Goal: Task Accomplishment & Management: Complete application form

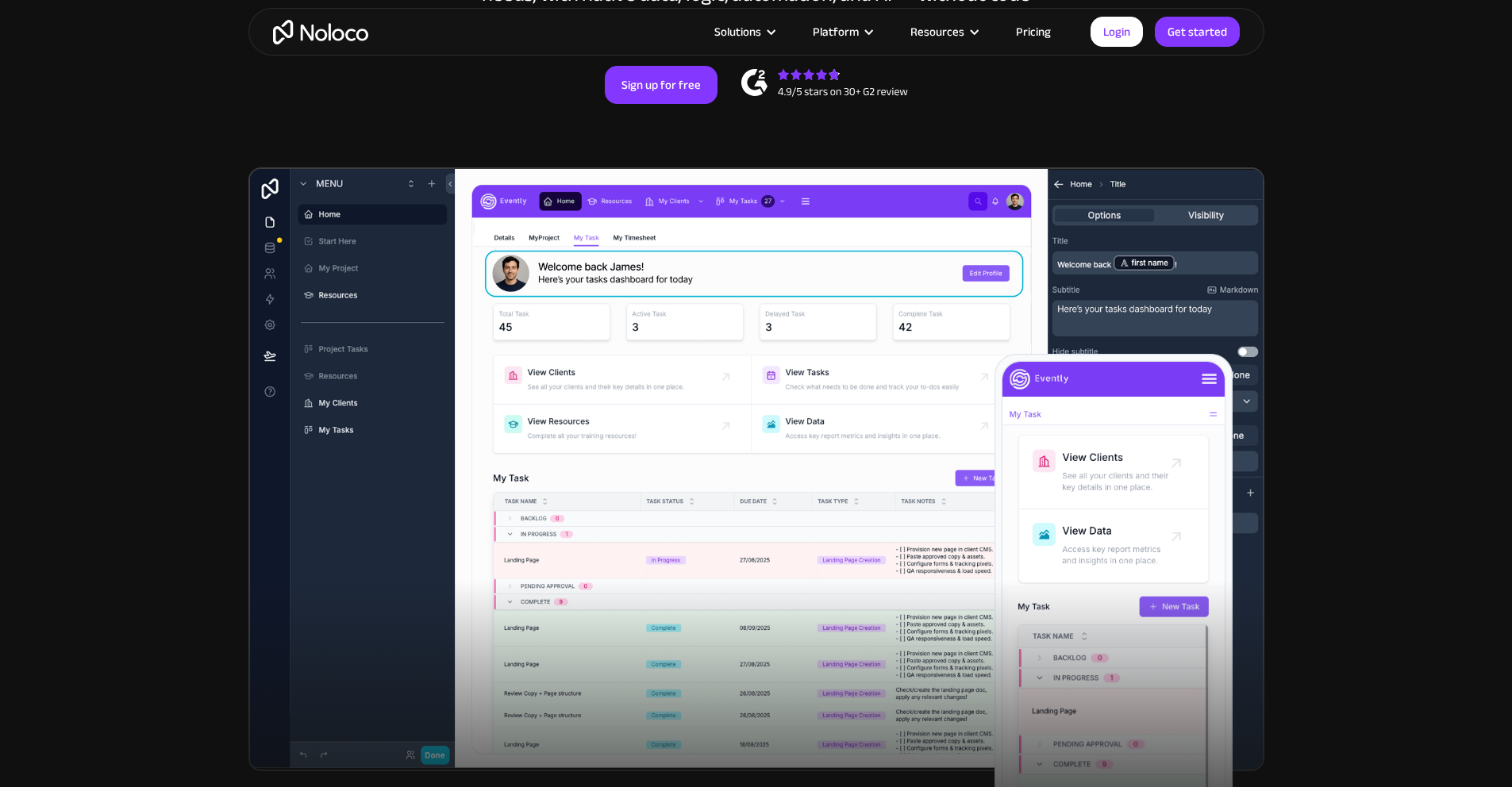
scroll to position [235, 0]
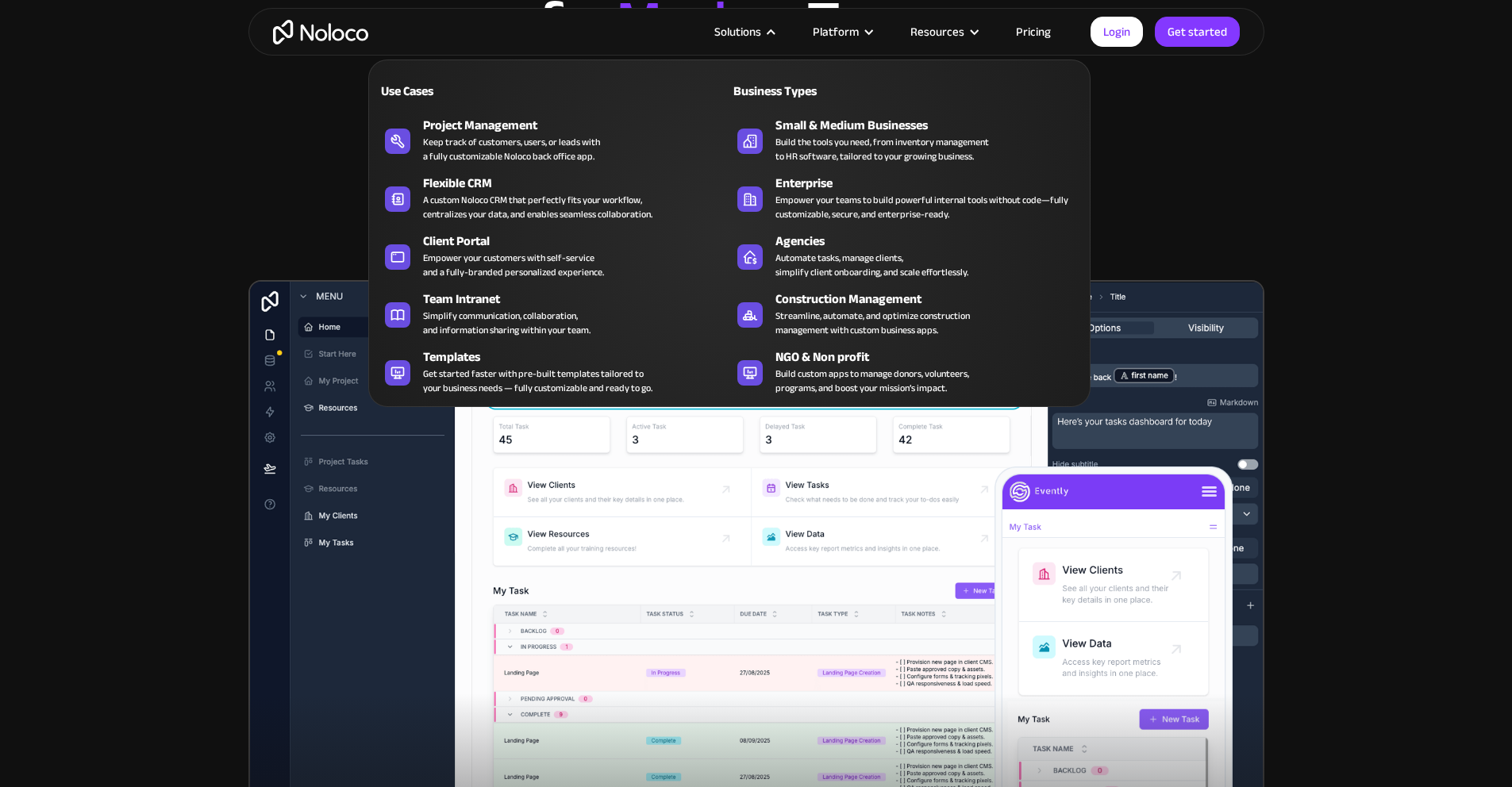
click at [770, 31] on div at bounding box center [771, 32] width 12 height 12
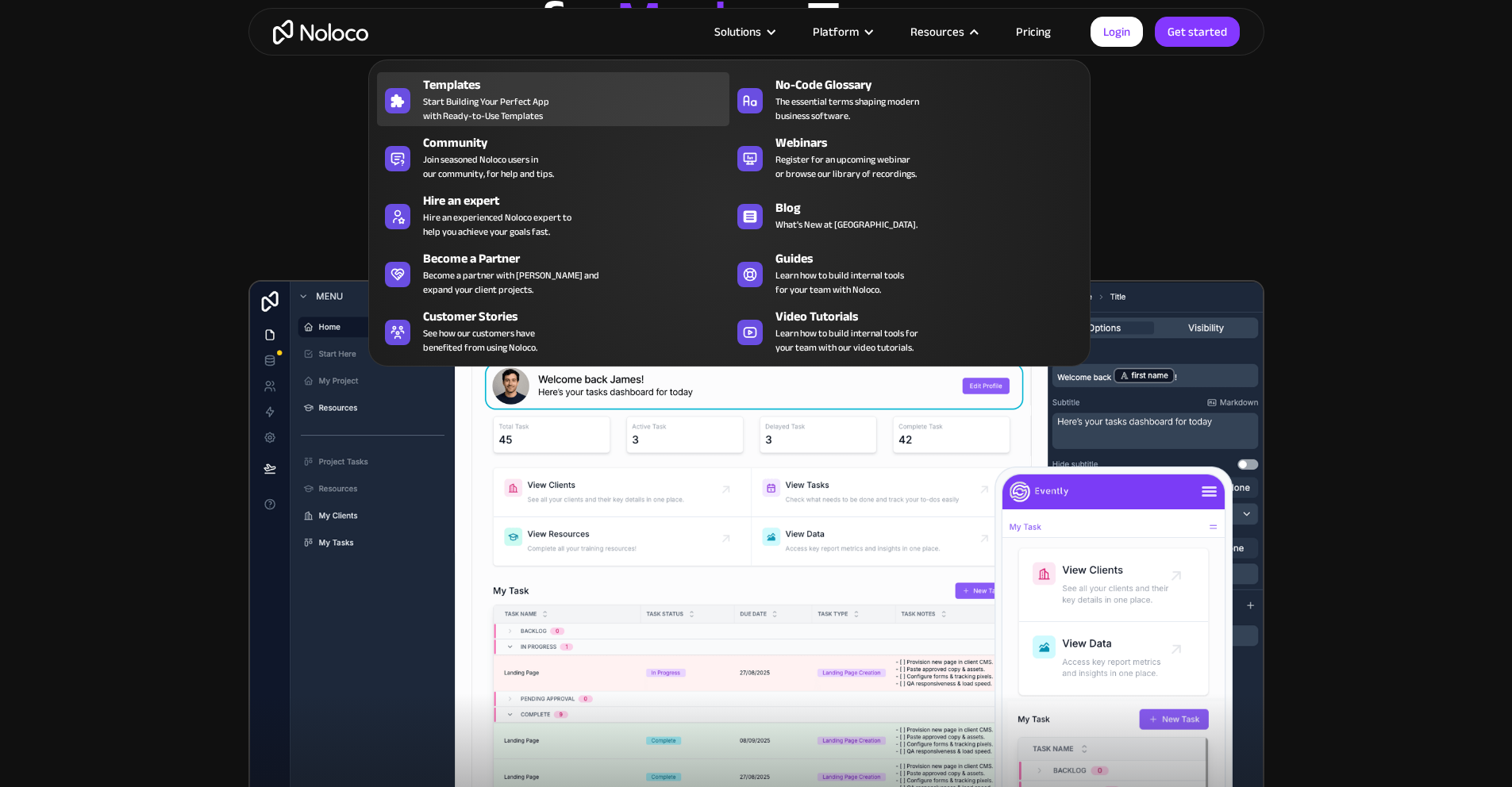
click at [512, 118] on span "Start Building Your Perfect App with Ready-to-Use Templates" at bounding box center [486, 109] width 126 height 29
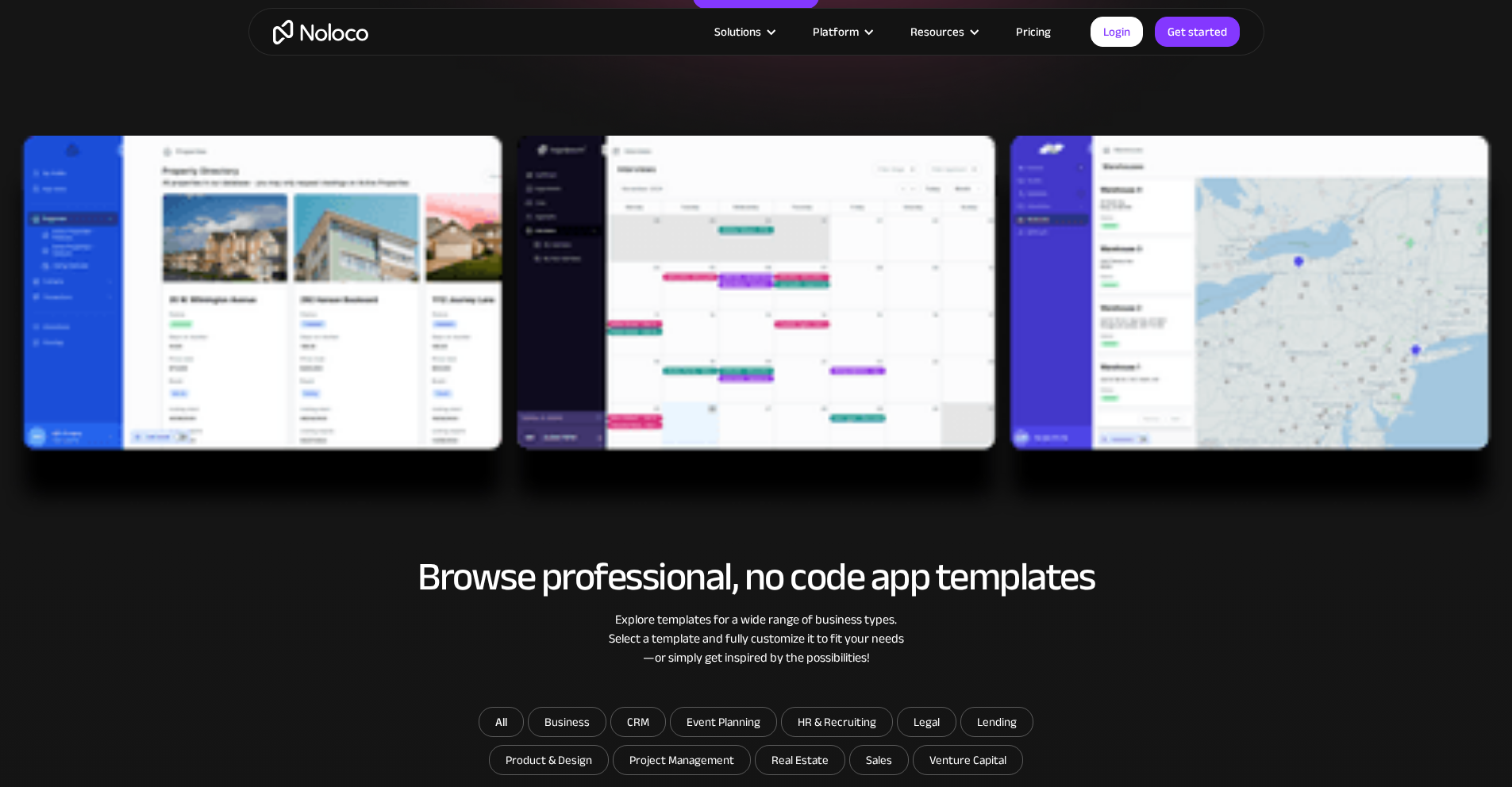
scroll to position [396, 0]
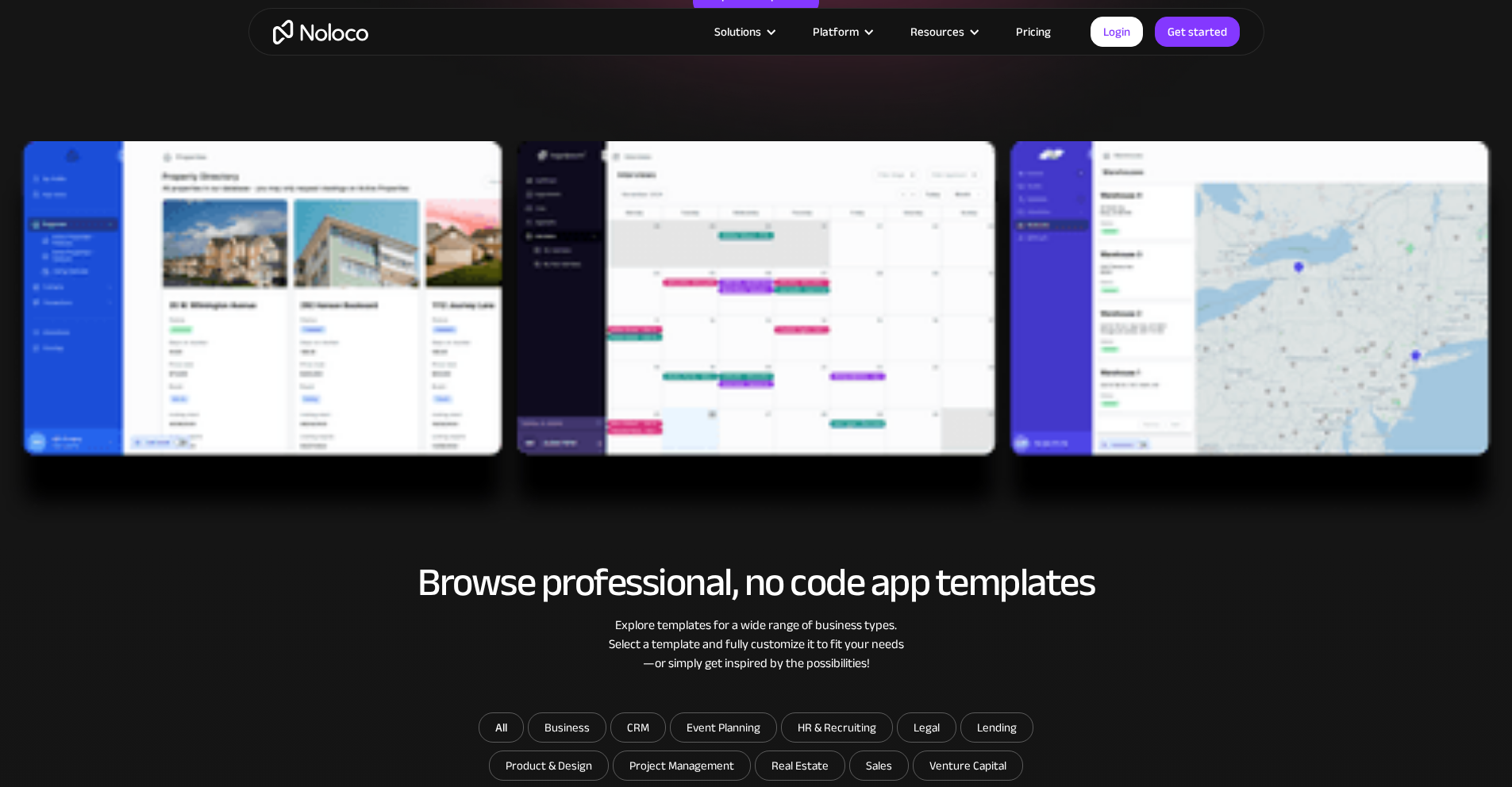
click at [239, 287] on img at bounding box center [756, 333] width 1512 height 385
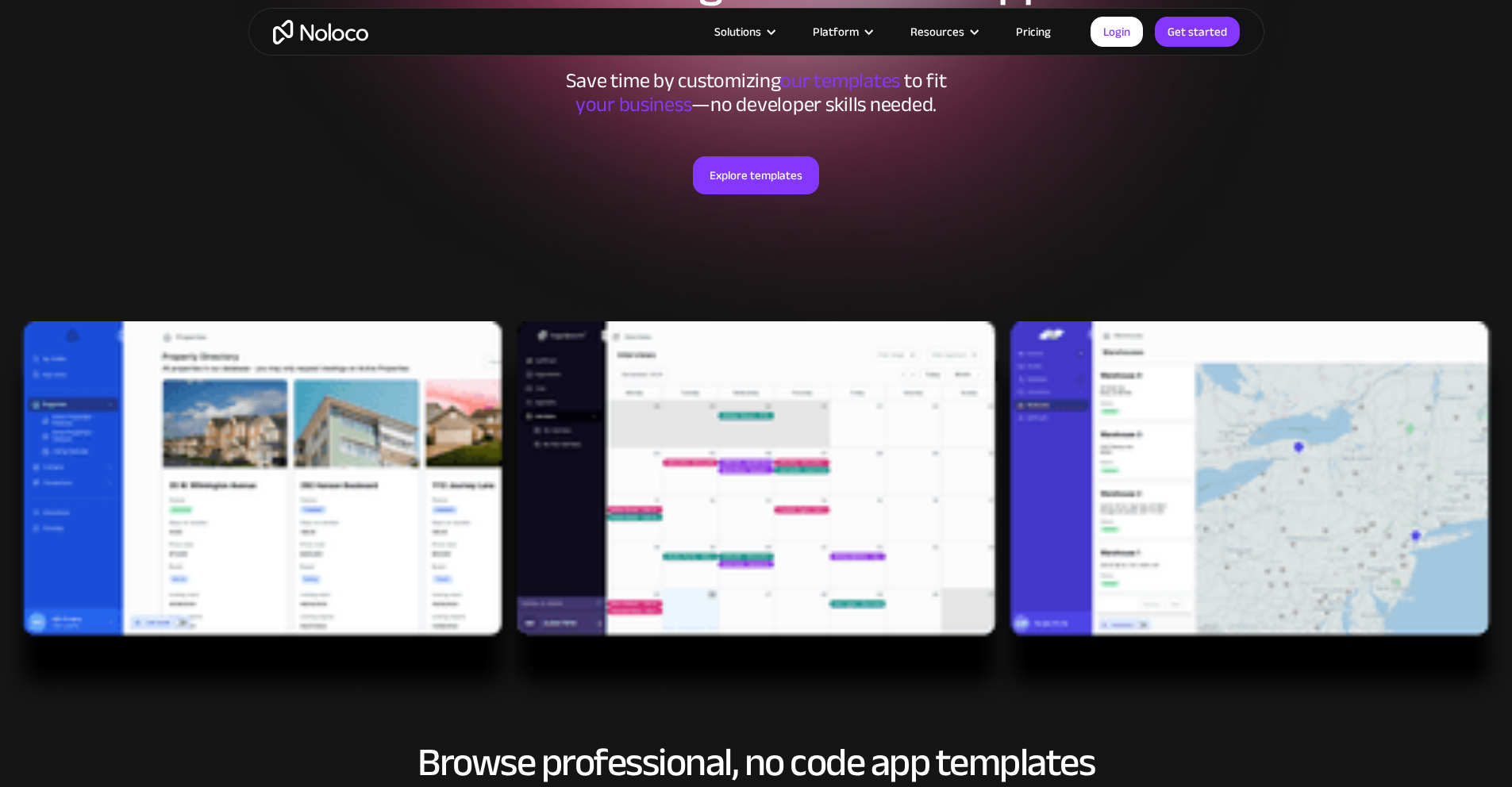
scroll to position [0, 0]
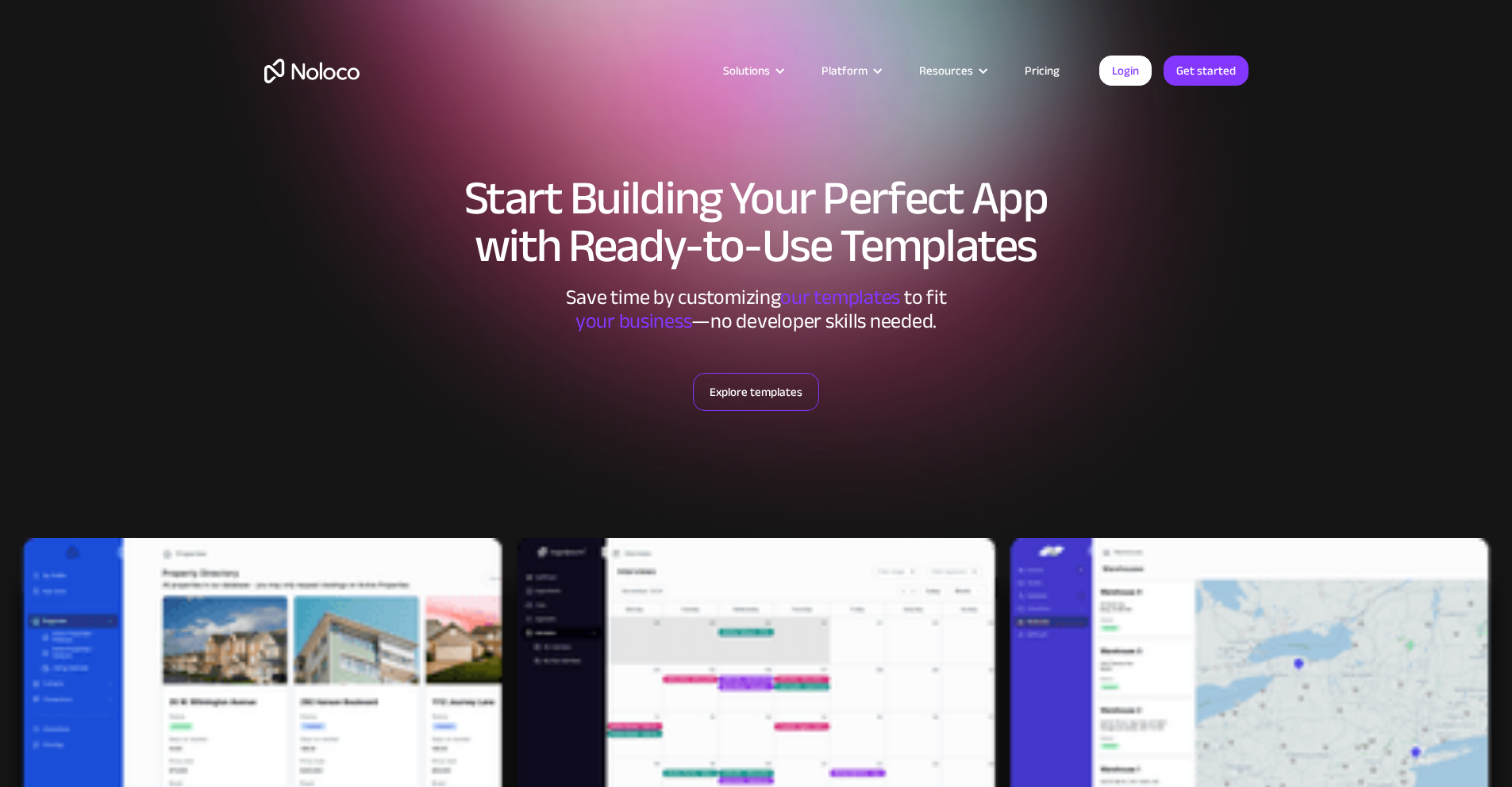
click at [748, 381] on link "Explore templates" at bounding box center [756, 392] width 126 height 38
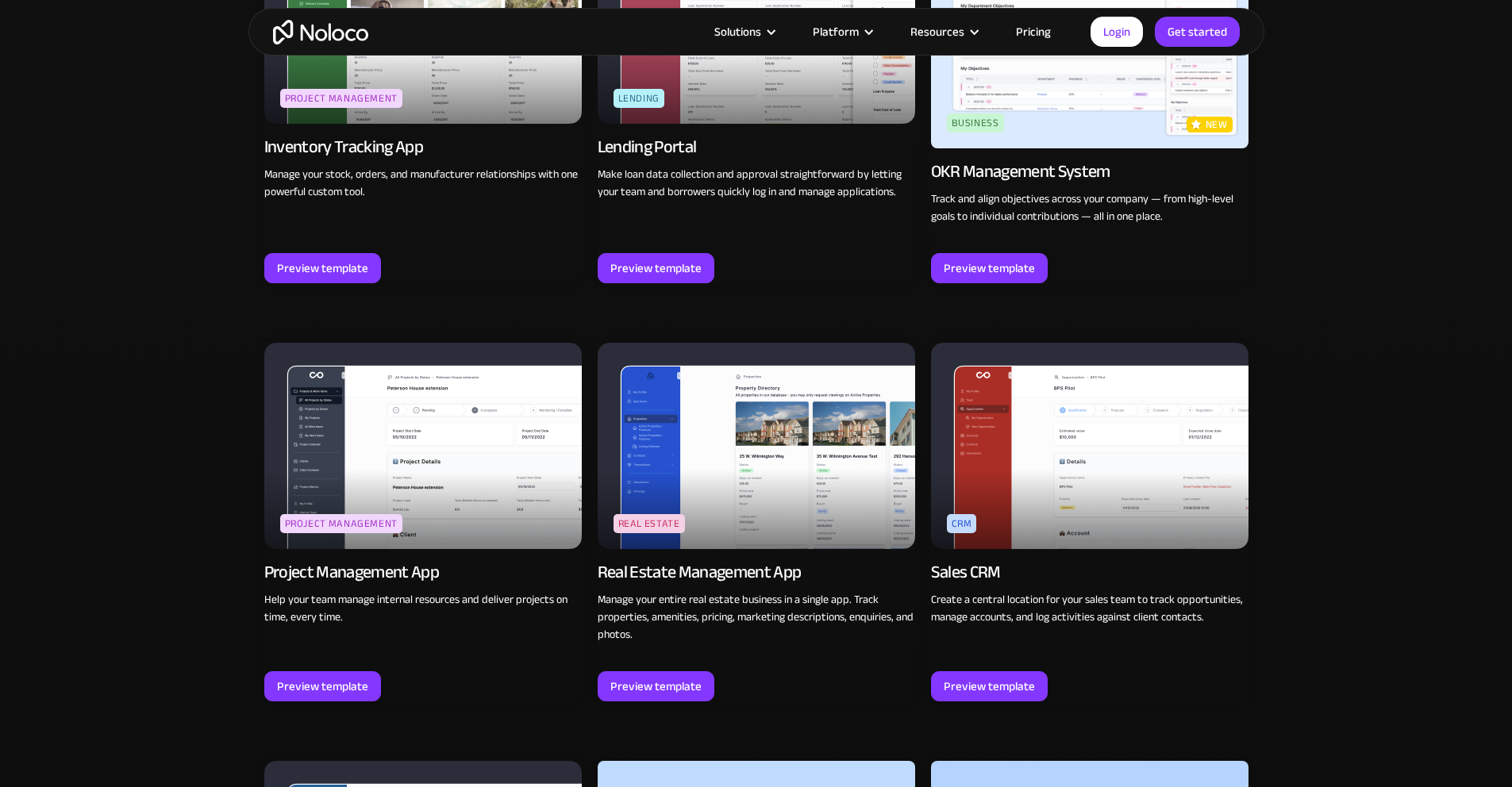
scroll to position [2651, 0]
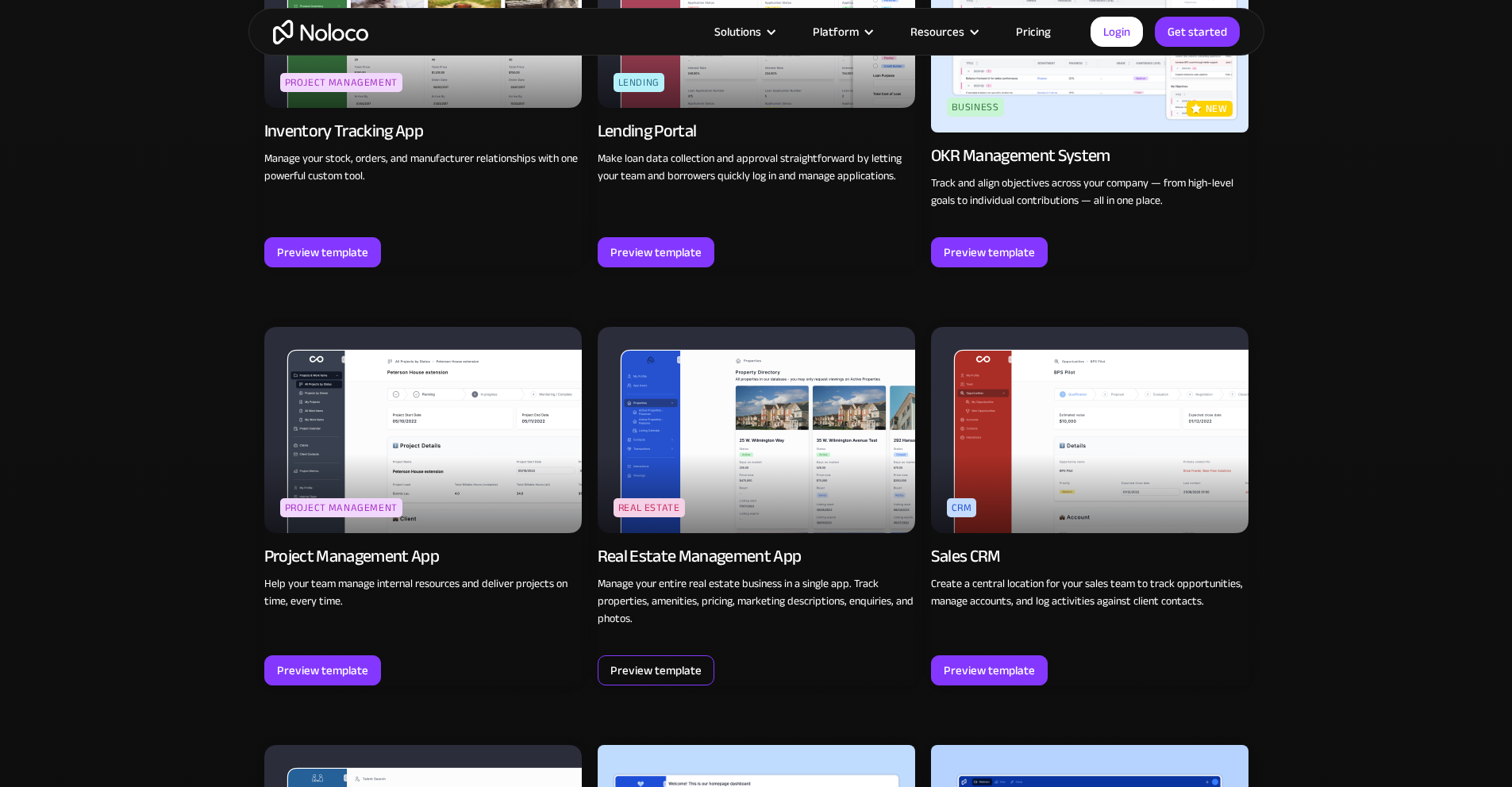
click at [655, 666] on div "Preview template" at bounding box center [656, 670] width 91 height 21
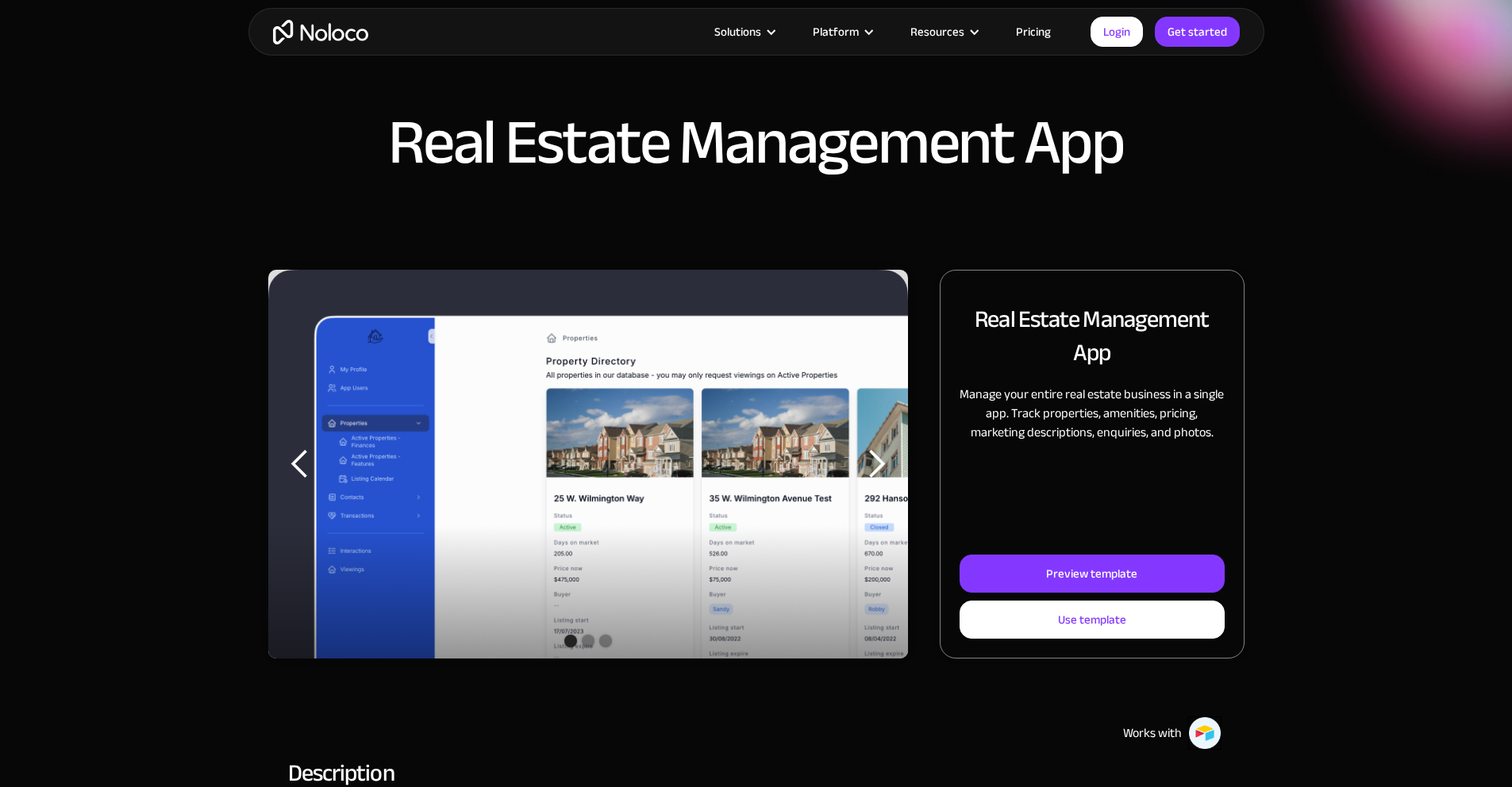
scroll to position [99, 0]
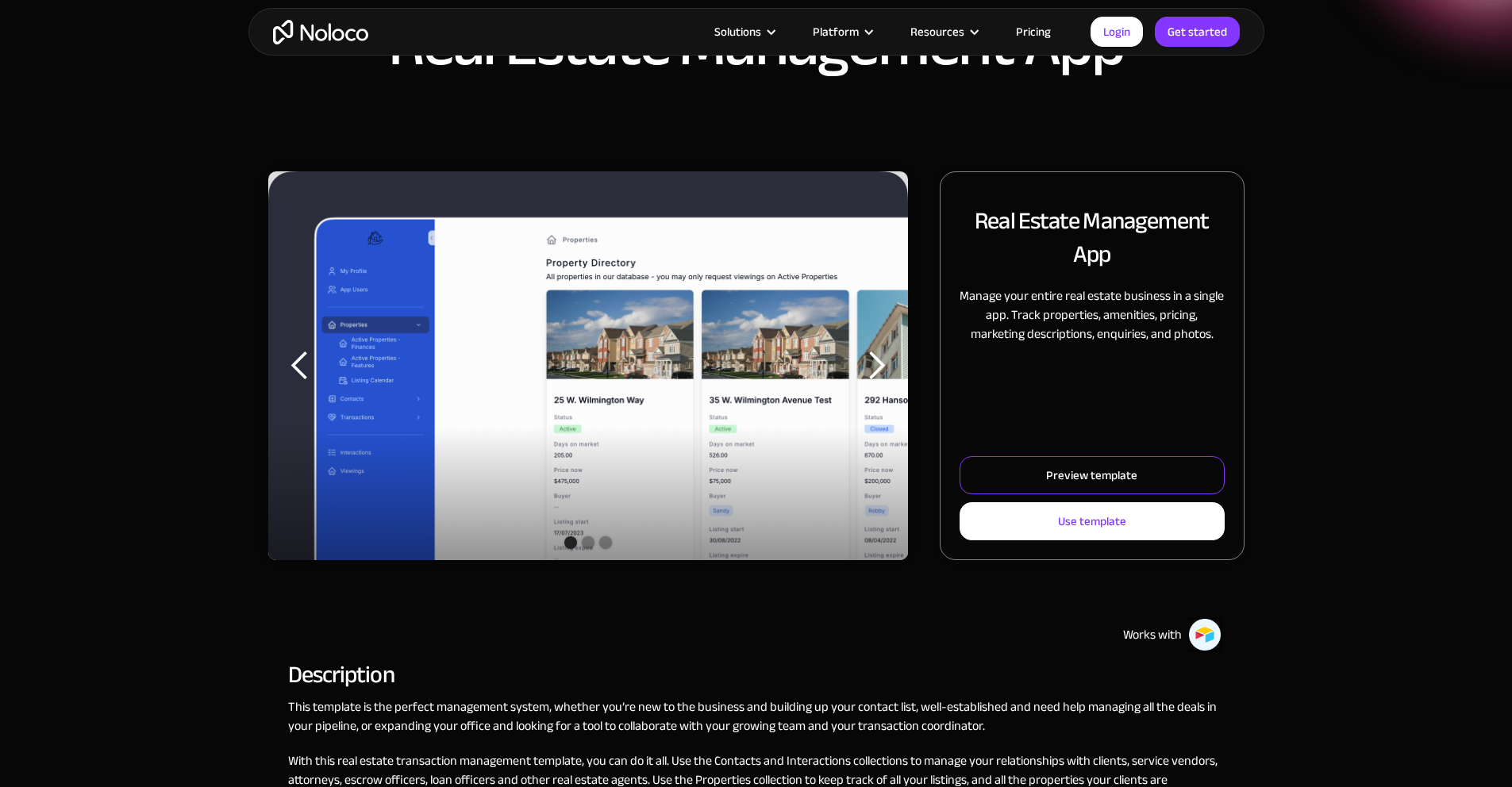
click at [1068, 484] on link "Preview template" at bounding box center [1091, 475] width 265 height 38
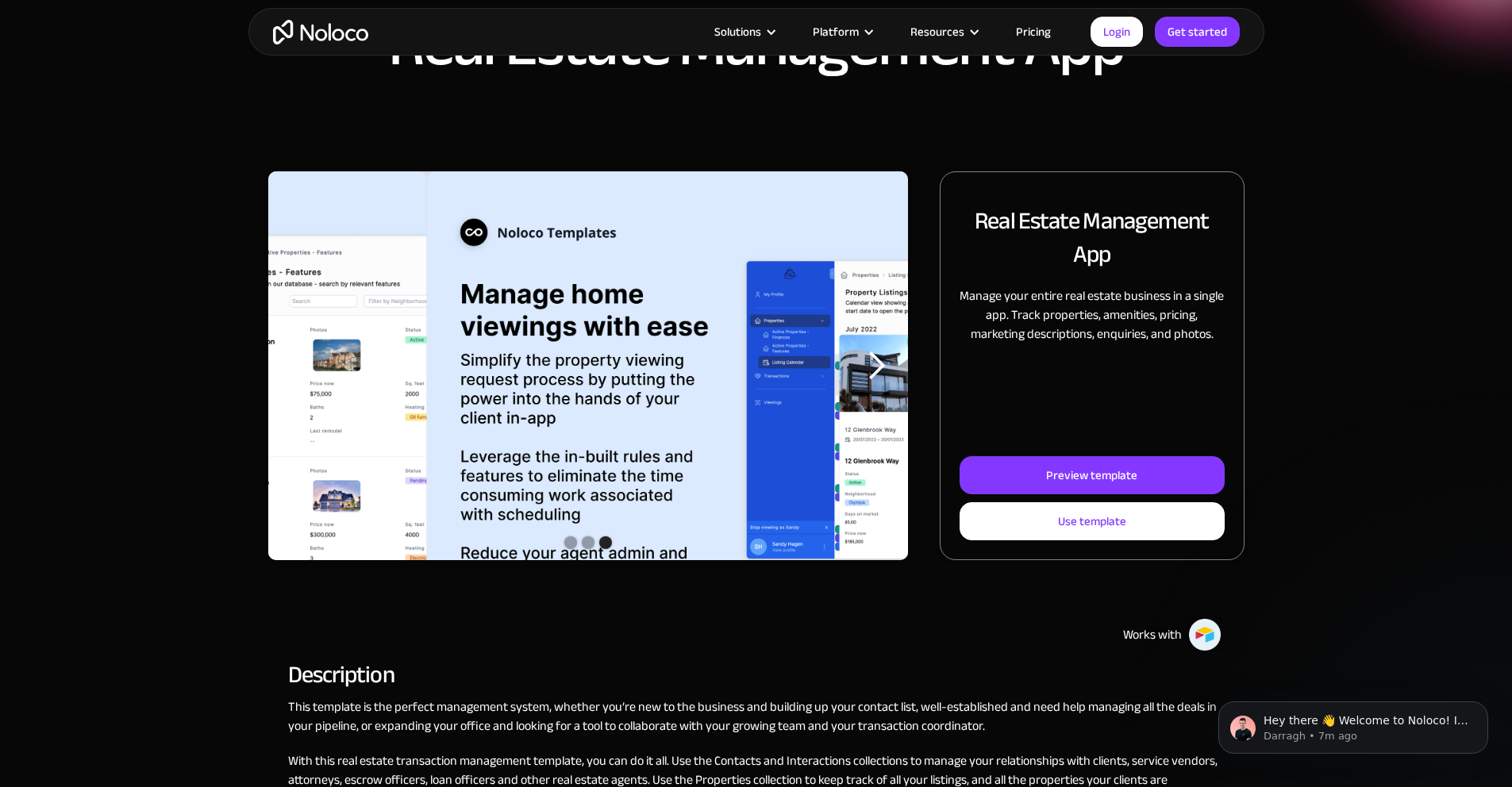
scroll to position [0, 0]
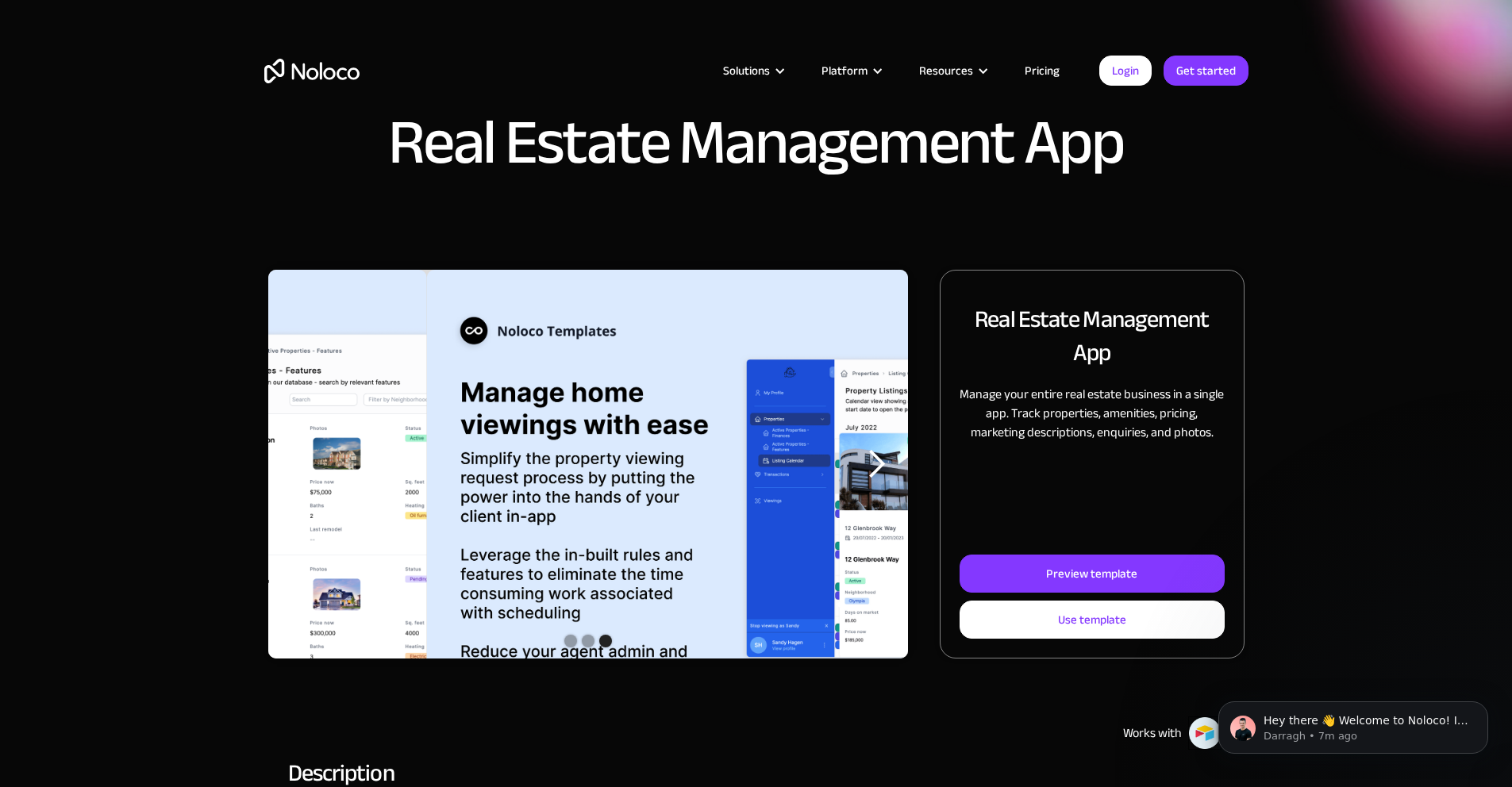
click at [1037, 68] on link "Pricing" at bounding box center [1042, 70] width 75 height 21
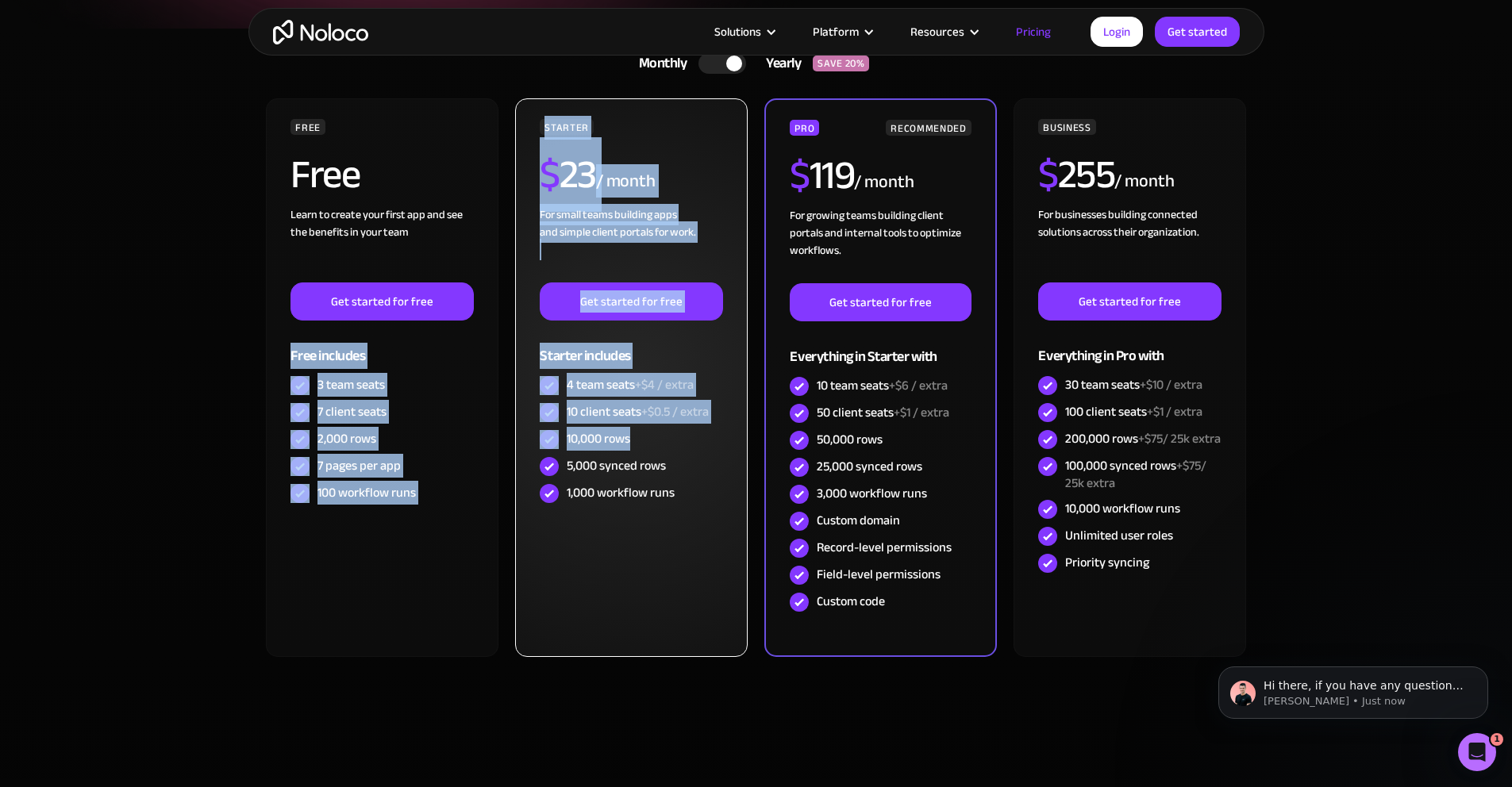
drag, startPoint x: 218, startPoint y: 349, endPoint x: 710, endPoint y: 443, distance: 500.9
click at [706, 432] on section "Monthly Yearly SAVE 20% Monthly Yearly SAVE 20% FREE Free Learn to create your …" at bounding box center [756, 408] width 1512 height 760
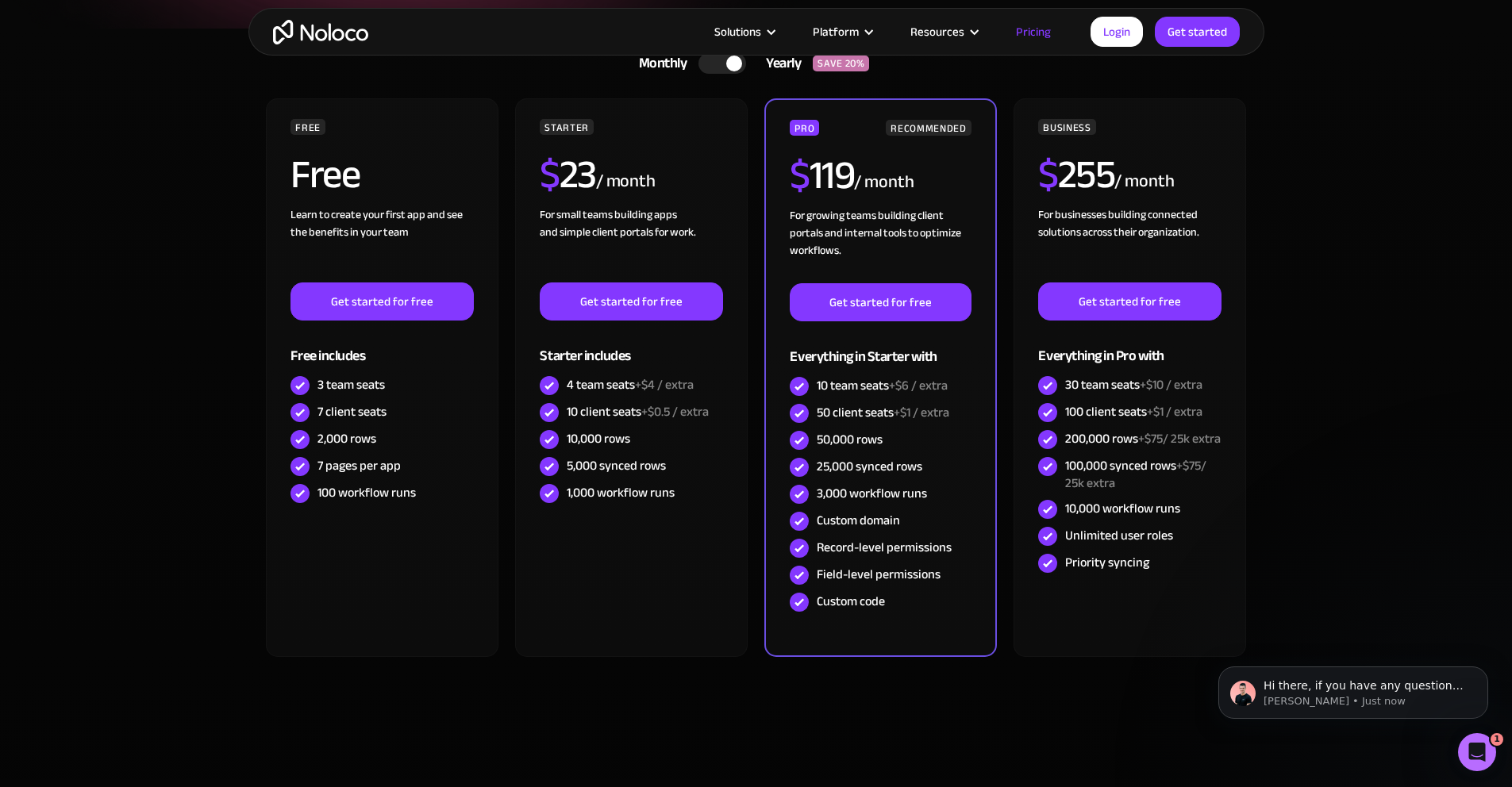
click at [140, 363] on section "Monthly Yearly SAVE 20% Monthly Yearly SAVE 20% FREE Free Learn to create your …" at bounding box center [756, 408] width 1512 height 760
drag, startPoint x: 1373, startPoint y: 643, endPoint x: 601, endPoint y: 199, distance: 890.6
click at [1195, 633] on html "Hi there, if you have any questions about our pricing, just let us know! Darrag…" at bounding box center [1354, 688] width 318 height 111
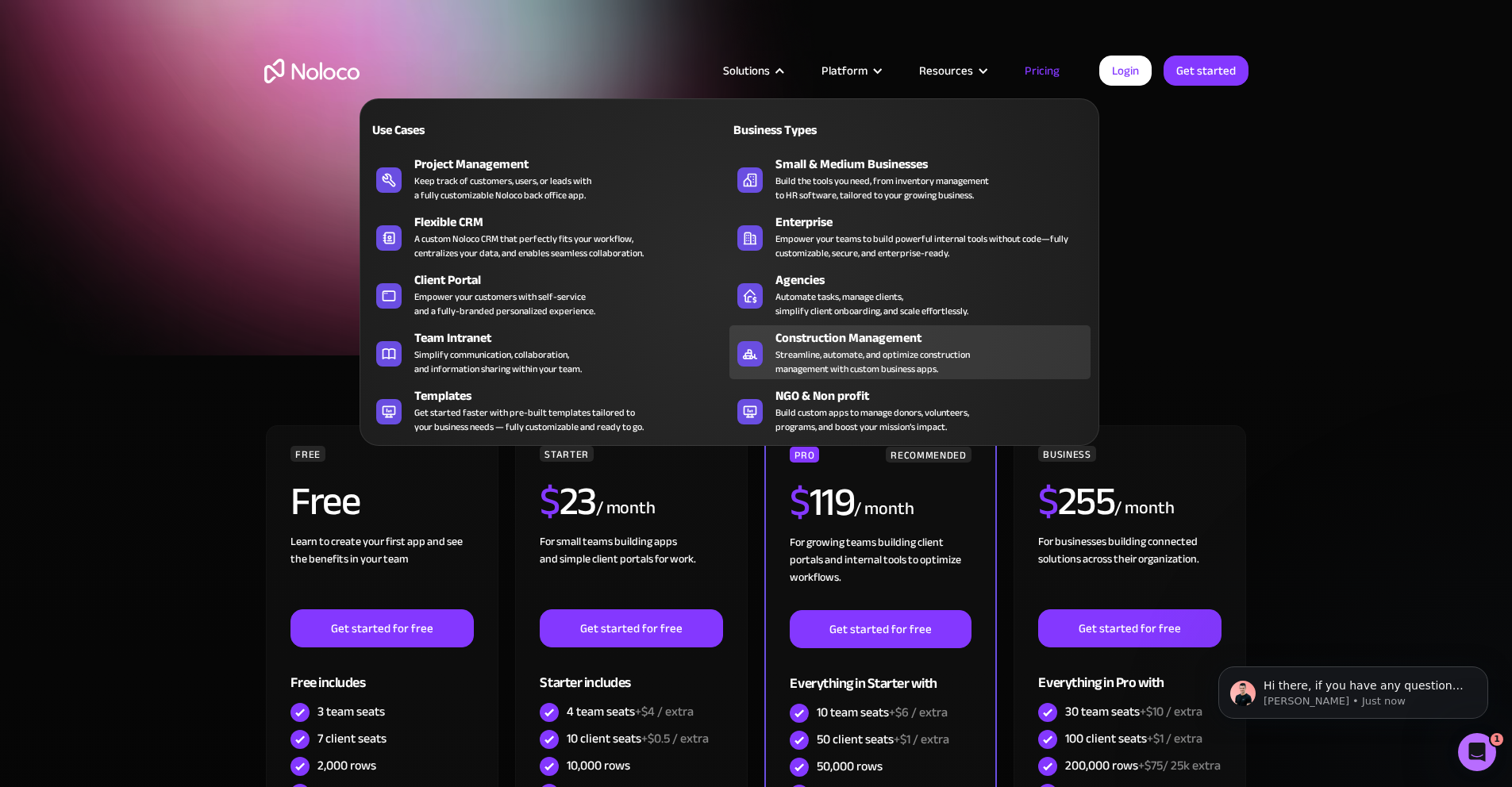
click at [925, 348] on div "Construction Management" at bounding box center [936, 338] width 323 height 19
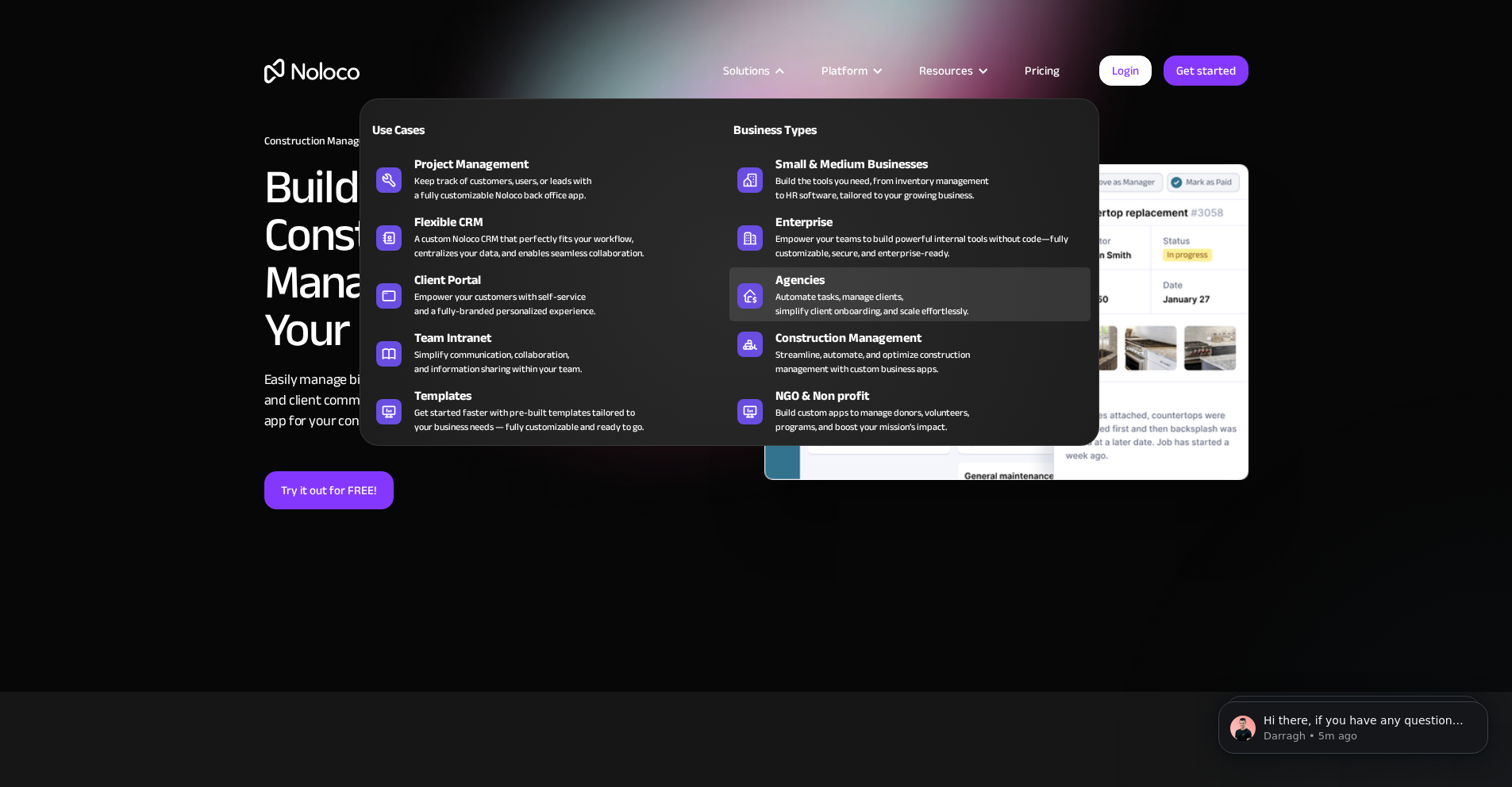
click at [788, 302] on div "Automate tasks, manage clients, simplify client onboarding, and scale effortles…" at bounding box center [871, 304] width 193 height 29
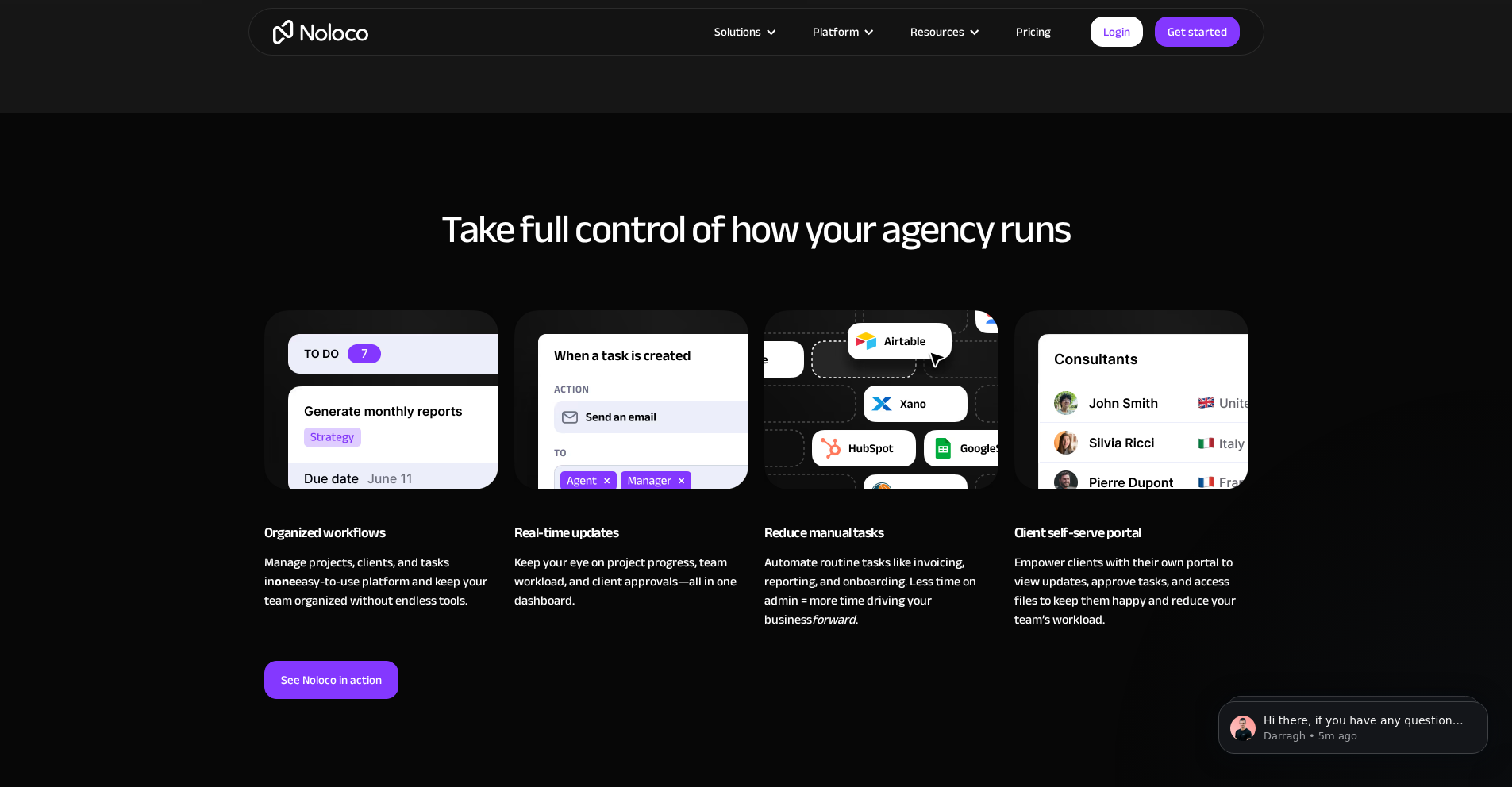
scroll to position [990, 0]
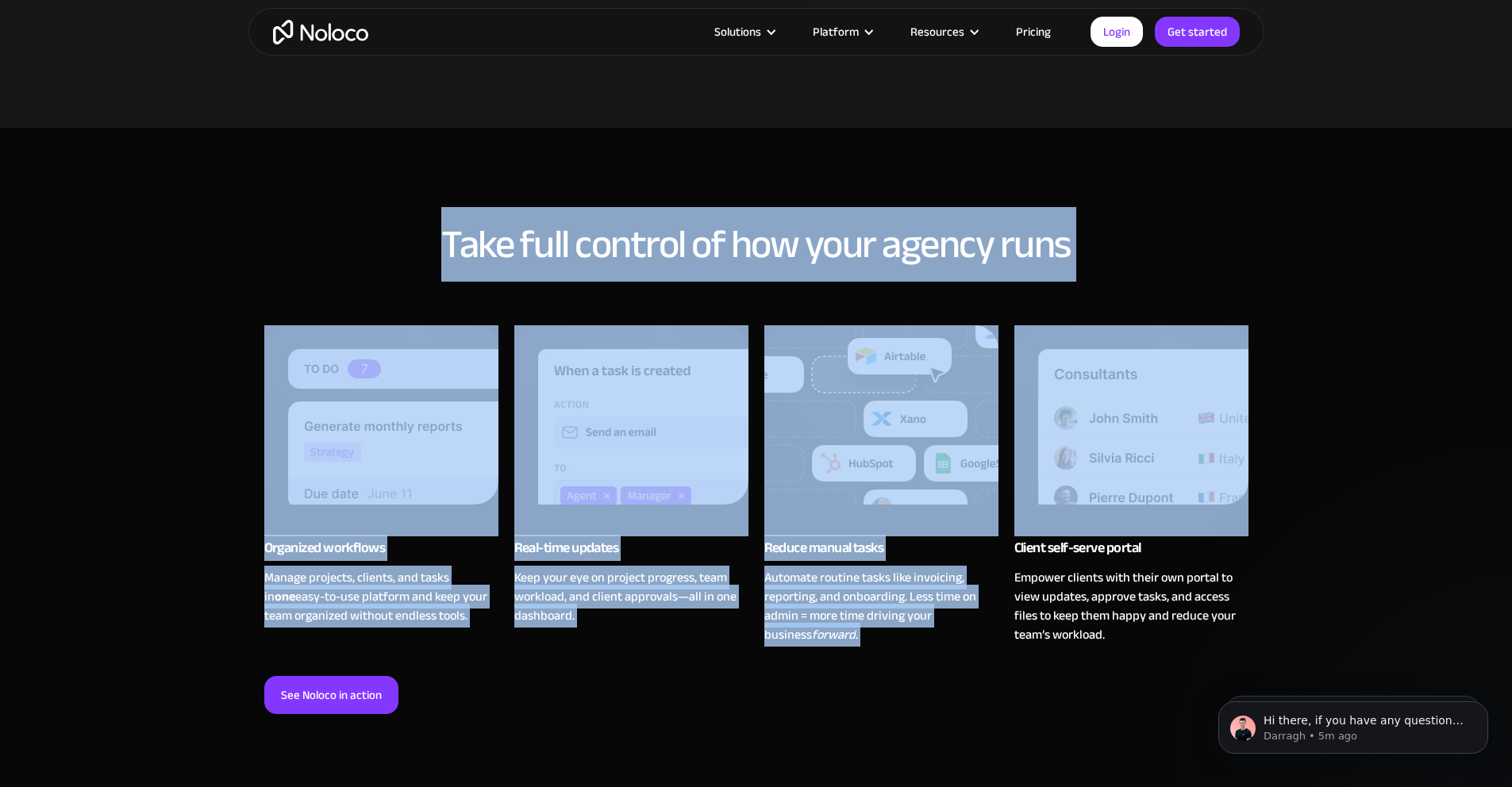
drag, startPoint x: 400, startPoint y: 244, endPoint x: 1115, endPoint y: 523, distance: 767.5
click at [1115, 525] on div "Take full control of how your agency runs Organized workflows Manage projects, …" at bounding box center [756, 483] width 1016 height 554
click at [327, 196] on section "Take full control of how your agency runs Organized workflows Manage projects, …" at bounding box center [756, 476] width 1512 height 697
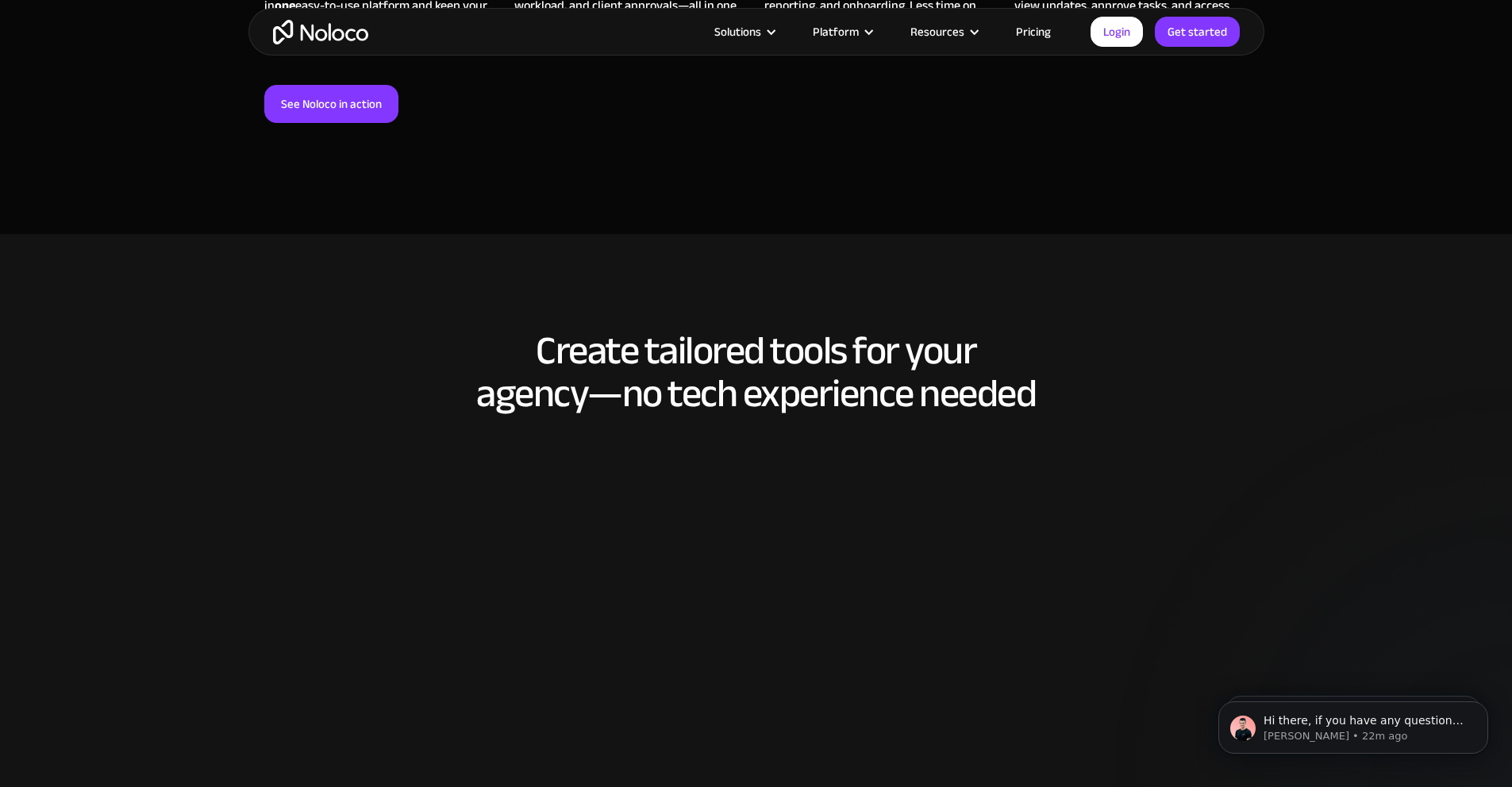
scroll to position [1588, 0]
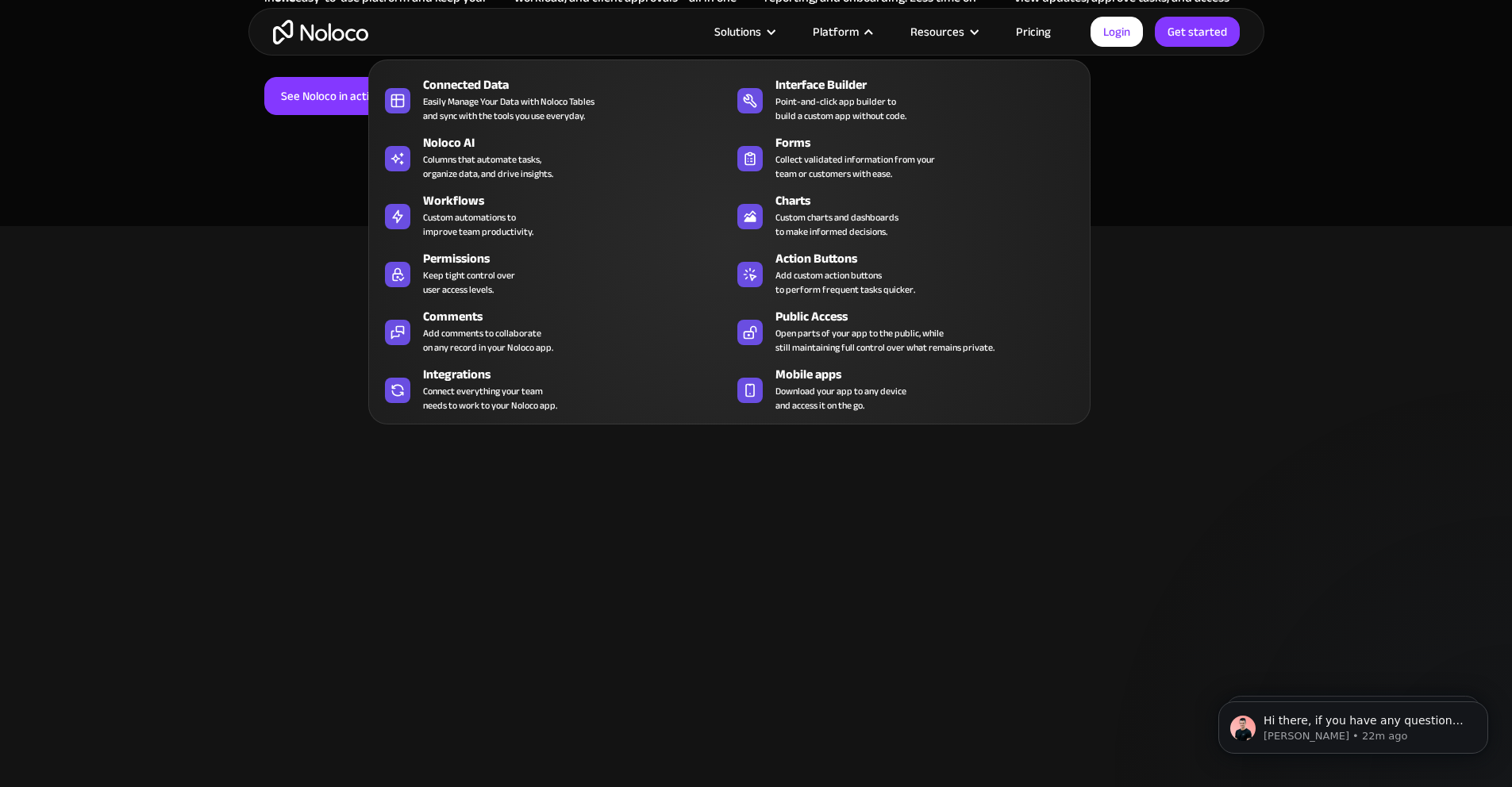
click at [840, 24] on div "Platform" at bounding box center [836, 31] width 46 height 21
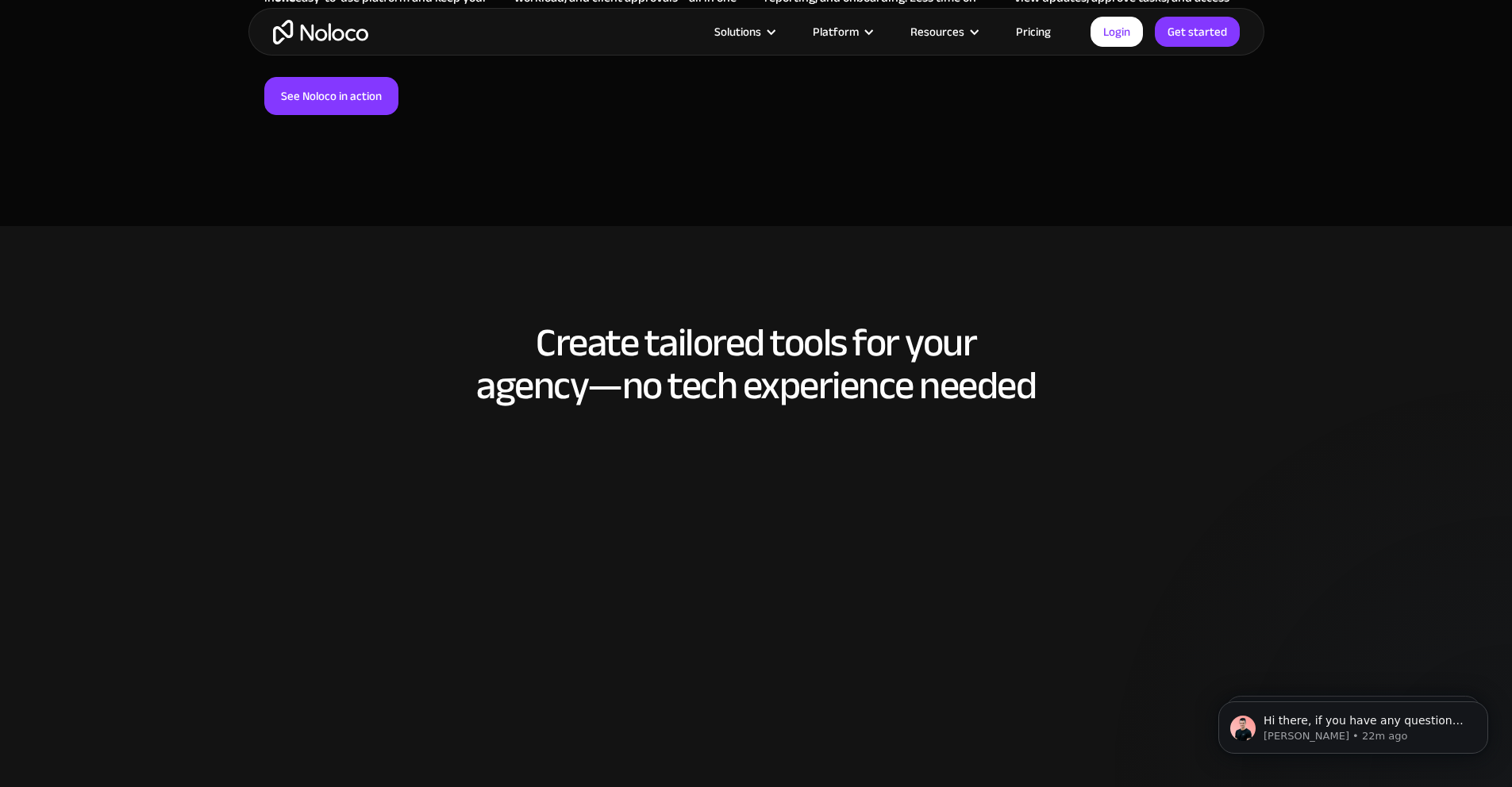
click div "Platform"
click section "Create tailored tools for your agency—no tech experience needed STEP 1 Import y…"
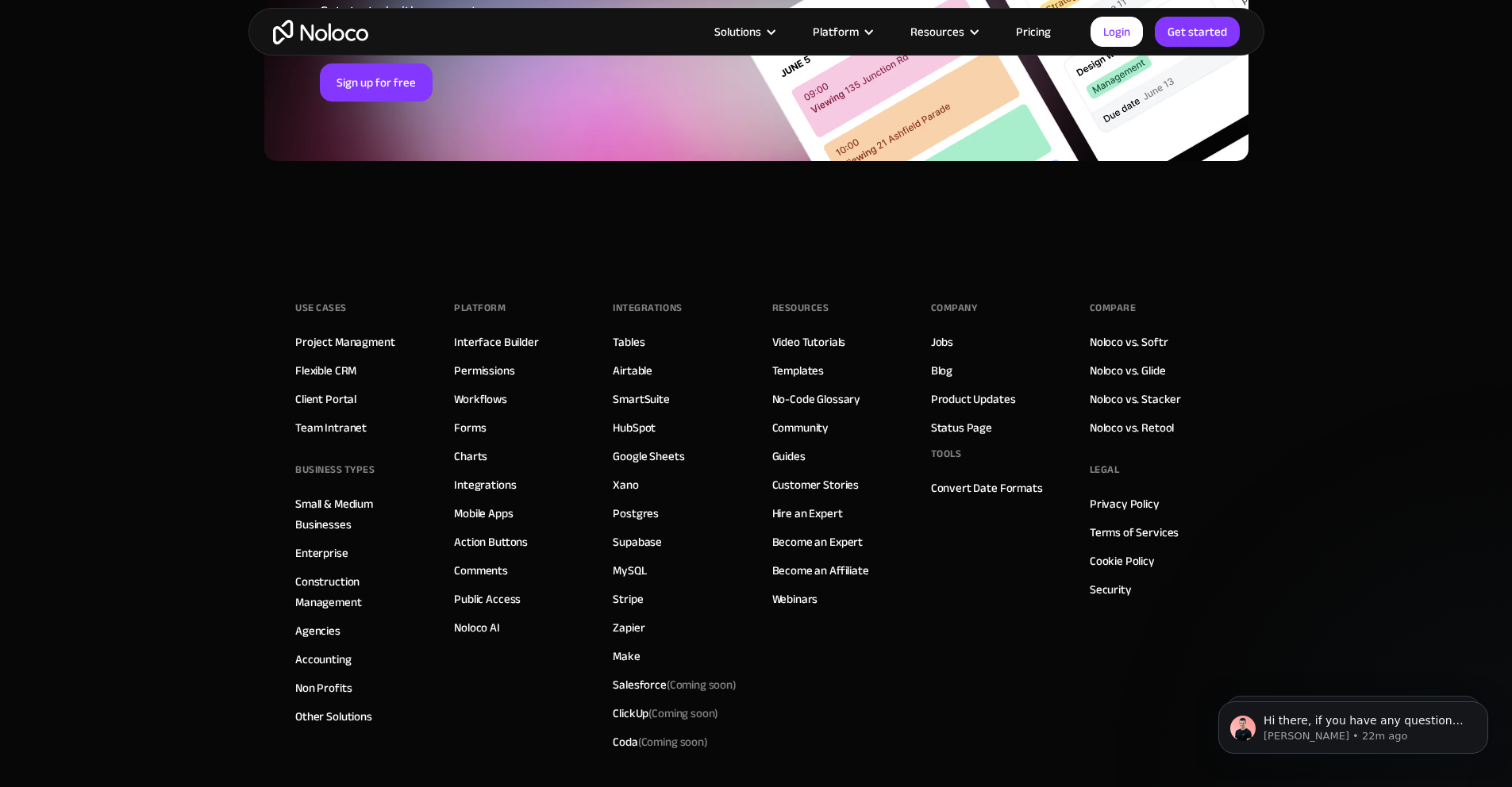
scroll to position [7643, 0]
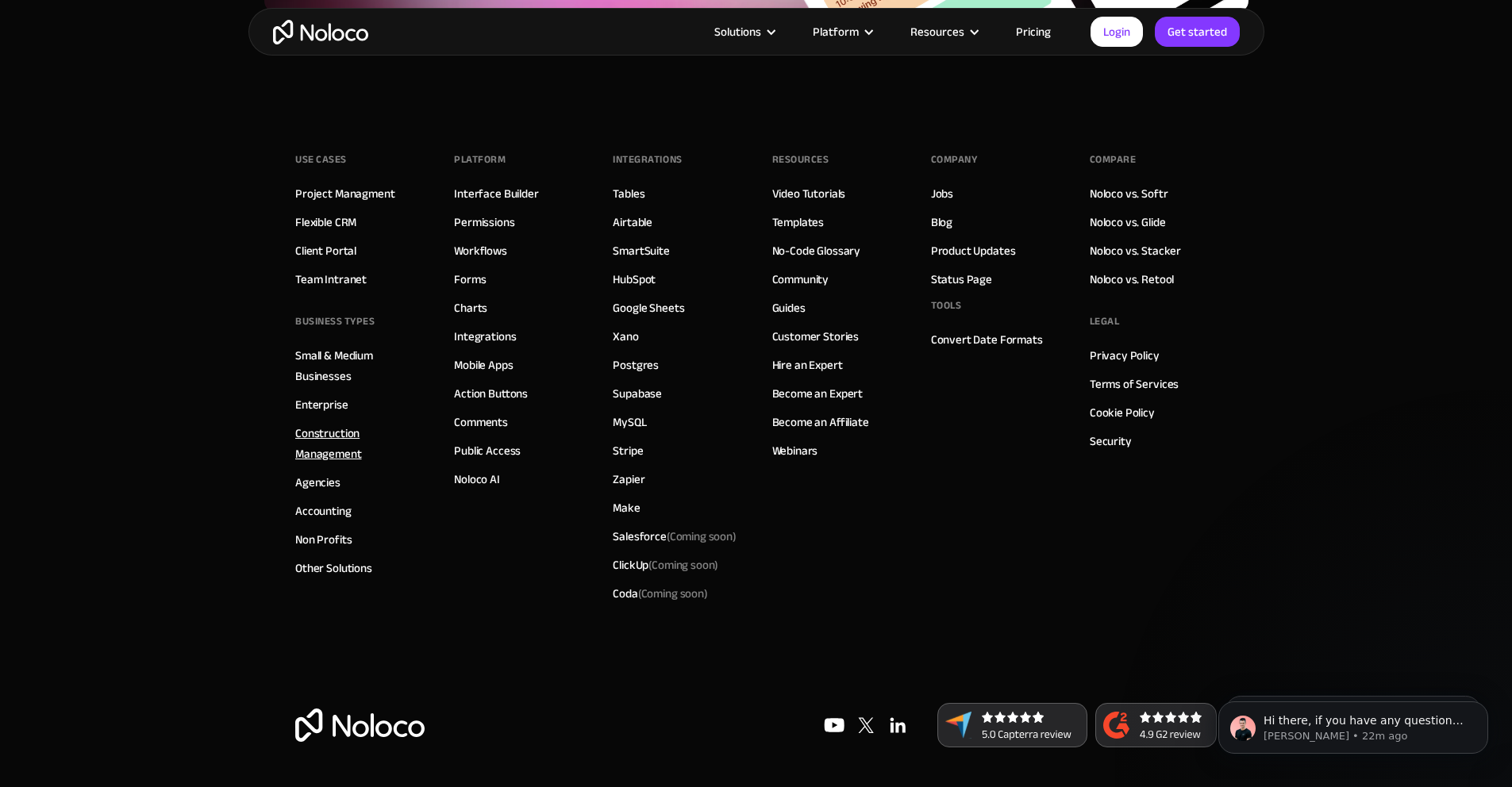
click link "Construction Management"
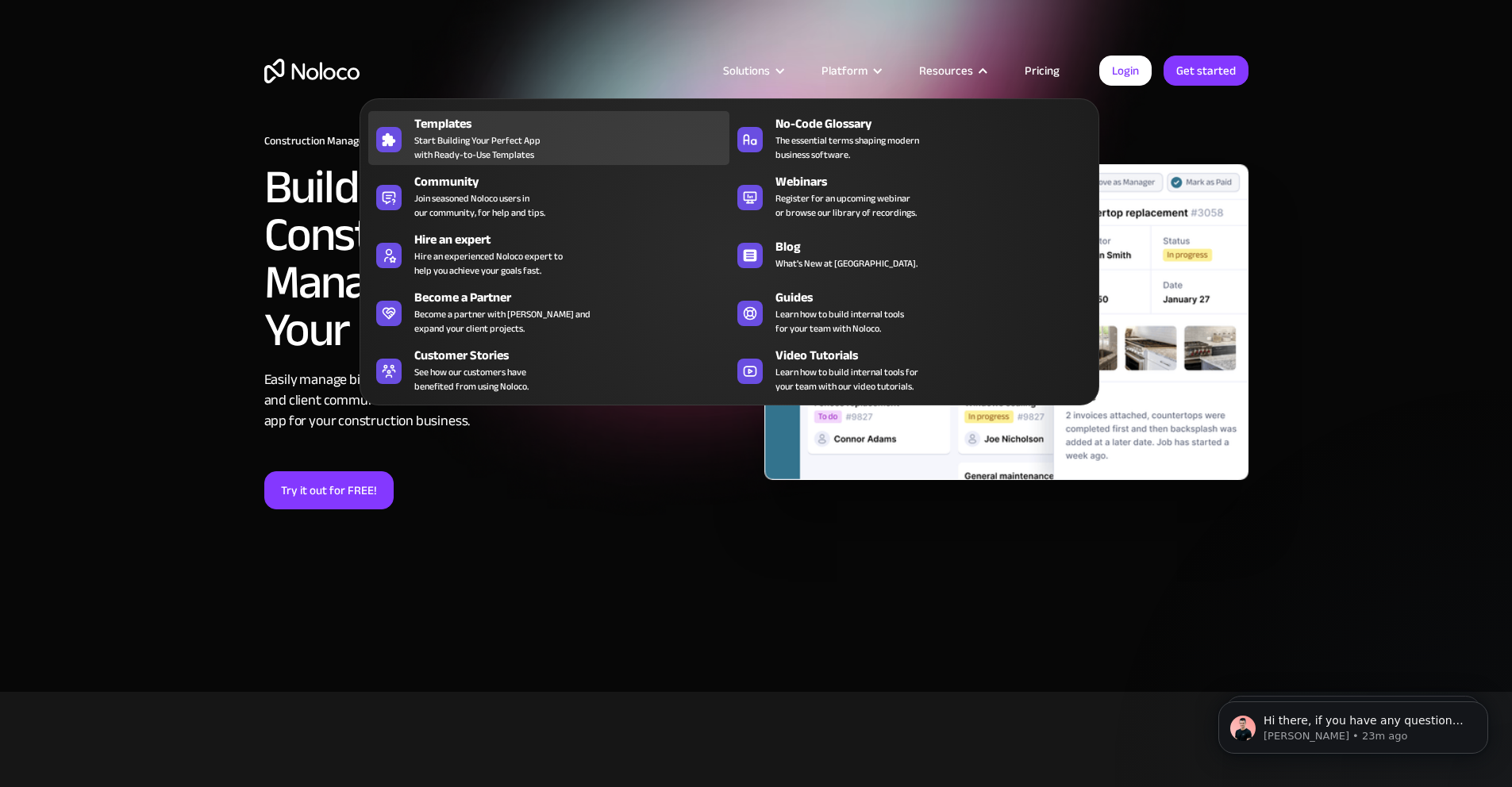
click at [504, 142] on span "Start Building Your Perfect App with Ready-to-Use Templates" at bounding box center [478, 147] width 126 height 29
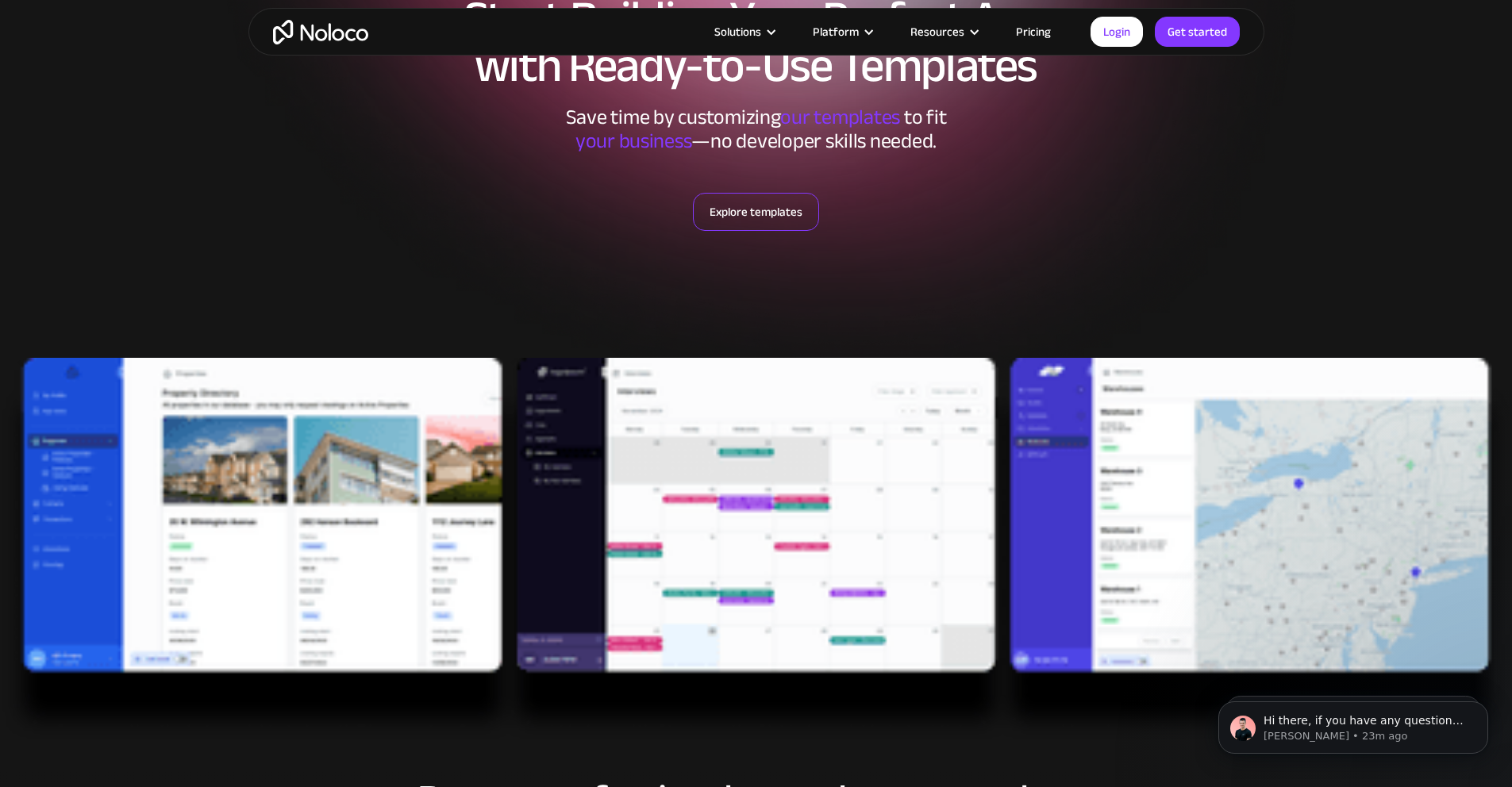
click at [795, 199] on link "Explore templates" at bounding box center [756, 212] width 126 height 38
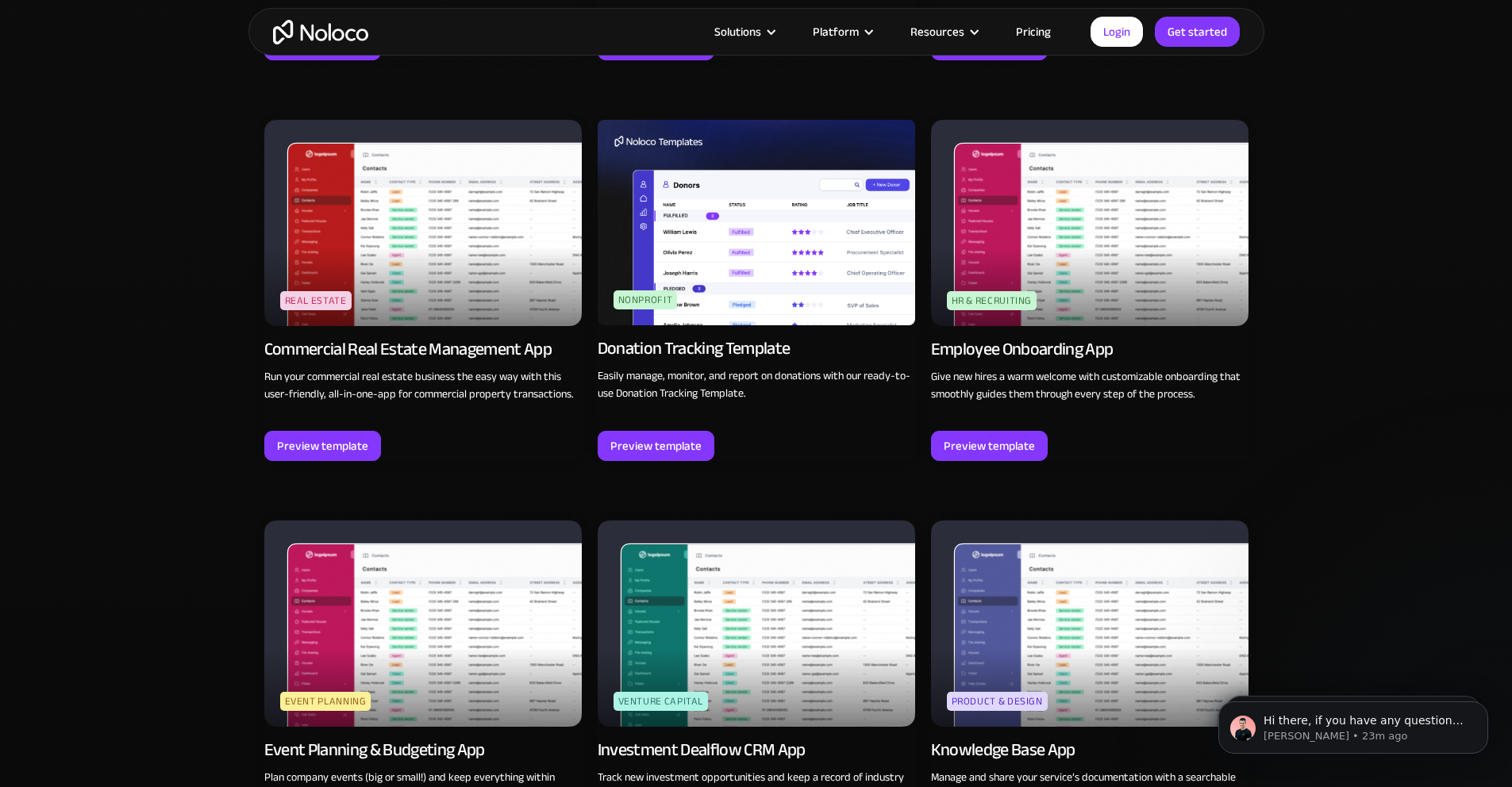
scroll to position [3736, 0]
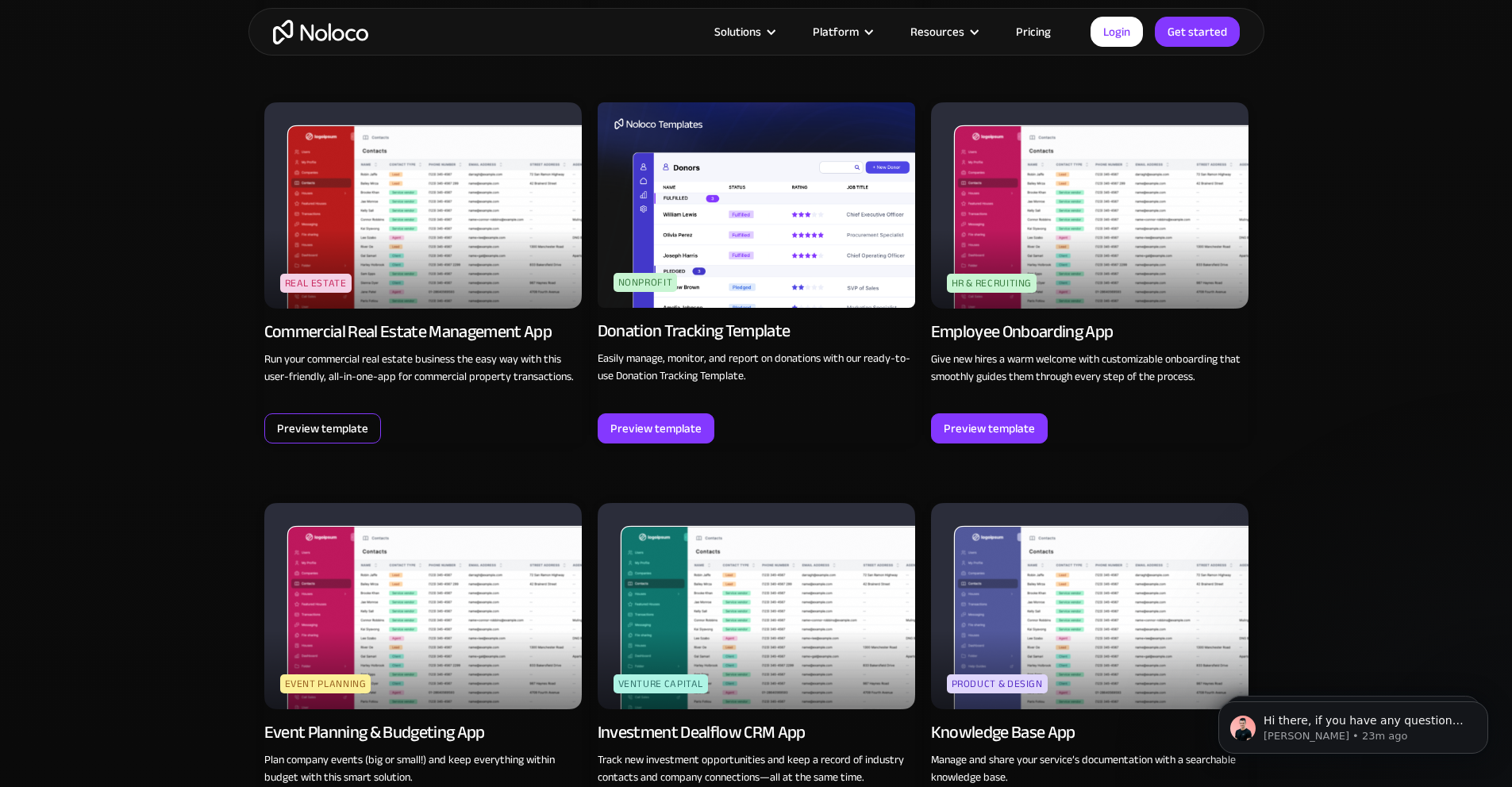
click at [343, 425] on div "Preview template" at bounding box center [322, 428] width 91 height 21
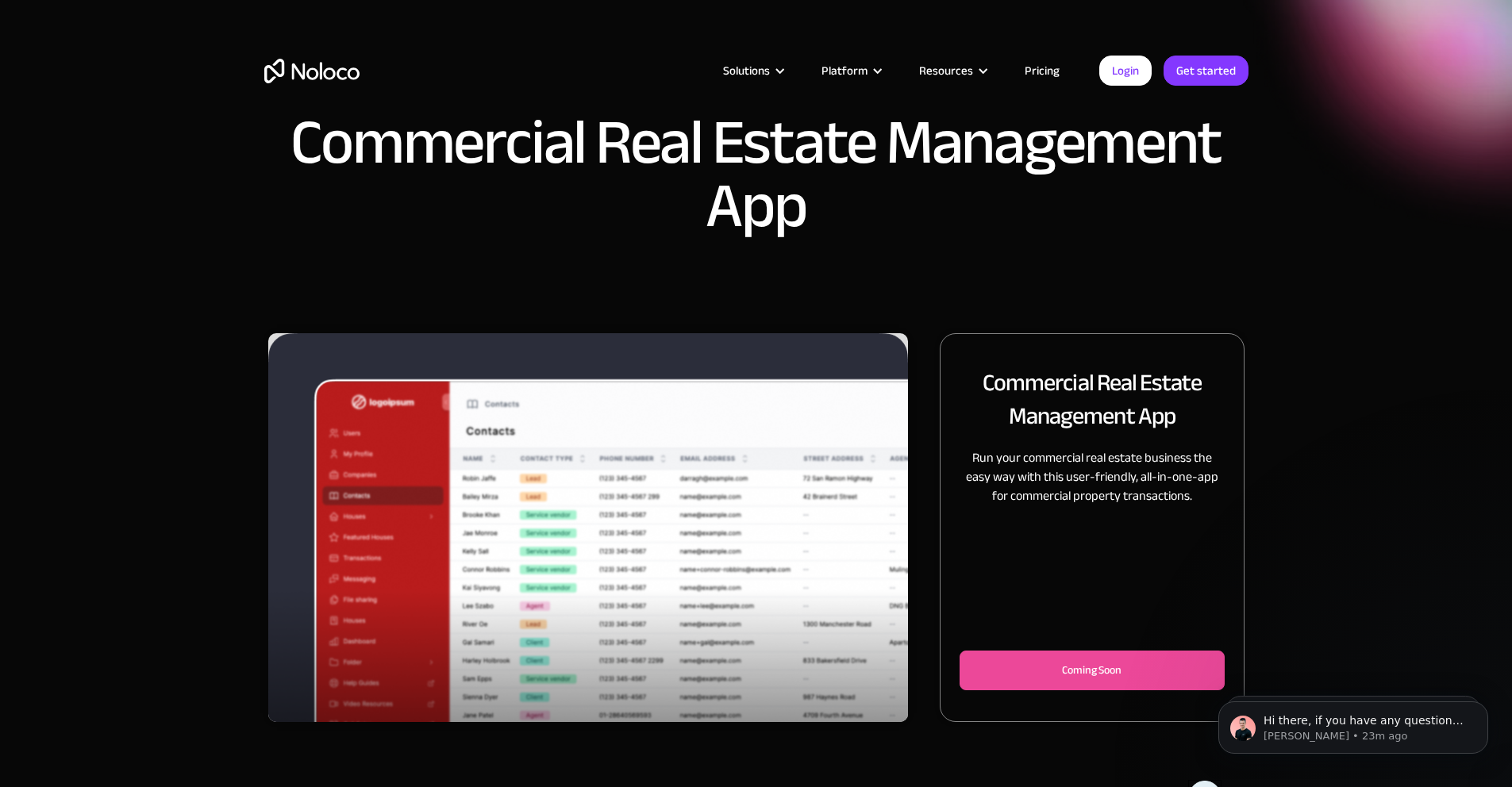
drag, startPoint x: 1014, startPoint y: 433, endPoint x: 1111, endPoint y: 426, distance: 97.3
click at [1026, 448] on p "Run your commercial real estate business the easy way with this user-friendly, …" at bounding box center [1091, 476] width 265 height 57
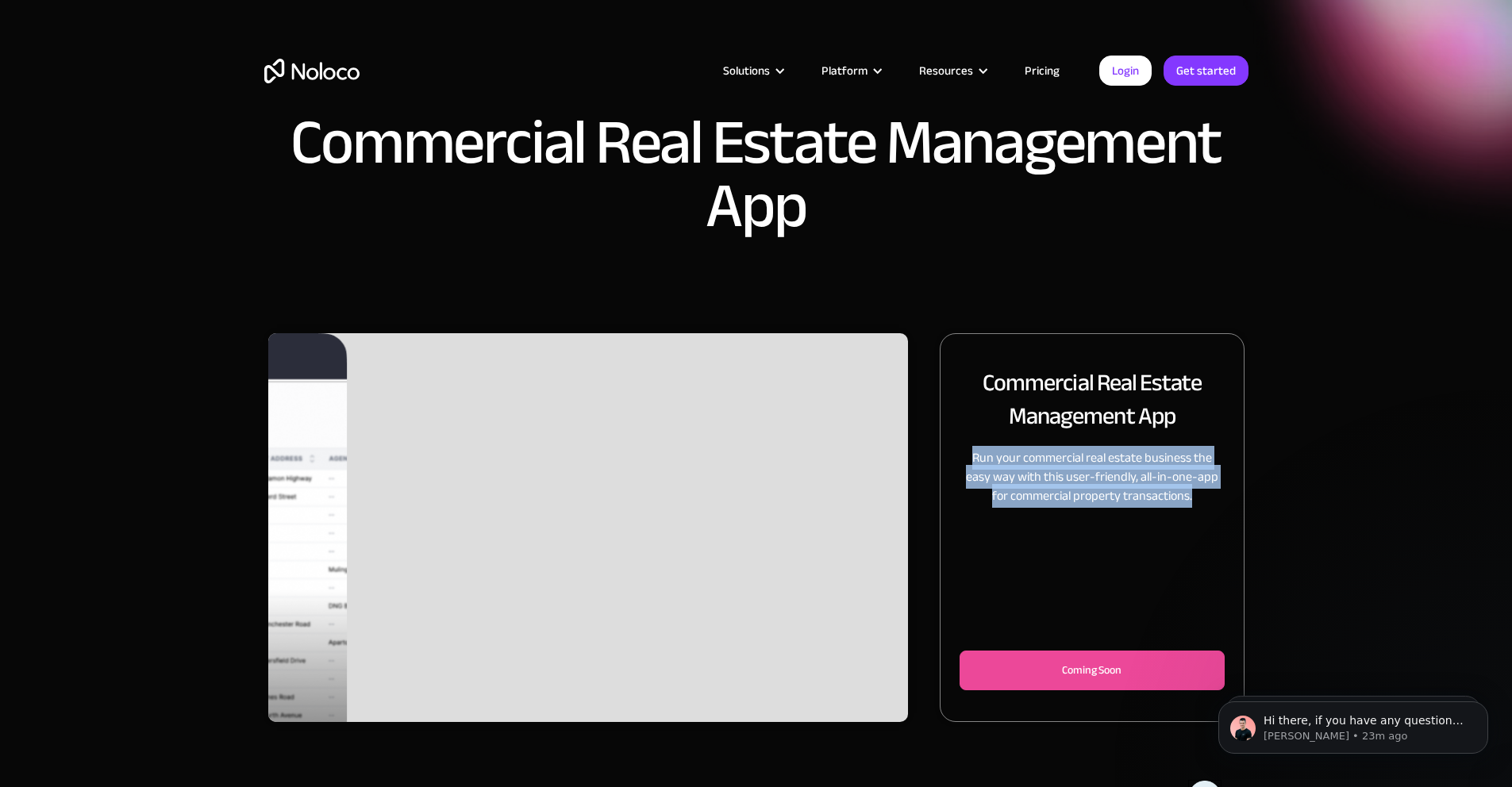
drag, startPoint x: 1129, startPoint y: 472, endPoint x: 919, endPoint y: 404, distance: 220.7
click at [940, 404] on div "Commercial Real Estate Management App Run your commercial real estate business …" at bounding box center [1092, 527] width 304 height 389
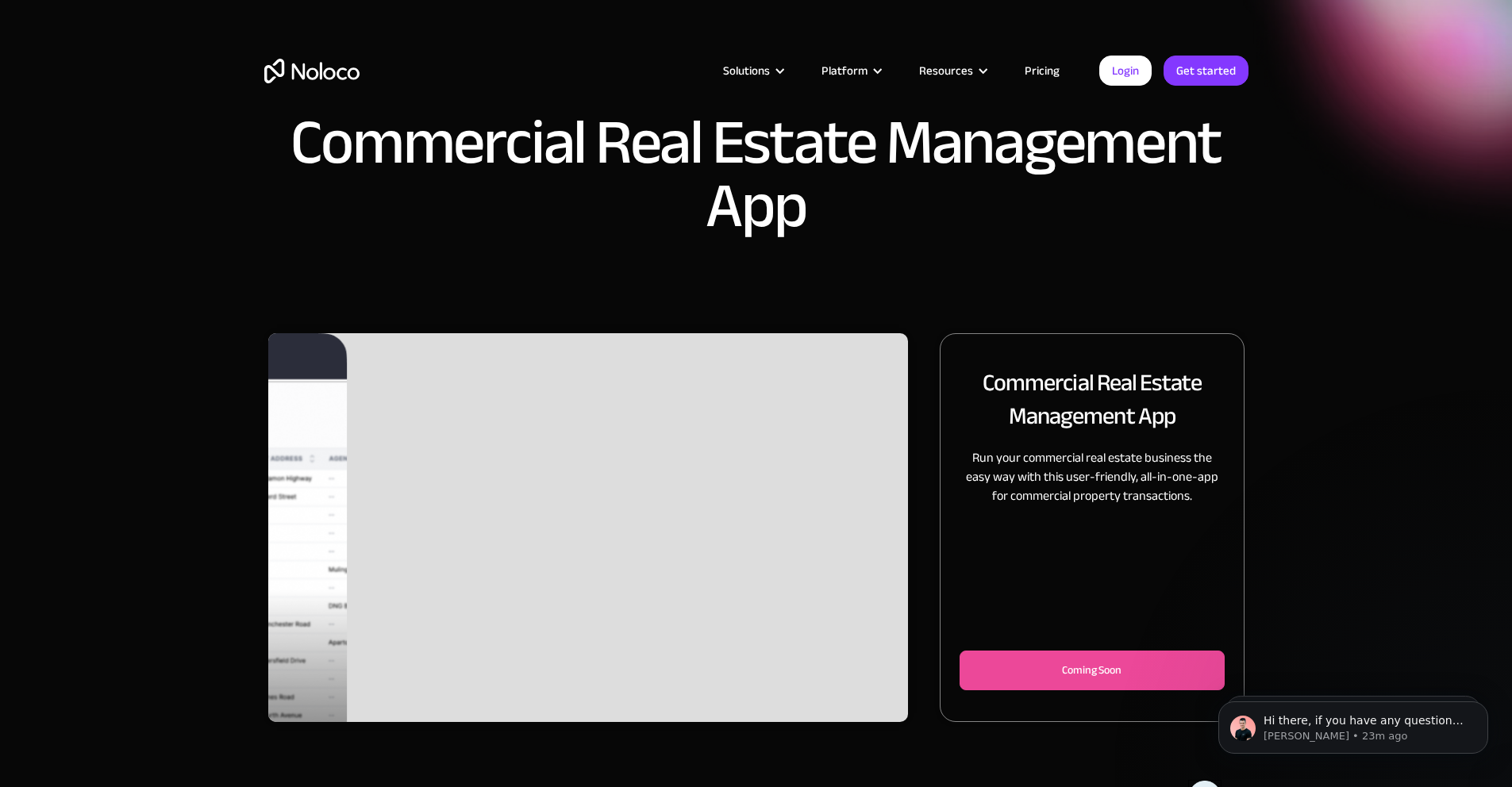
click at [940, 408] on div "Commercial Real Estate Management App Run your commercial real estate business …" at bounding box center [1092, 527] width 304 height 389
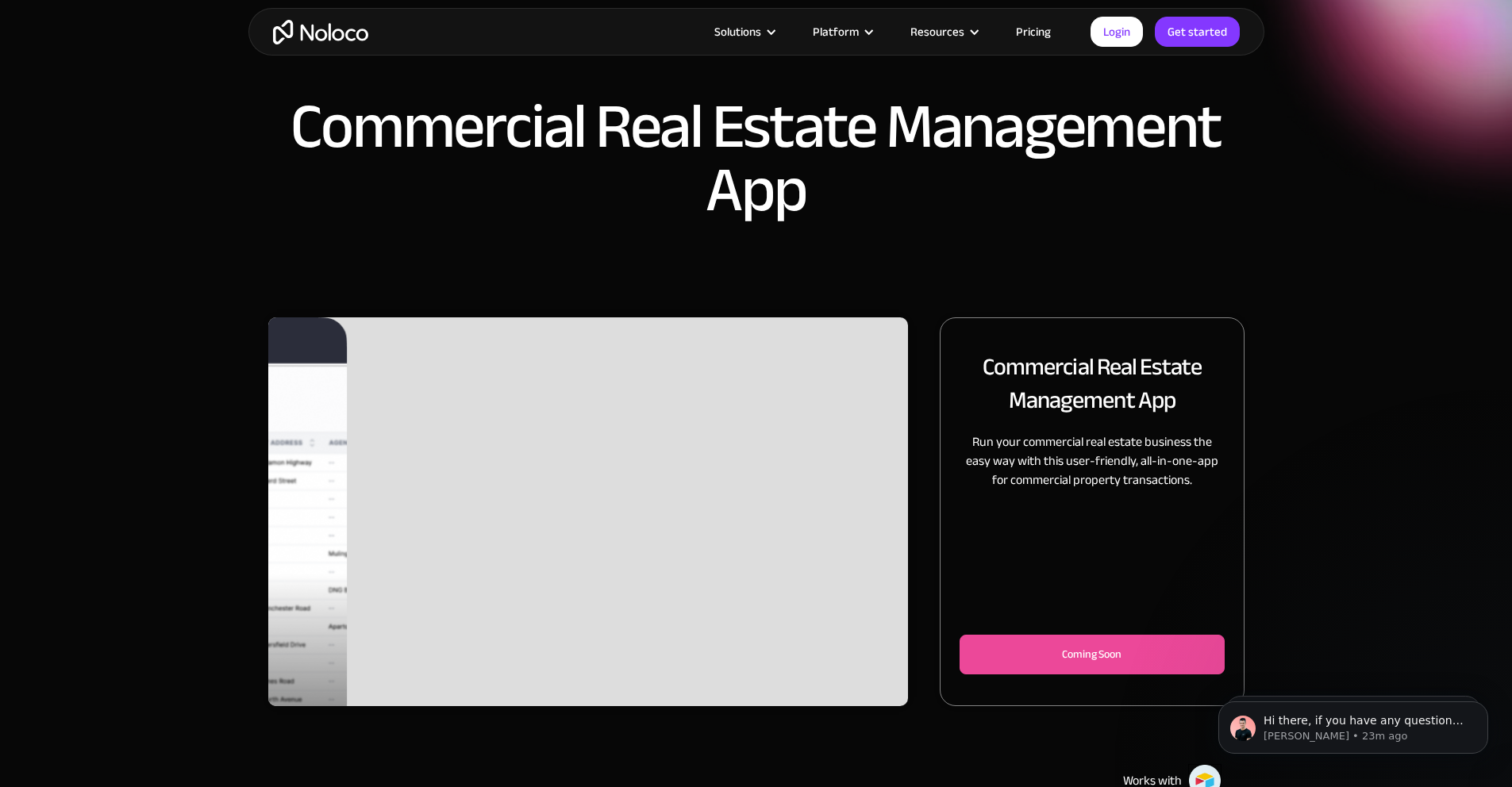
scroll to position [12, 0]
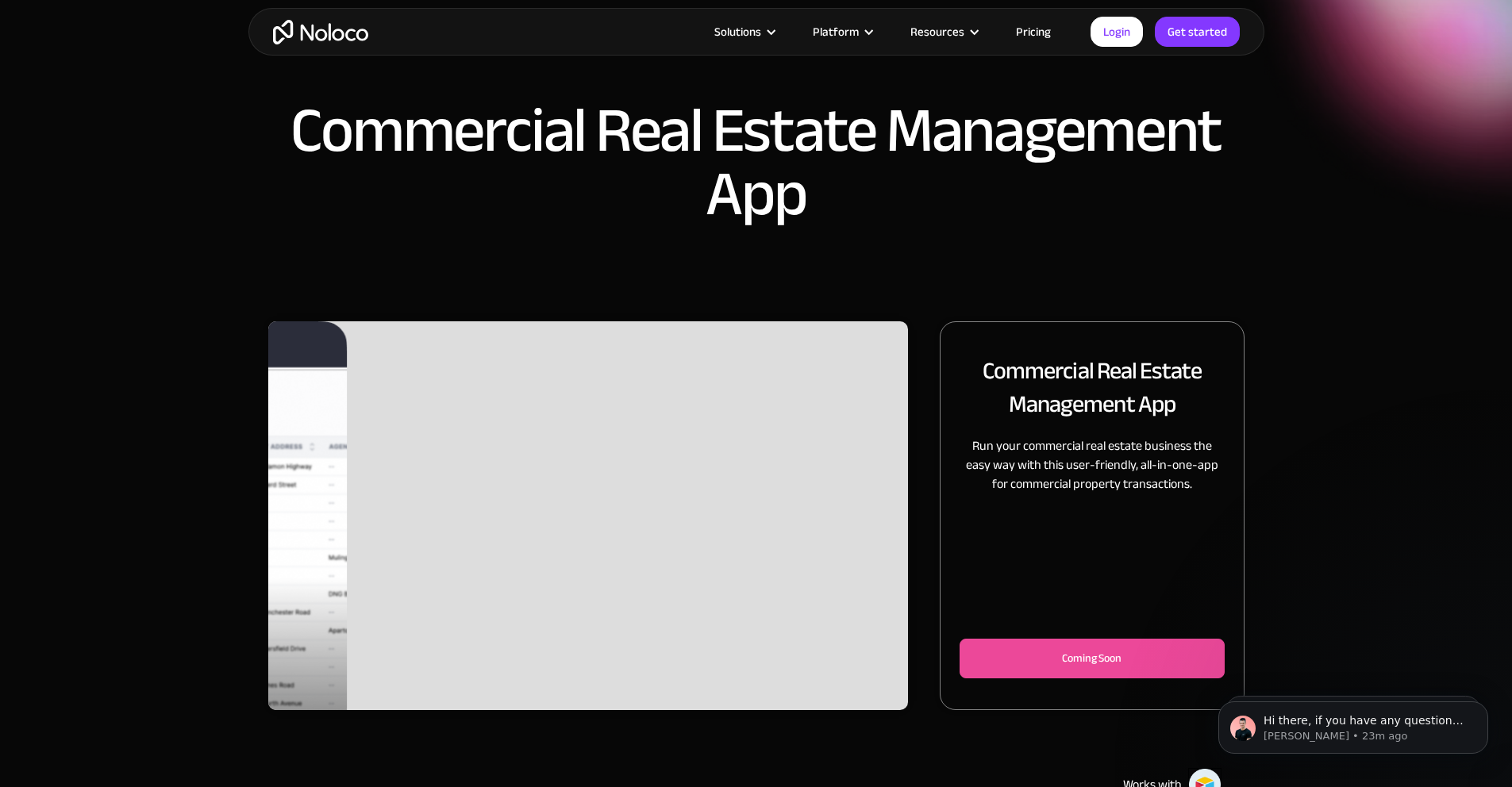
click at [613, 407] on div "Slide 2 of 2." at bounding box center [589, 515] width 641 height 389
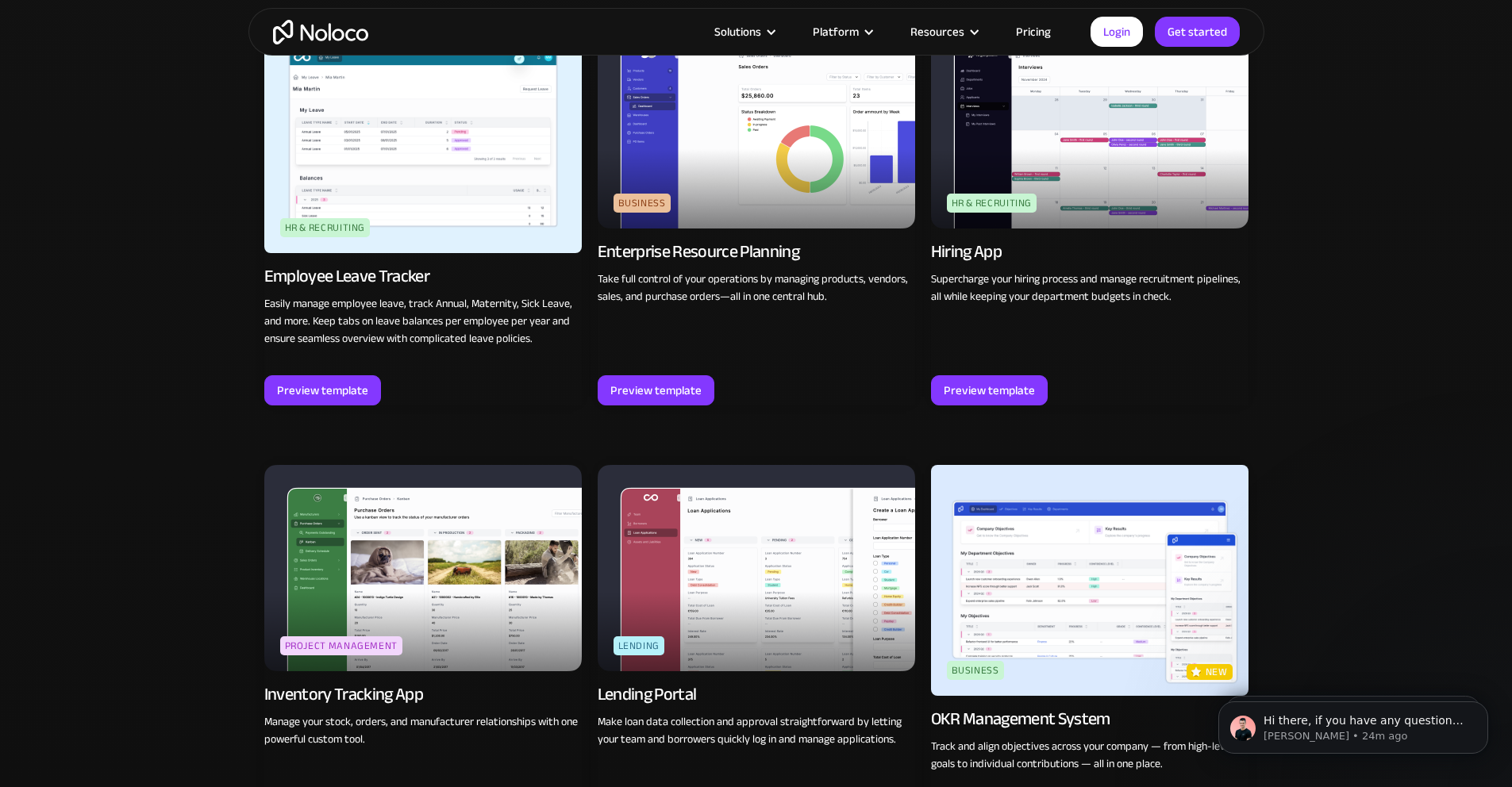
scroll to position [2137, 0]
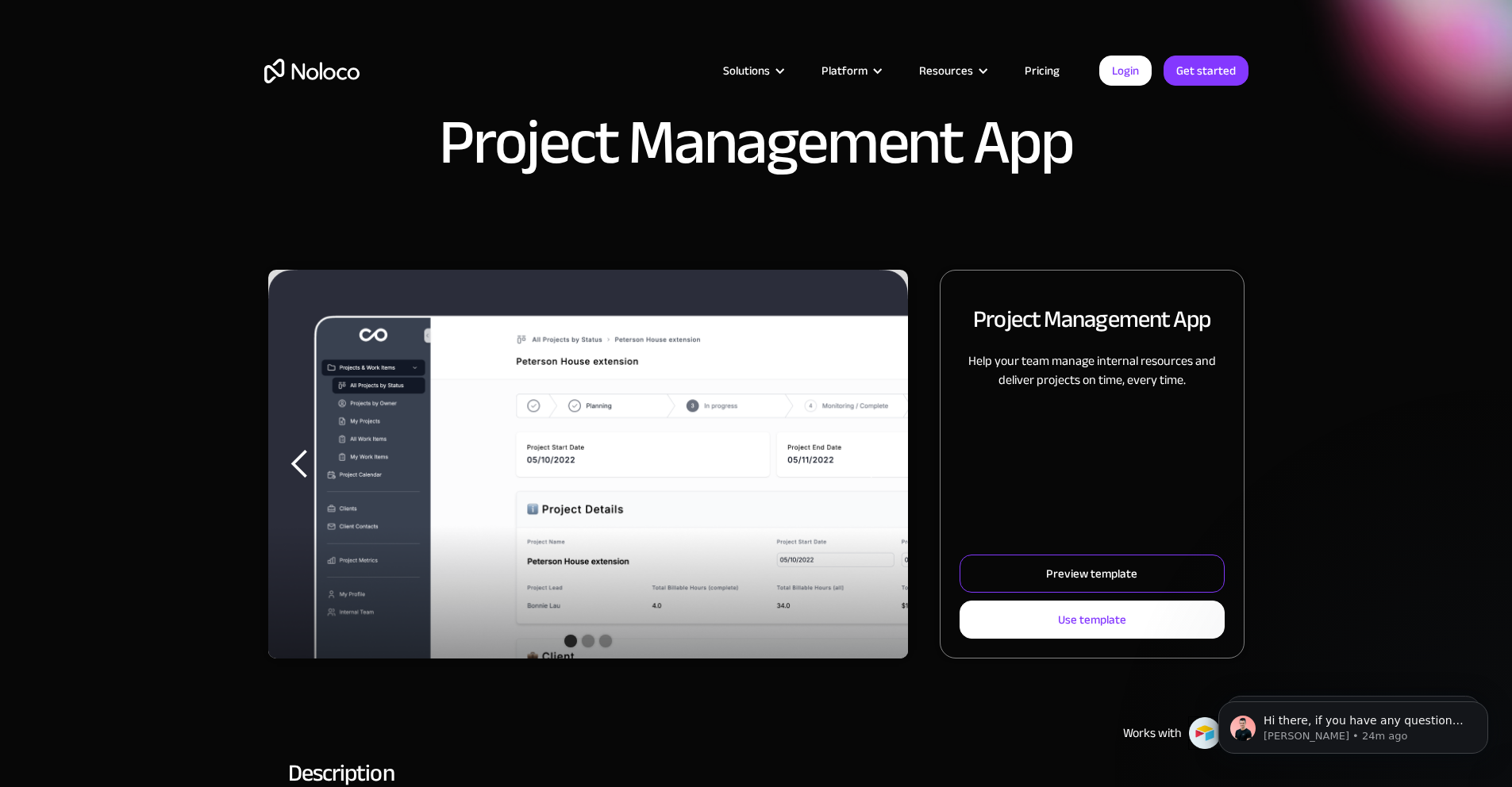
click at [1081, 584] on div "Preview template" at bounding box center [1091, 573] width 91 height 21
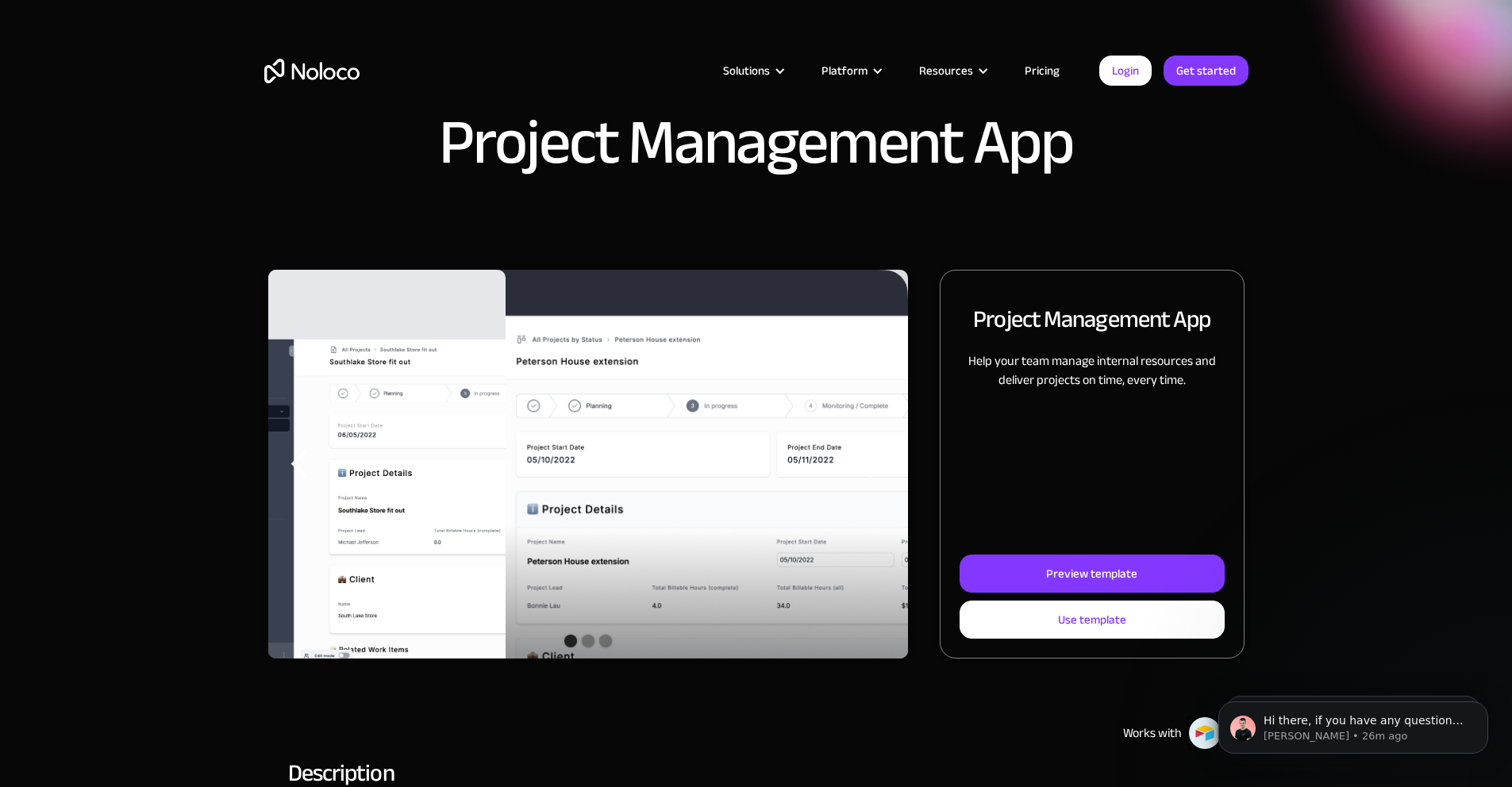
click at [1064, 63] on link "Pricing" at bounding box center [1042, 70] width 75 height 21
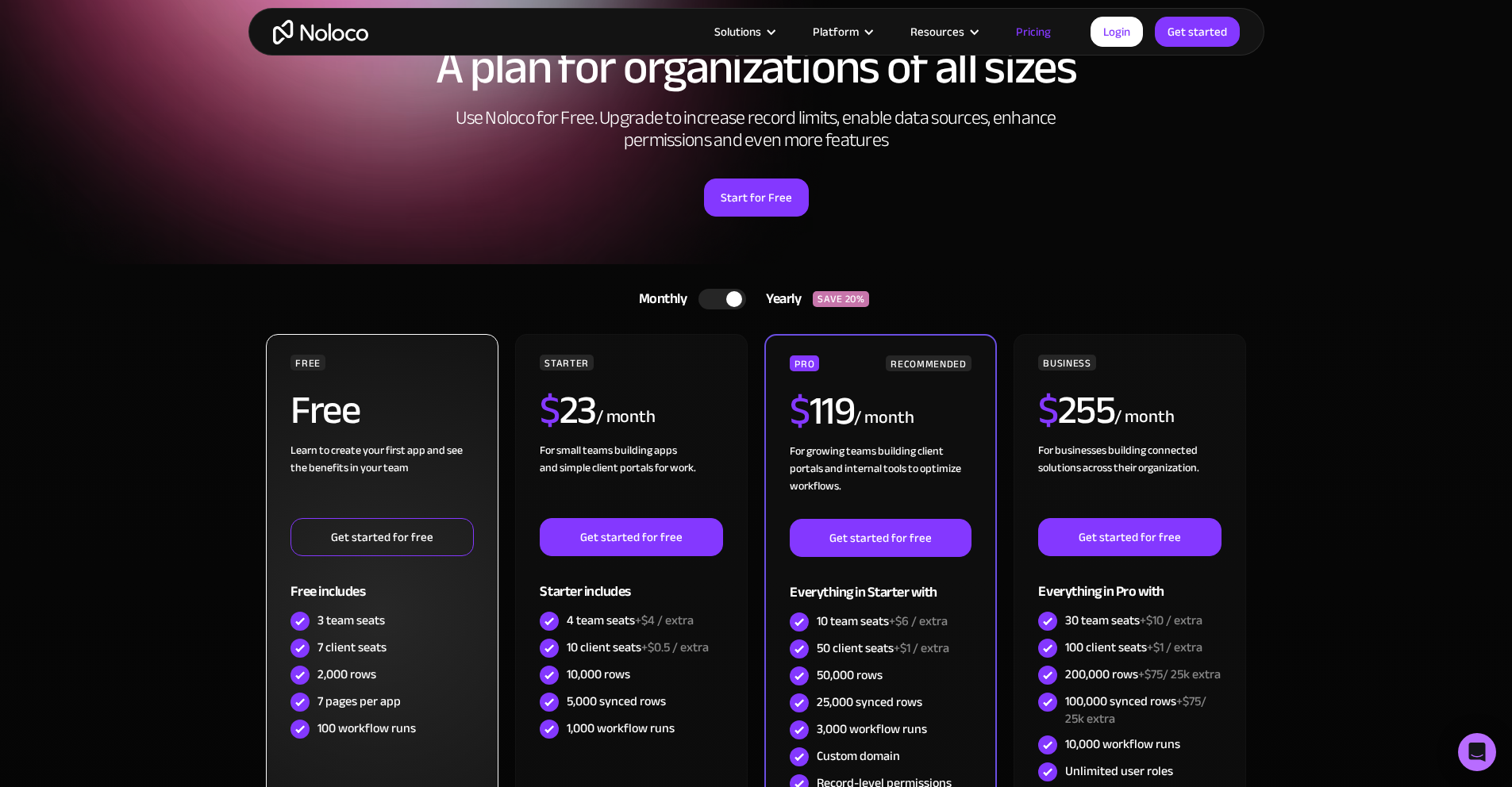
scroll to position [94, 0]
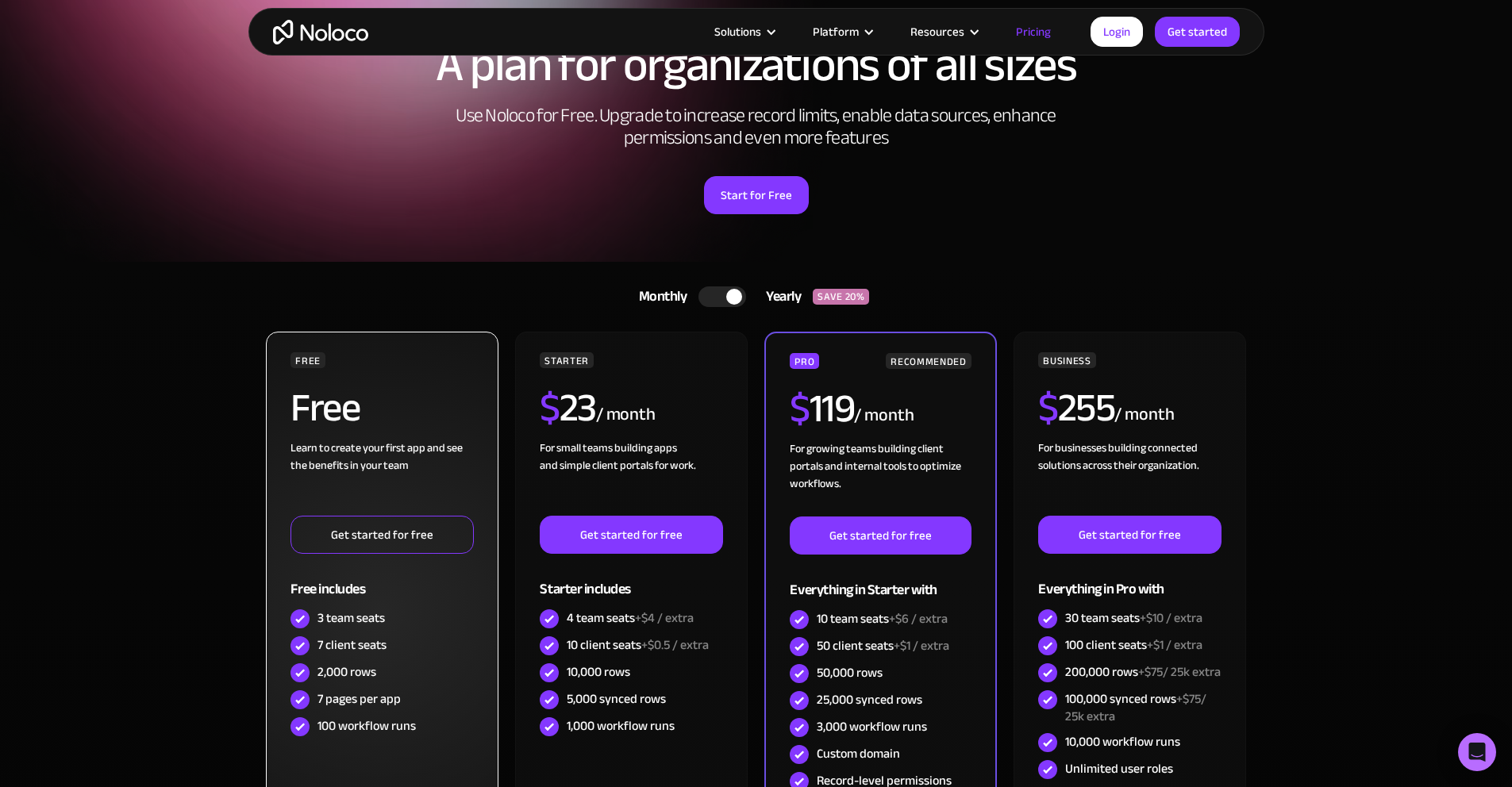
click at [388, 524] on link "Get started for free" at bounding box center [382, 534] width 183 height 38
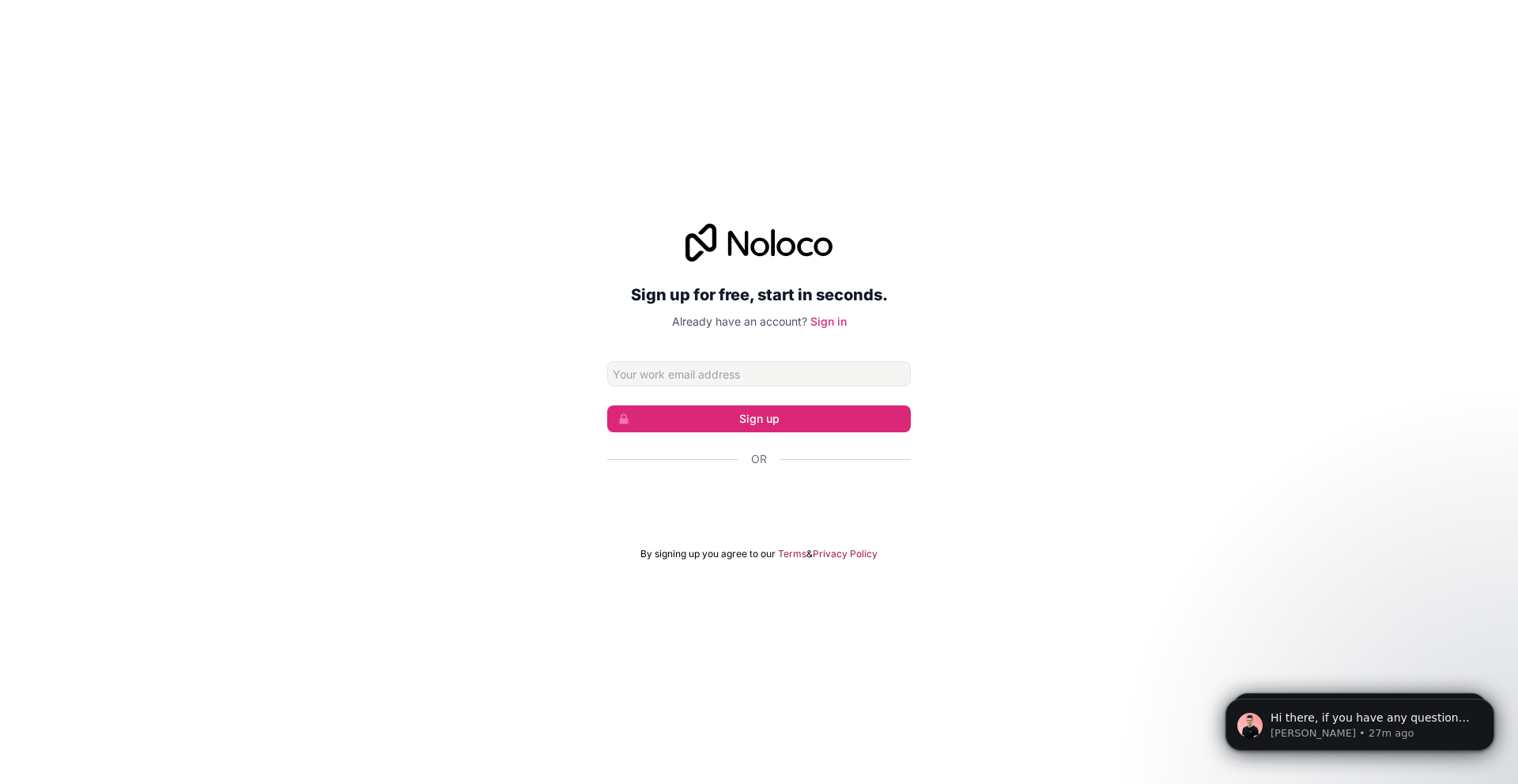
click at [691, 359] on div "Sign up for free, start in seconds. Already have an account? Sign in Sign up Or…" at bounding box center [759, 392] width 304 height 336
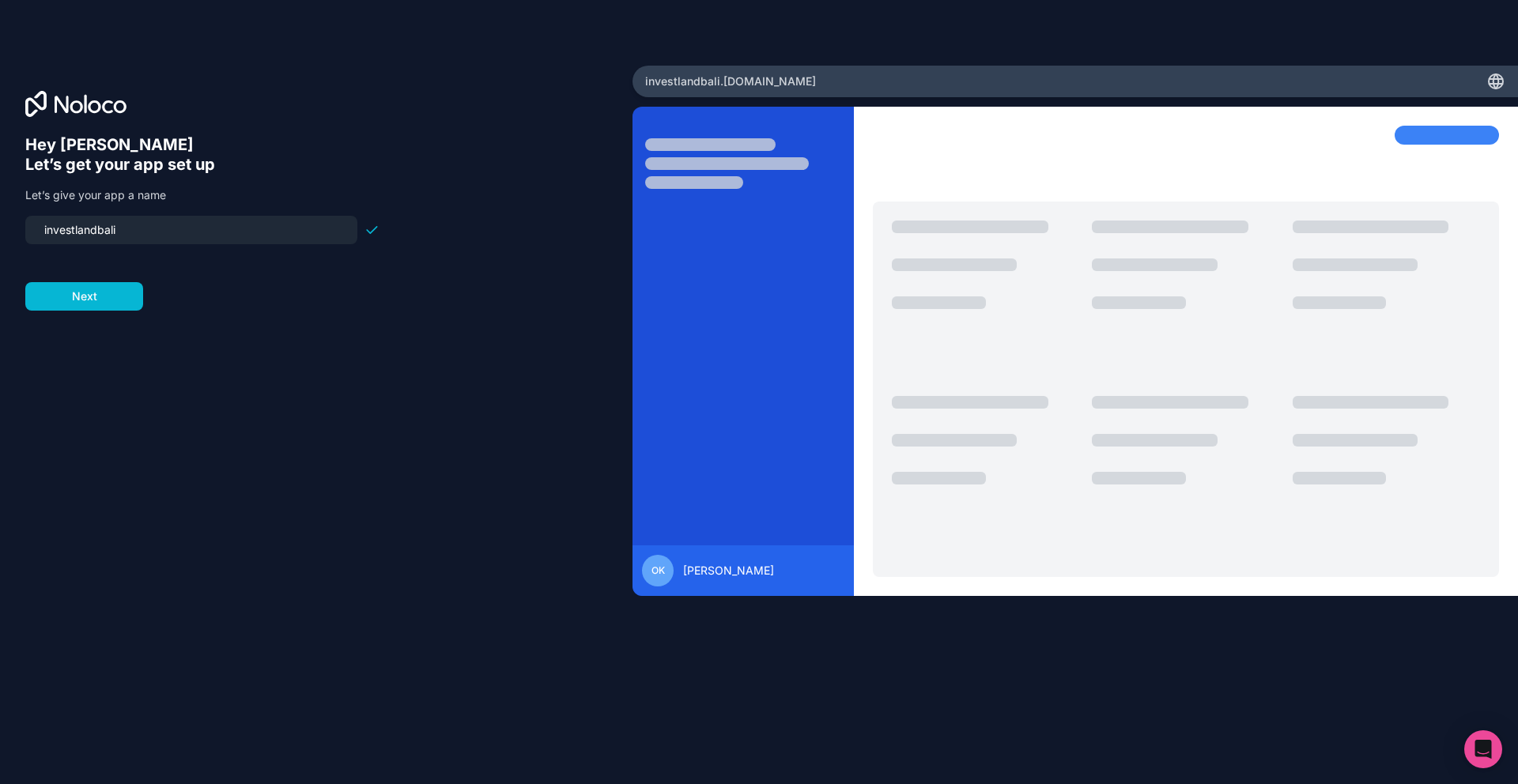
drag, startPoint x: 149, startPoint y: 236, endPoint x: 48, endPoint y: 228, distance: 101.3
click at [48, 228] on input "investlandbali" at bounding box center [191, 230] width 314 height 22
type input "i"
type input "oskar-test"
click at [58, 309] on button "Next" at bounding box center [84, 296] width 117 height 29
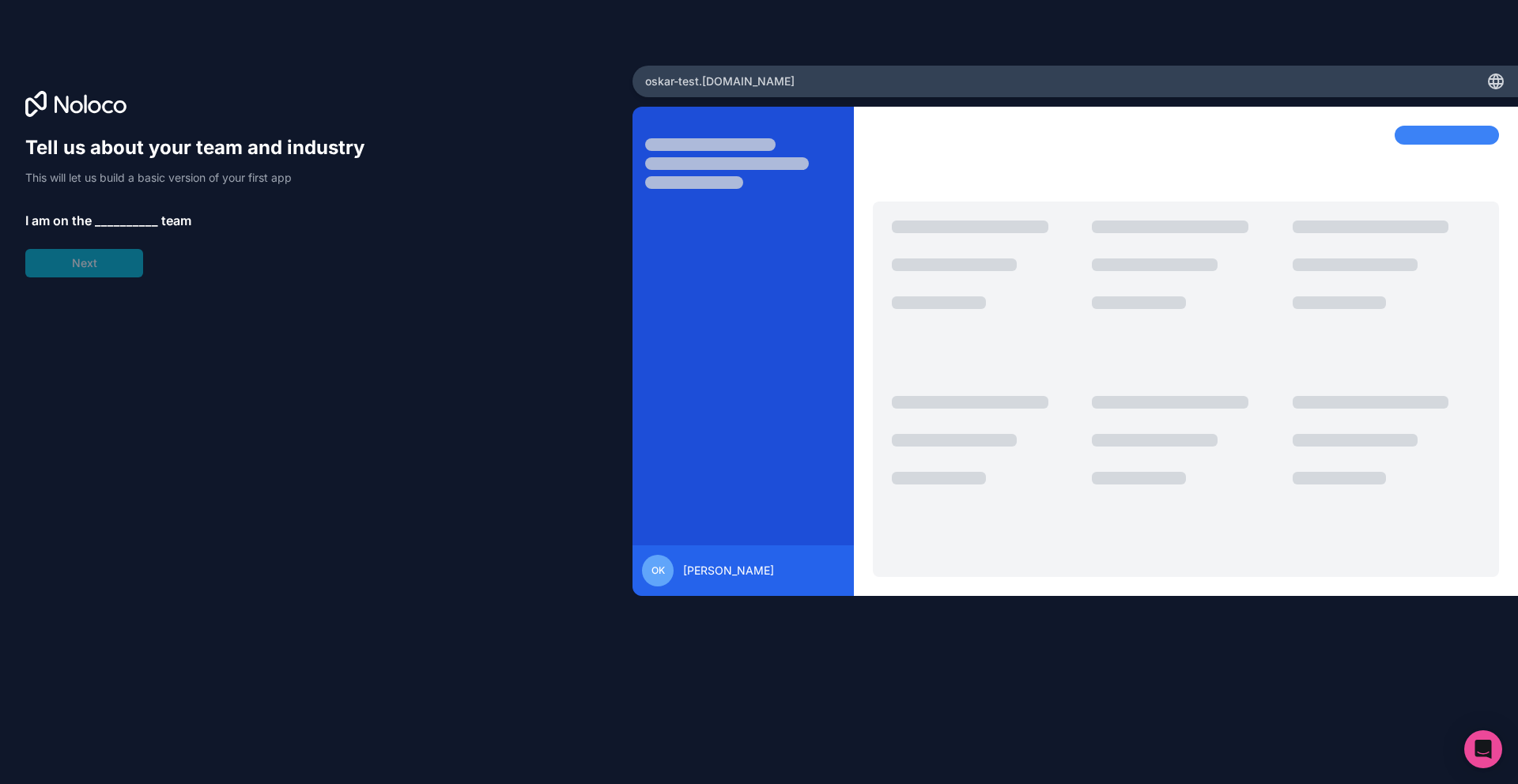
click at [121, 214] on span "__________" at bounding box center [126, 220] width 64 height 19
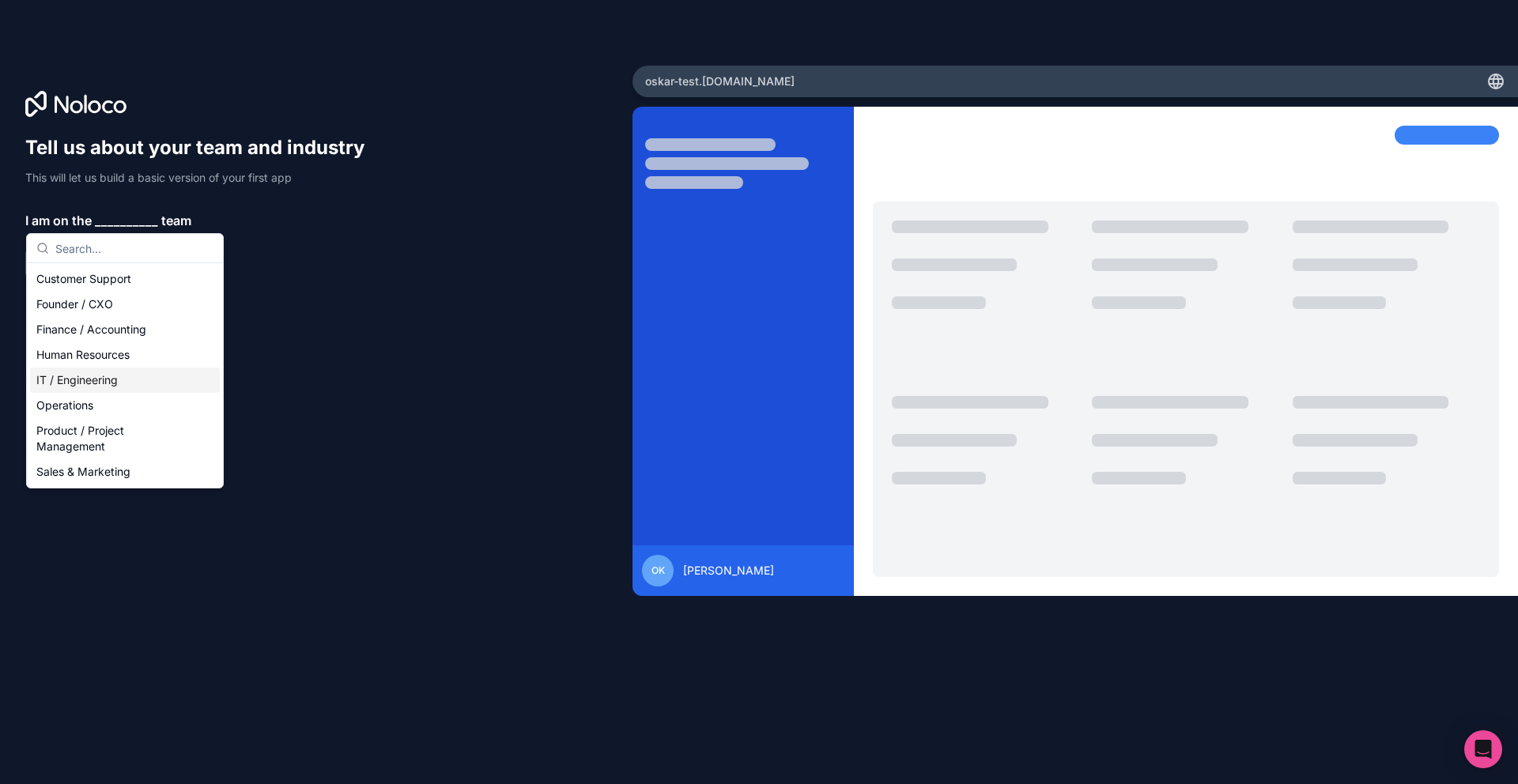
click at [117, 371] on div "IT / Engineering" at bounding box center [124, 379] width 190 height 25
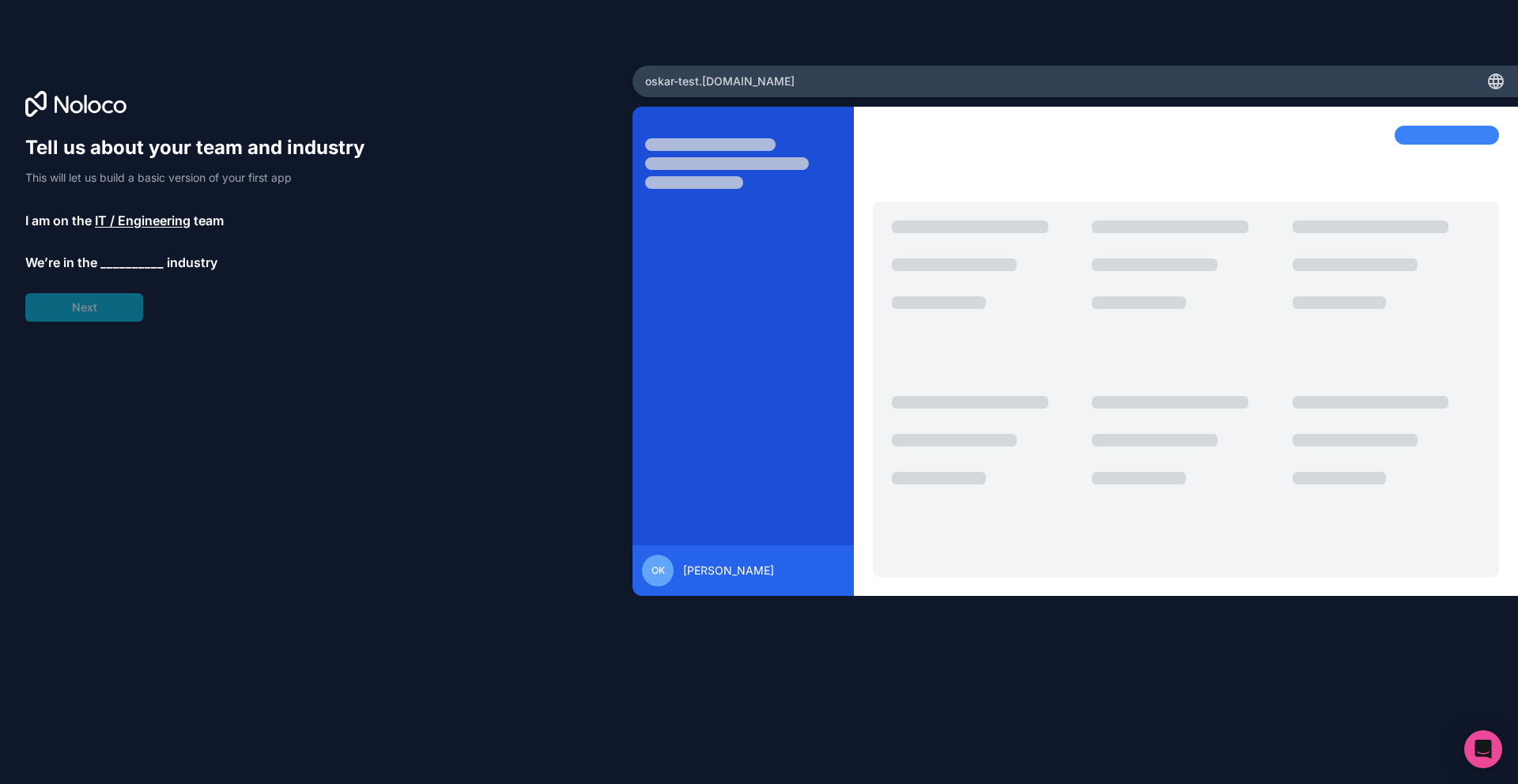
drag, startPoint x: 73, startPoint y: 247, endPoint x: 84, endPoint y: 294, distance: 48.3
click at [73, 247] on div "Tell us about your team and industry This will let us build a basic version of …" at bounding box center [202, 228] width 354 height 186
click at [125, 268] on span "__________" at bounding box center [132, 265] width 64 height 19
type input "rea"
click at [104, 324] on div "Real Estate" at bounding box center [130, 322] width 190 height 25
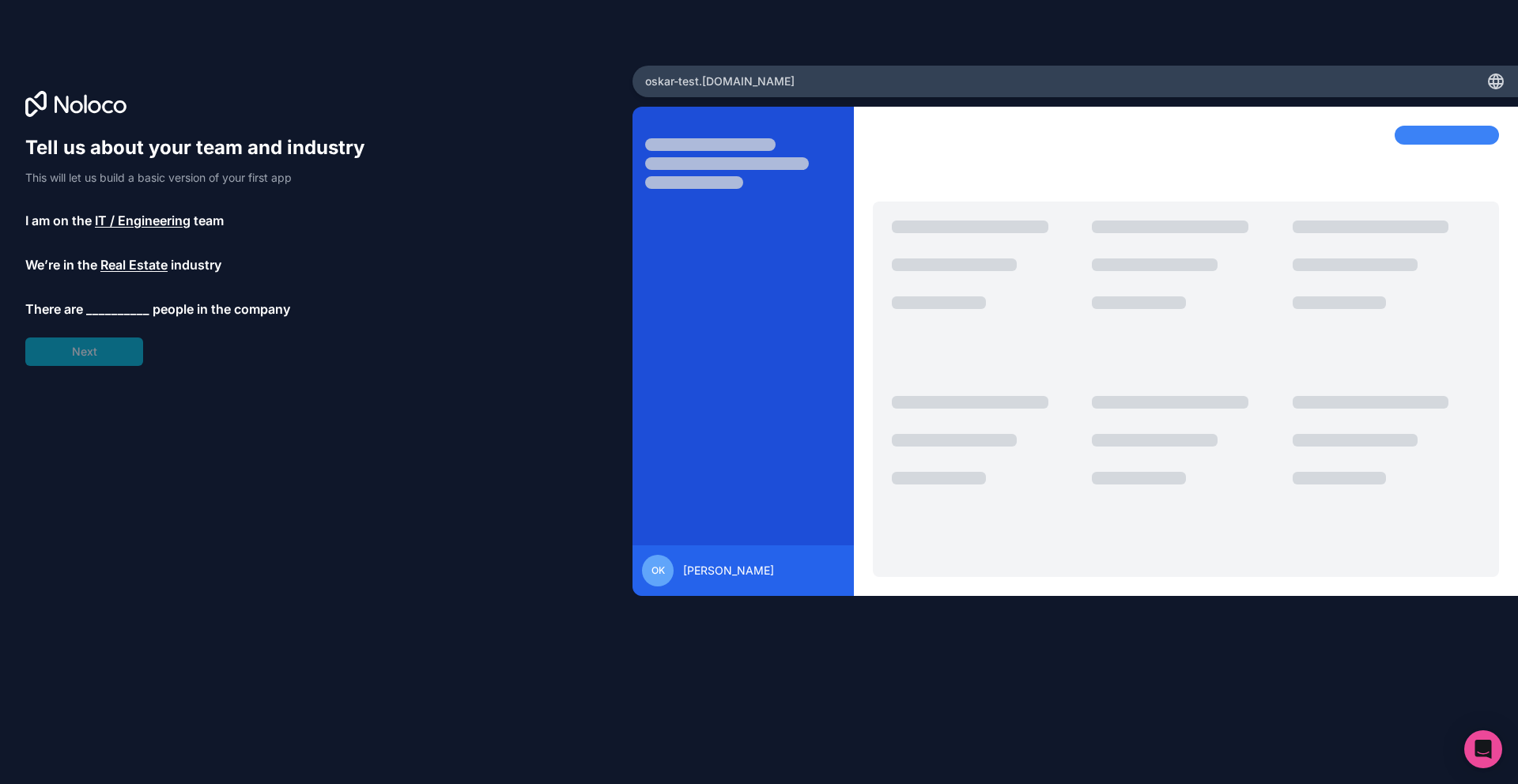
click at [106, 313] on span "__________" at bounding box center [118, 308] width 64 height 19
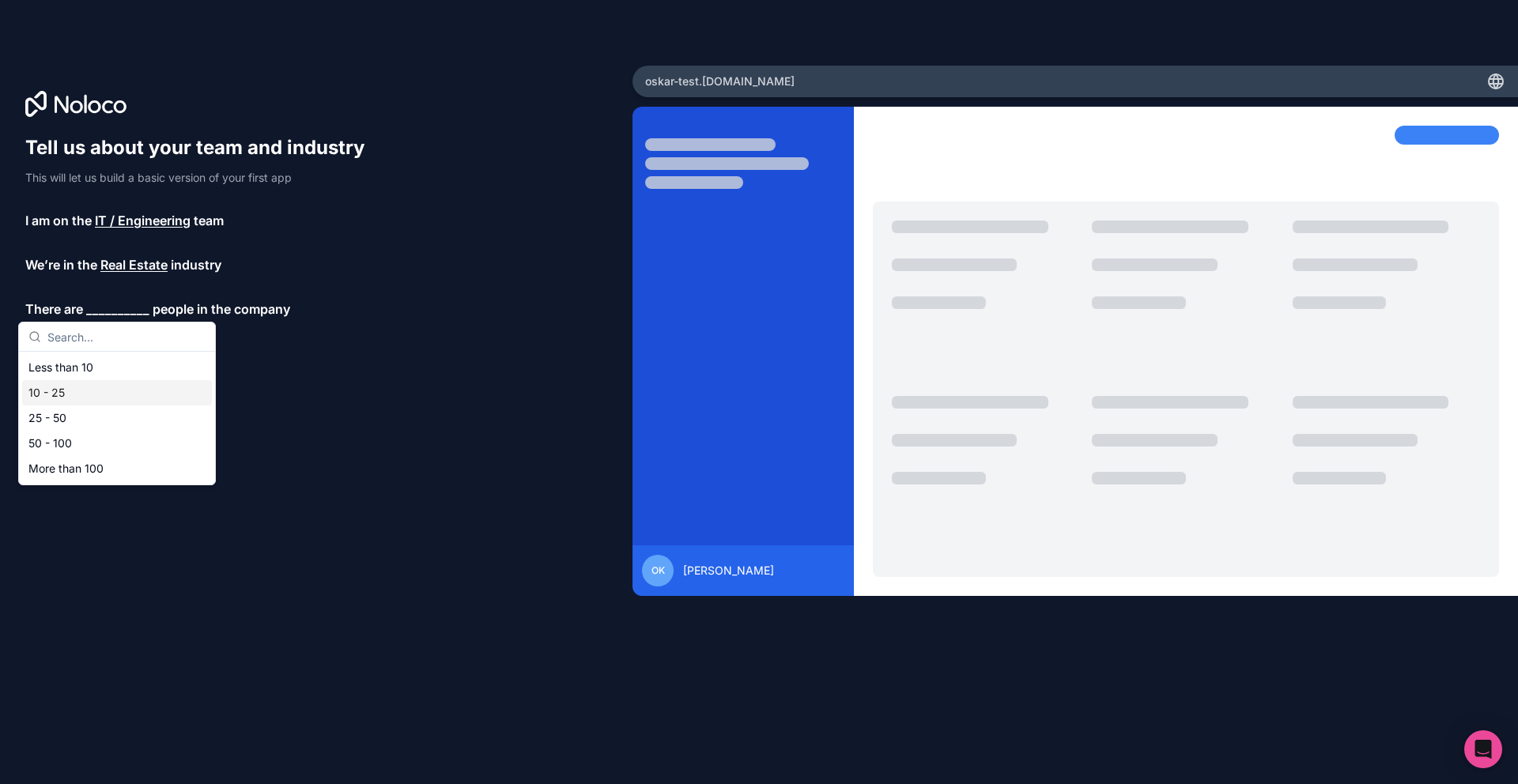
click at [105, 386] on div "10 - 25" at bounding box center [116, 392] width 190 height 25
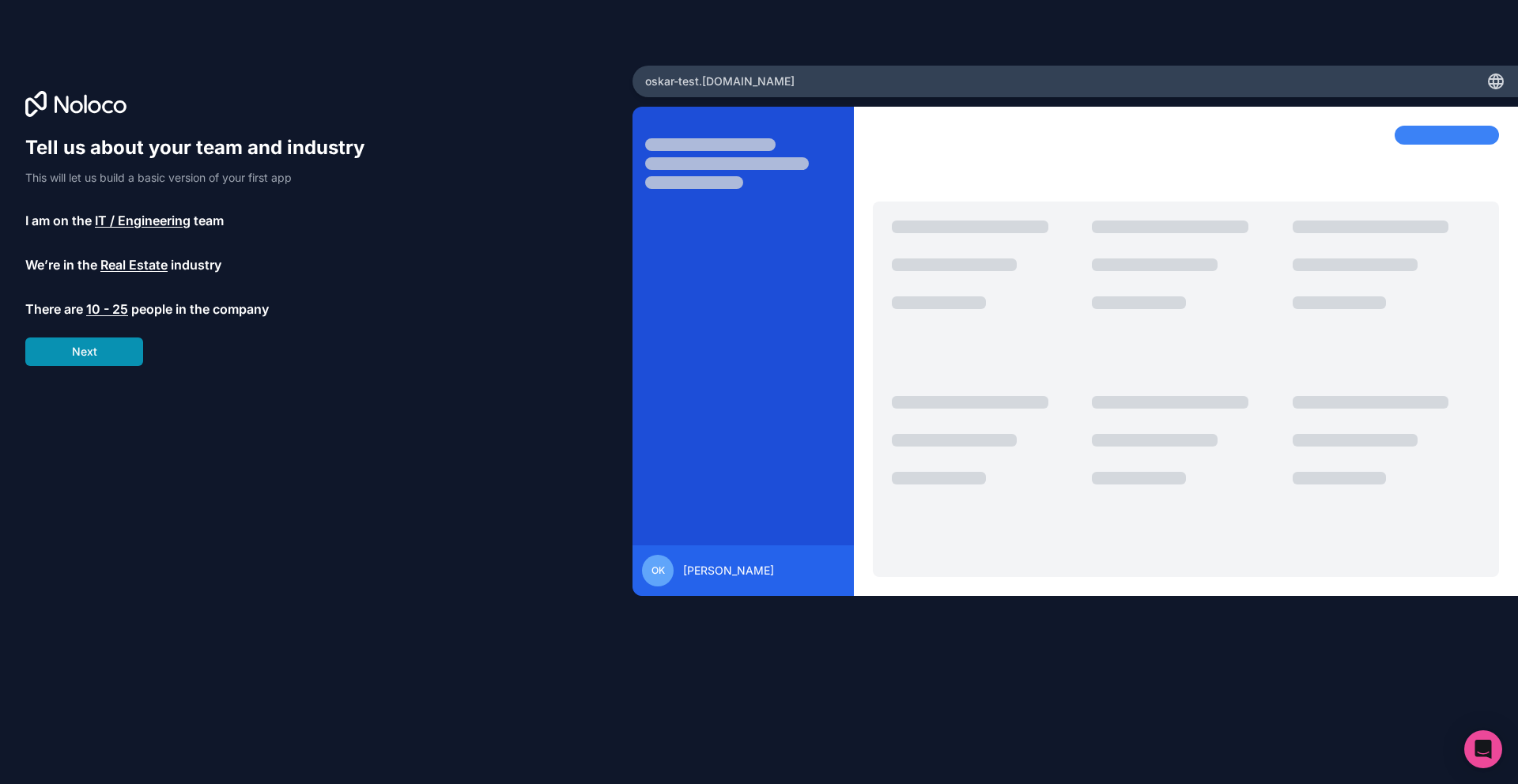
click at [100, 363] on button "Next" at bounding box center [84, 351] width 117 height 29
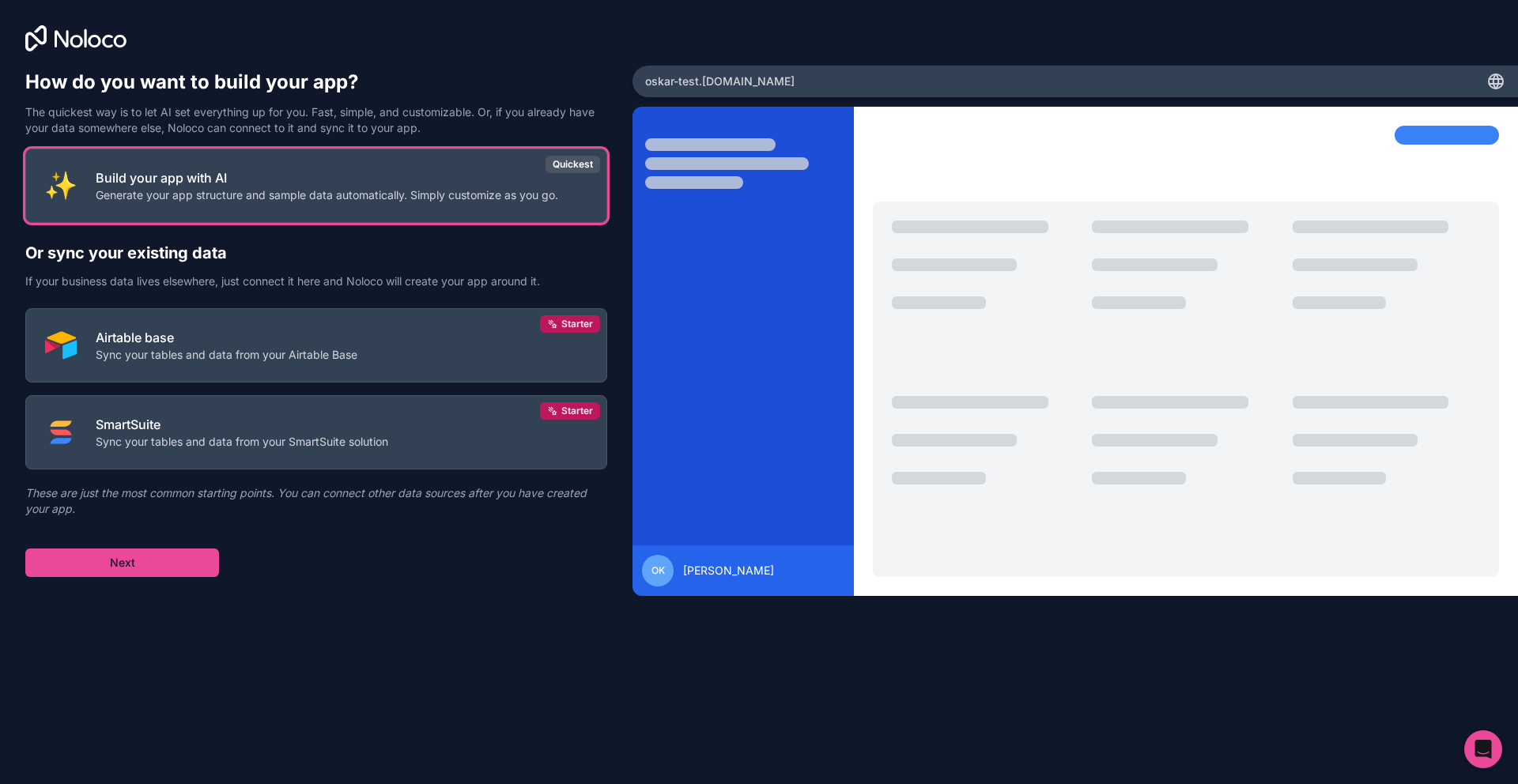
drag, startPoint x: 195, startPoint y: 594, endPoint x: 193, endPoint y: 586, distance: 8.2
click at [194, 588] on div "How do you want to build your app? The quickest way is to let AI set everything…" at bounding box center [316, 349] width 582 height 559
click at [188, 573] on button "Next" at bounding box center [121, 562] width 194 height 29
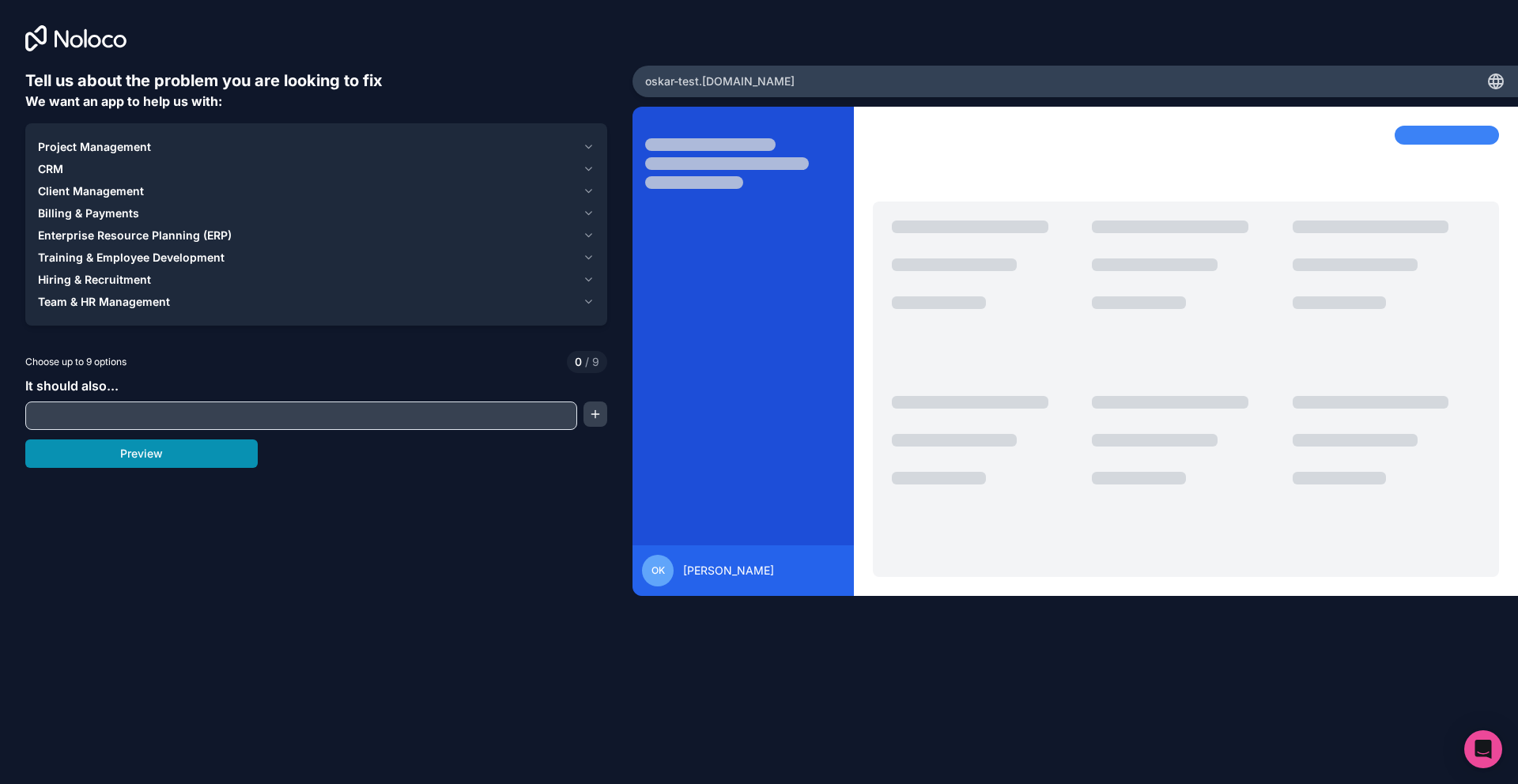
click at [163, 450] on button "Preview" at bounding box center [141, 454] width 233 height 29
click at [70, 153] on span "Project Management" at bounding box center [95, 147] width 113 height 16
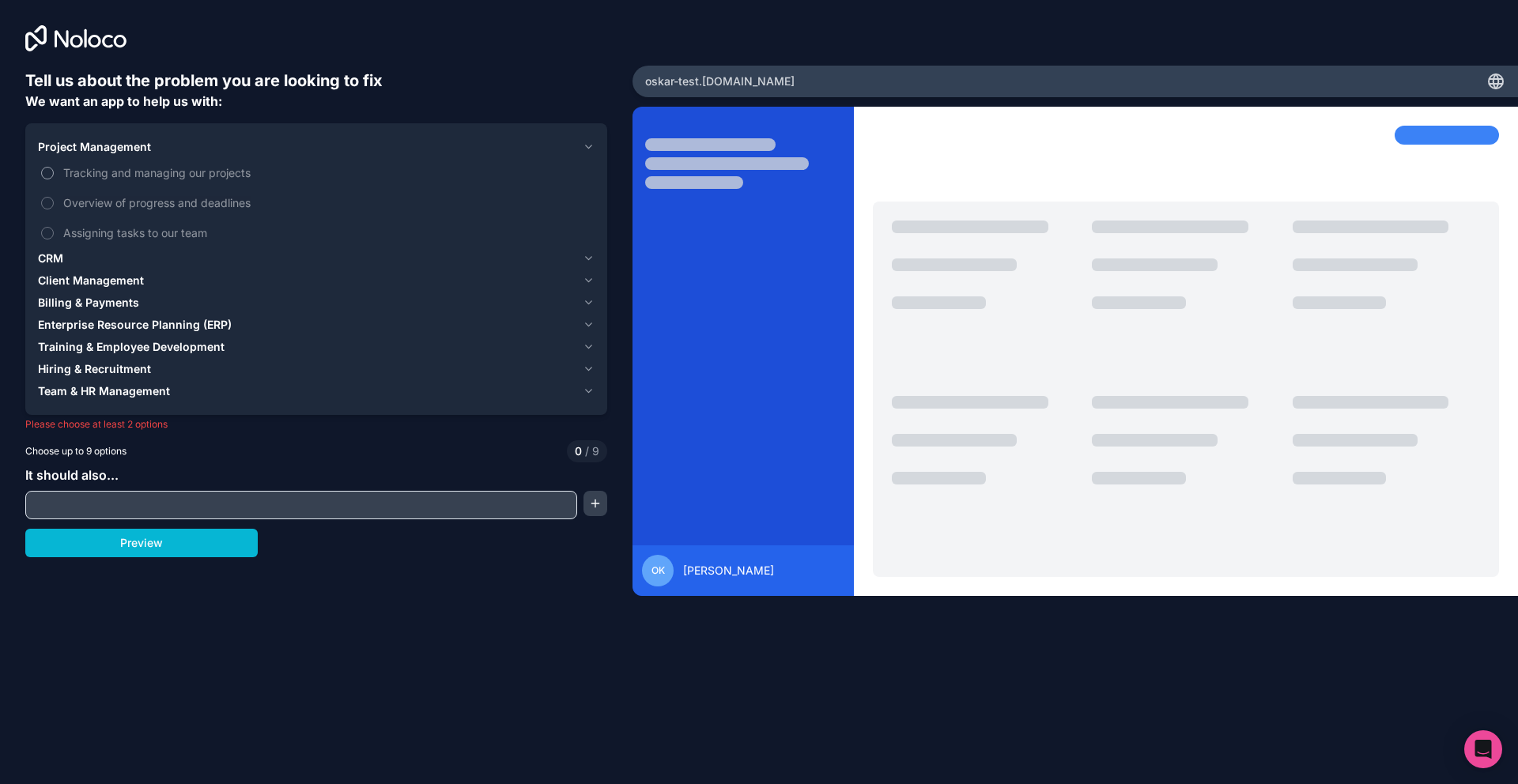
click at [52, 176] on button "Tracking and managing our projects" at bounding box center [47, 173] width 13 height 13
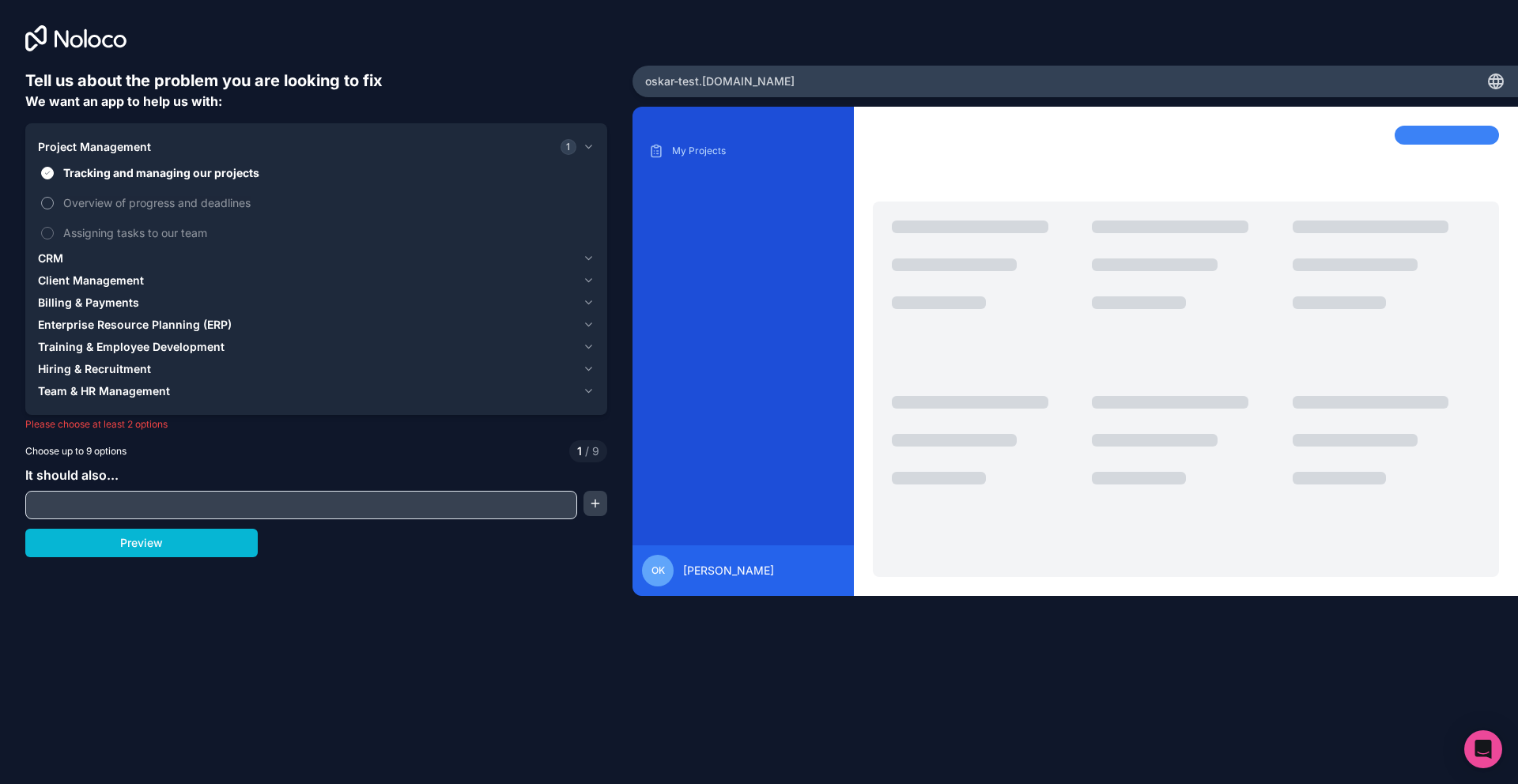
click at [52, 206] on button "Overview of progress and deadlines" at bounding box center [47, 203] width 13 height 13
click at [62, 226] on label "Assigning tasks to our team" at bounding box center [316, 232] width 556 height 29
click at [54, 227] on button "Assigning tasks to our team" at bounding box center [47, 233] width 13 height 13
click at [59, 222] on label "Assigning tasks to our team" at bounding box center [316, 232] width 556 height 29
click at [54, 227] on button "Assigning tasks to our team" at bounding box center [47, 233] width 13 height 13
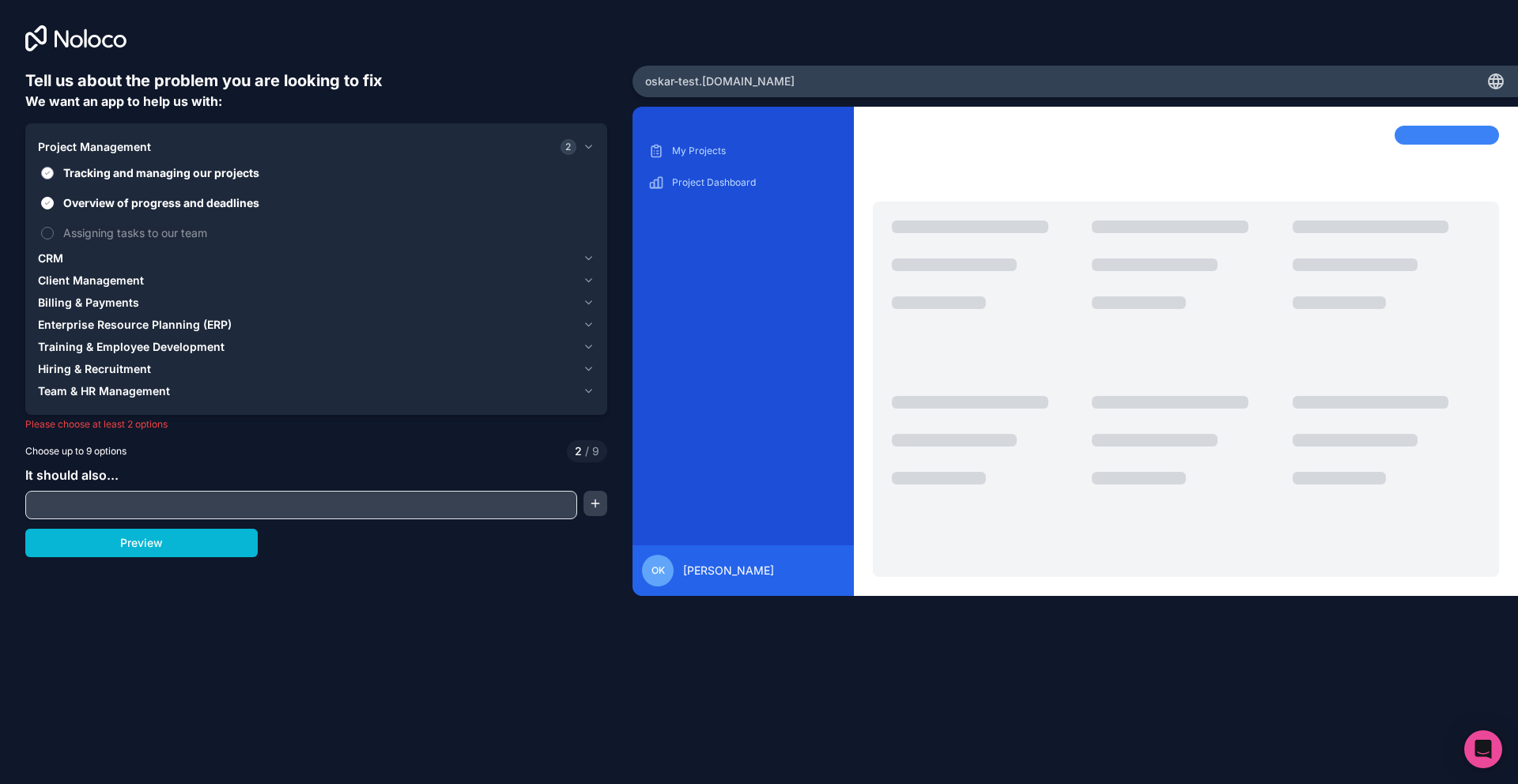
click at [47, 171] on button "Tracking and managing our projects" at bounding box center [47, 173] width 13 height 13
click at [62, 259] on span "CRM" at bounding box center [50, 259] width 25 height 16
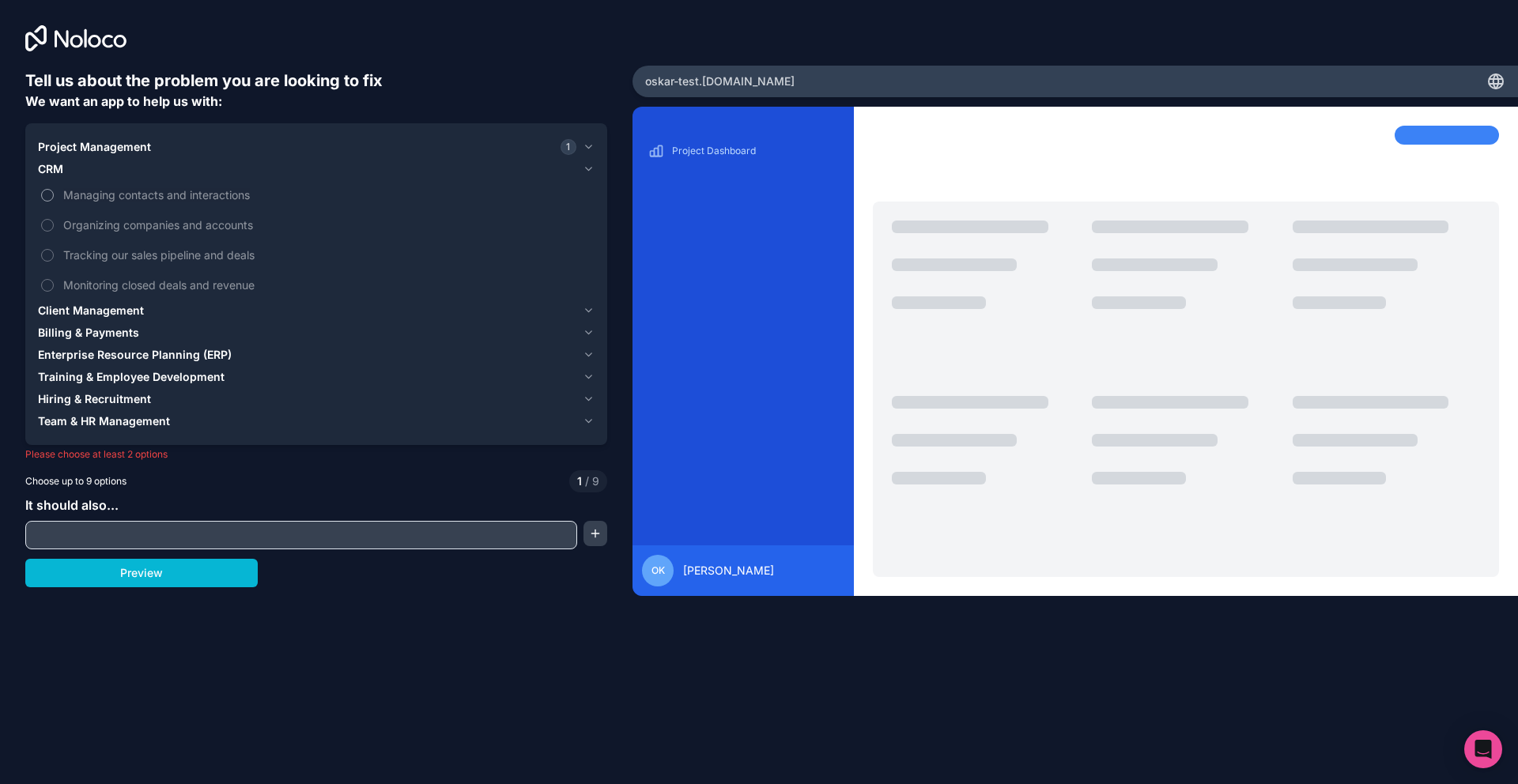
click at [54, 192] on label "Managing contacts and interactions" at bounding box center [316, 194] width 556 height 29
click at [54, 192] on button "Managing contacts and interactions" at bounding box center [47, 195] width 13 height 13
click at [65, 301] on button "Client Management" at bounding box center [316, 310] width 556 height 22
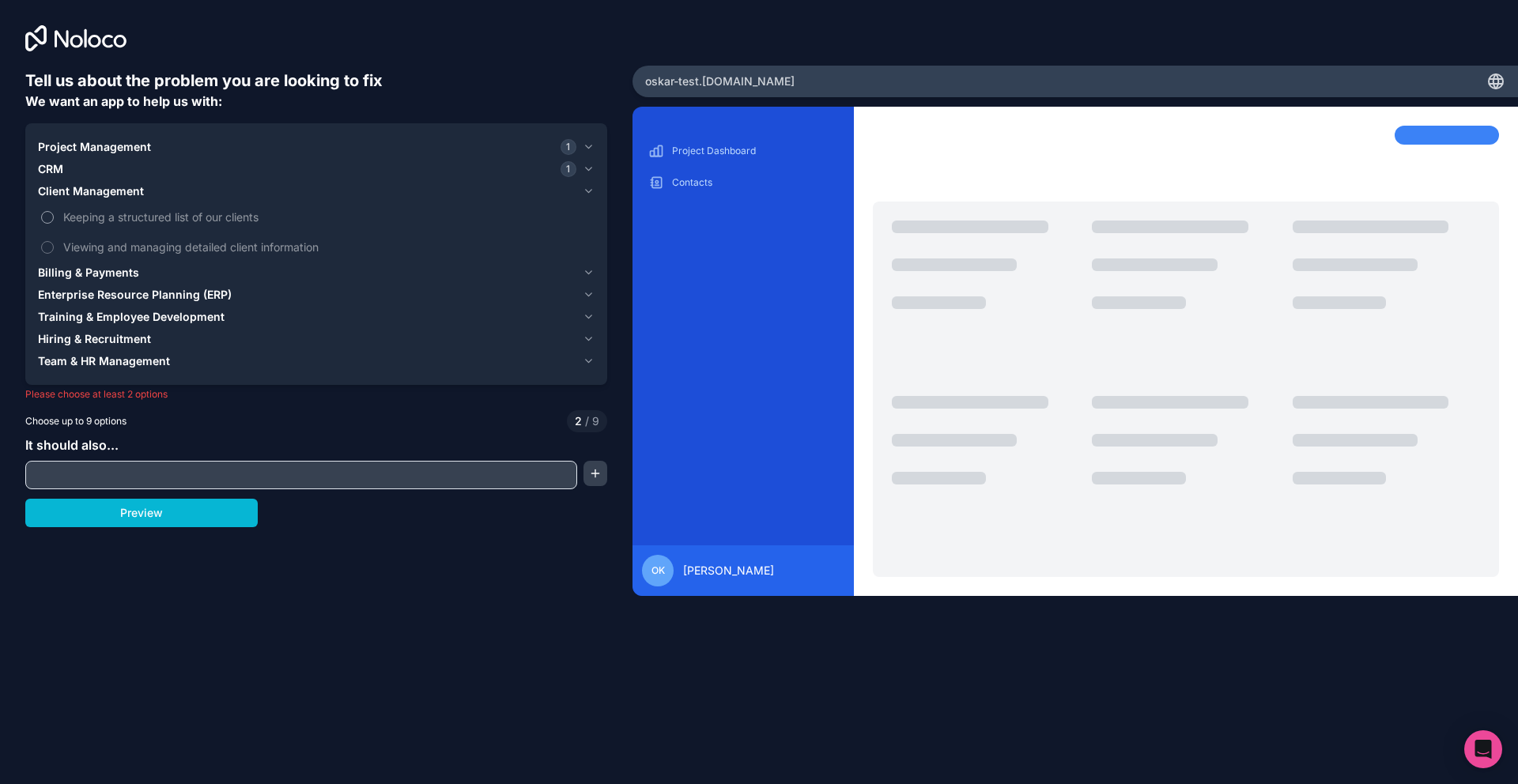
click at [46, 214] on button "Keeping a structured list of our clients" at bounding box center [47, 217] width 13 height 13
click at [60, 268] on span "Billing & Payments" at bounding box center [89, 273] width 102 height 16
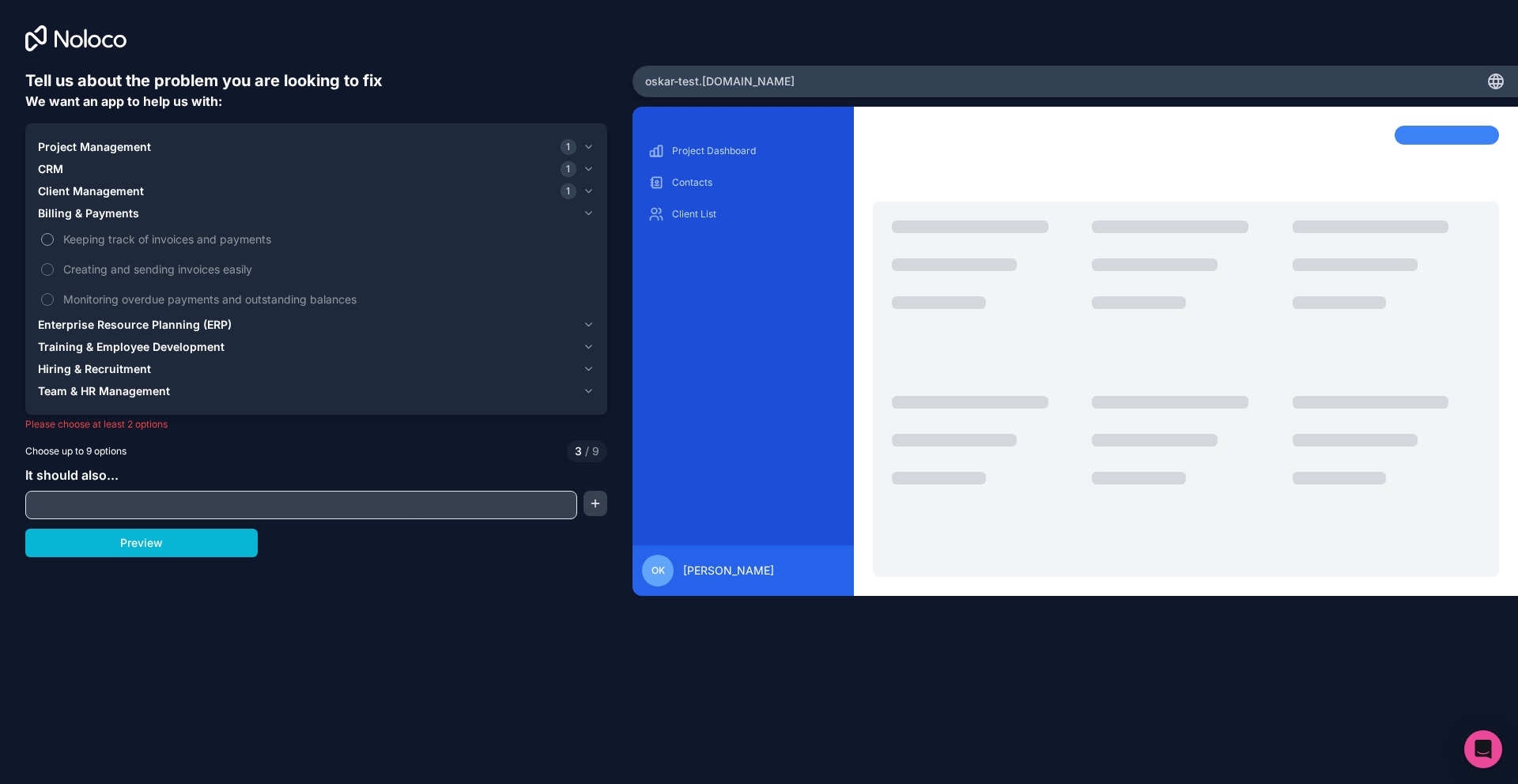
click at [47, 248] on label "Keeping track of invoices and payments" at bounding box center [316, 239] width 556 height 29
click at [47, 246] on button "Keeping track of invoices and payments" at bounding box center [47, 239] width 13 height 13
click at [82, 324] on span "Enterprise Resource Planning (ERP)" at bounding box center [134, 325] width 194 height 16
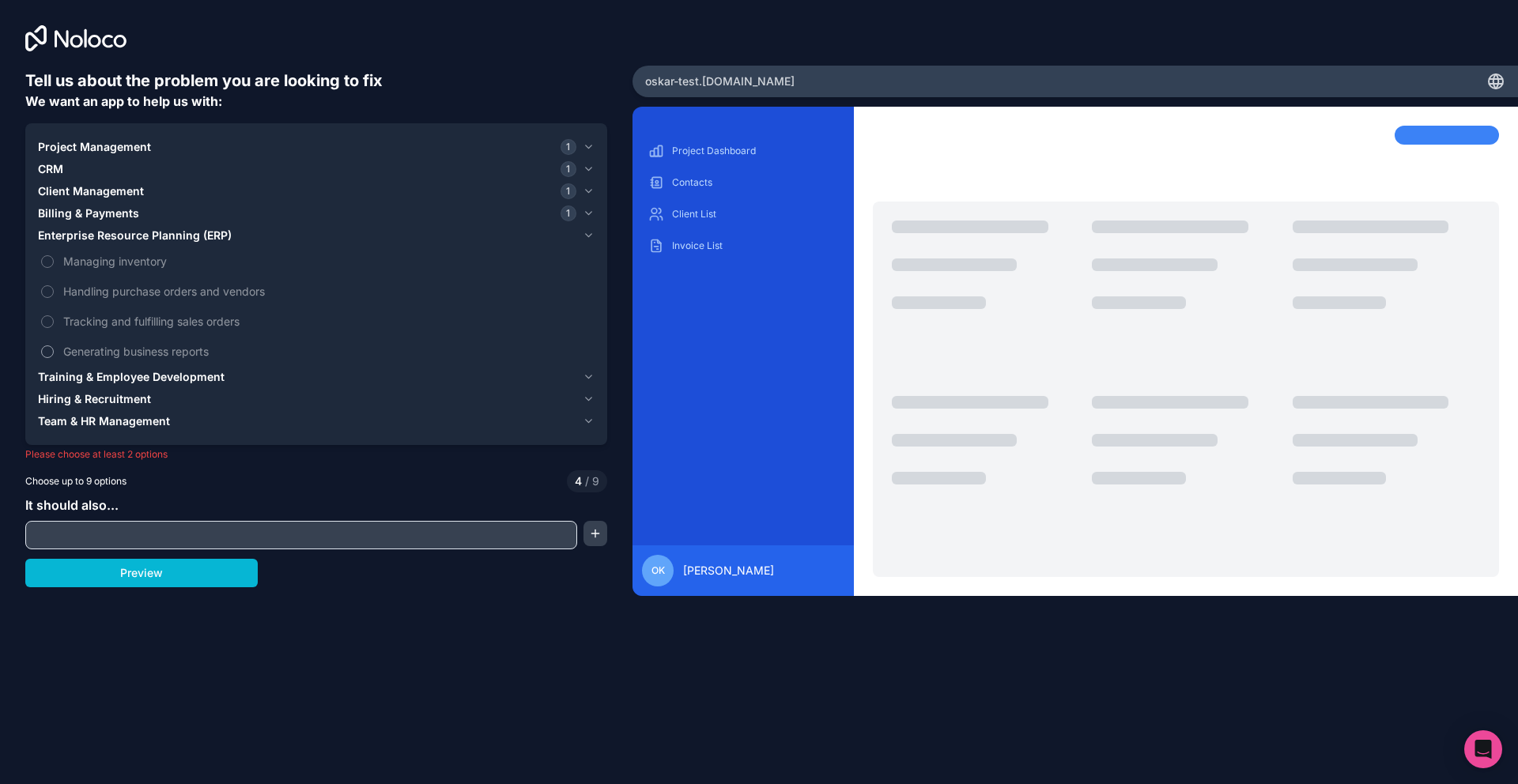
click at [59, 346] on label "Generating business reports" at bounding box center [316, 350] width 556 height 29
click at [54, 346] on button "Generating business reports" at bounding box center [47, 351] width 13 height 13
click at [61, 367] on div "Project Management 1 CRM 1 Client Management 1 Billing & Payments 1 Enterprise …" at bounding box center [316, 285] width 556 height 296
click at [65, 370] on span "Training & Employee Development" at bounding box center [130, 377] width 186 height 16
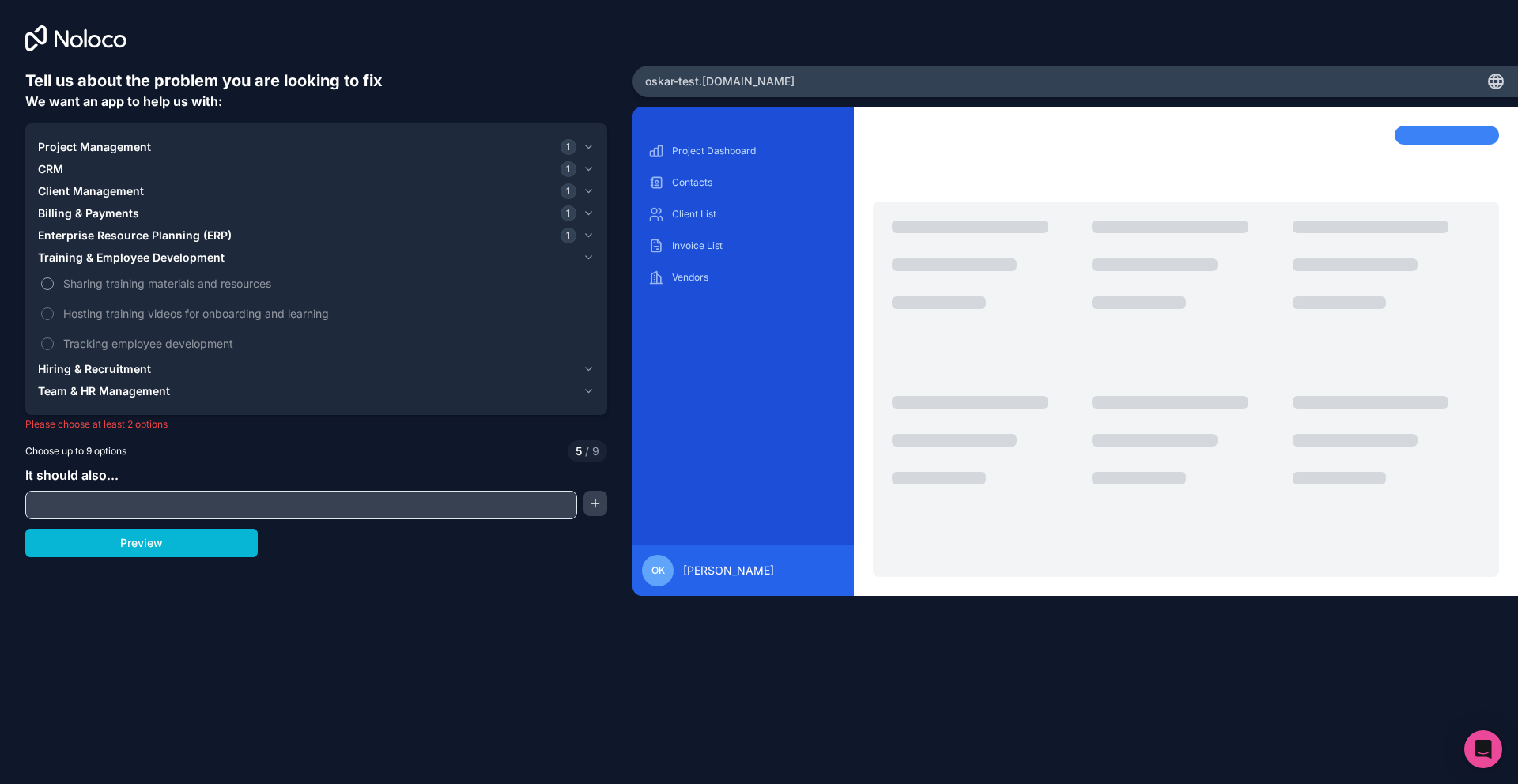
click at [64, 275] on span "Sharing training materials and resources" at bounding box center [327, 283] width 529 height 17
click at [54, 278] on button "Sharing training materials and resources" at bounding box center [47, 284] width 13 height 13
click at [140, 362] on span "Hiring & Recruitment" at bounding box center [95, 369] width 113 height 16
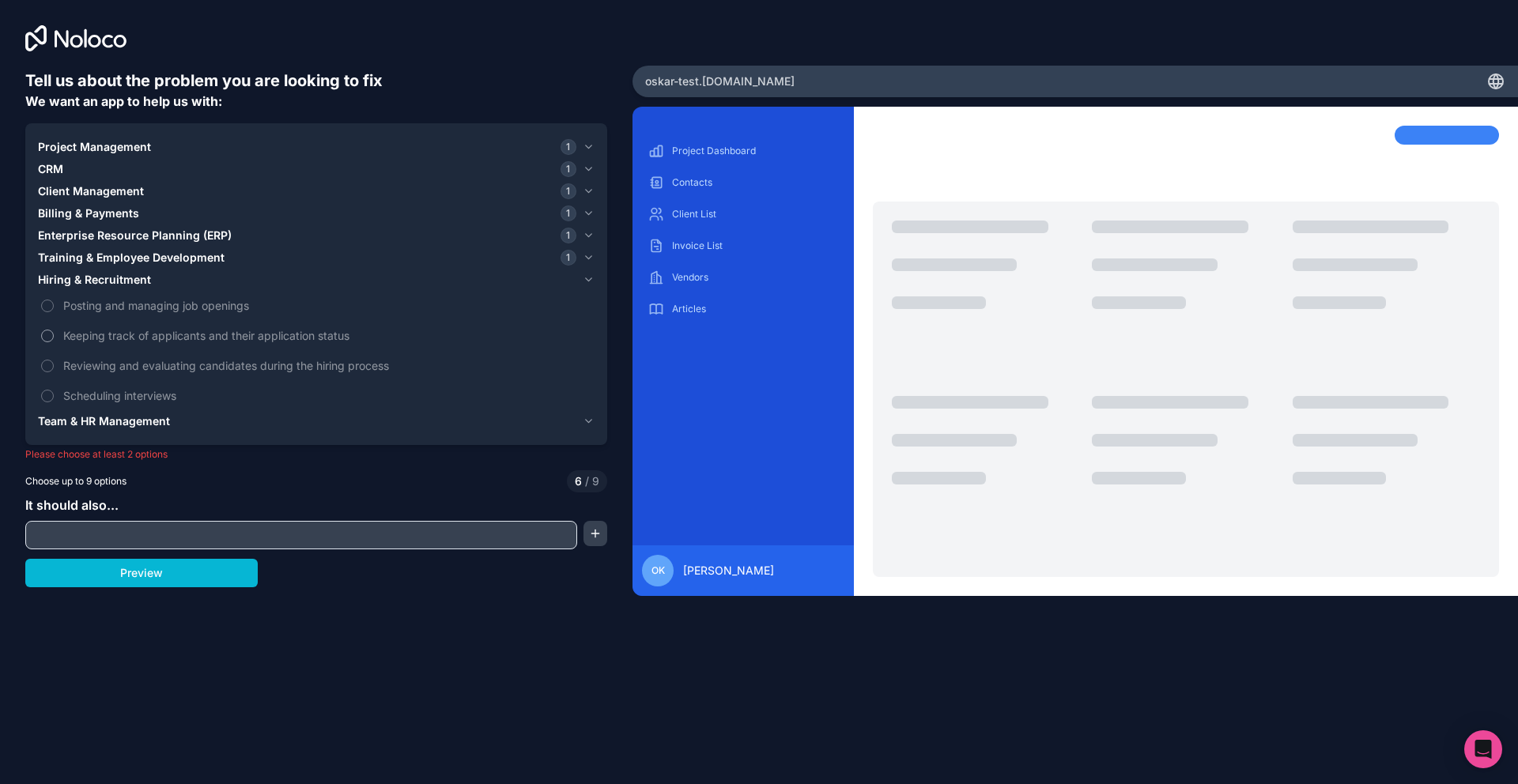
click at [92, 340] on span "Keeping track of applicants and their application status" at bounding box center [327, 335] width 529 height 17
click at [54, 340] on button "Keeping track of applicants and their application status" at bounding box center [47, 335] width 13 height 13
click at [152, 417] on span "Team & HR Management" at bounding box center [104, 421] width 132 height 16
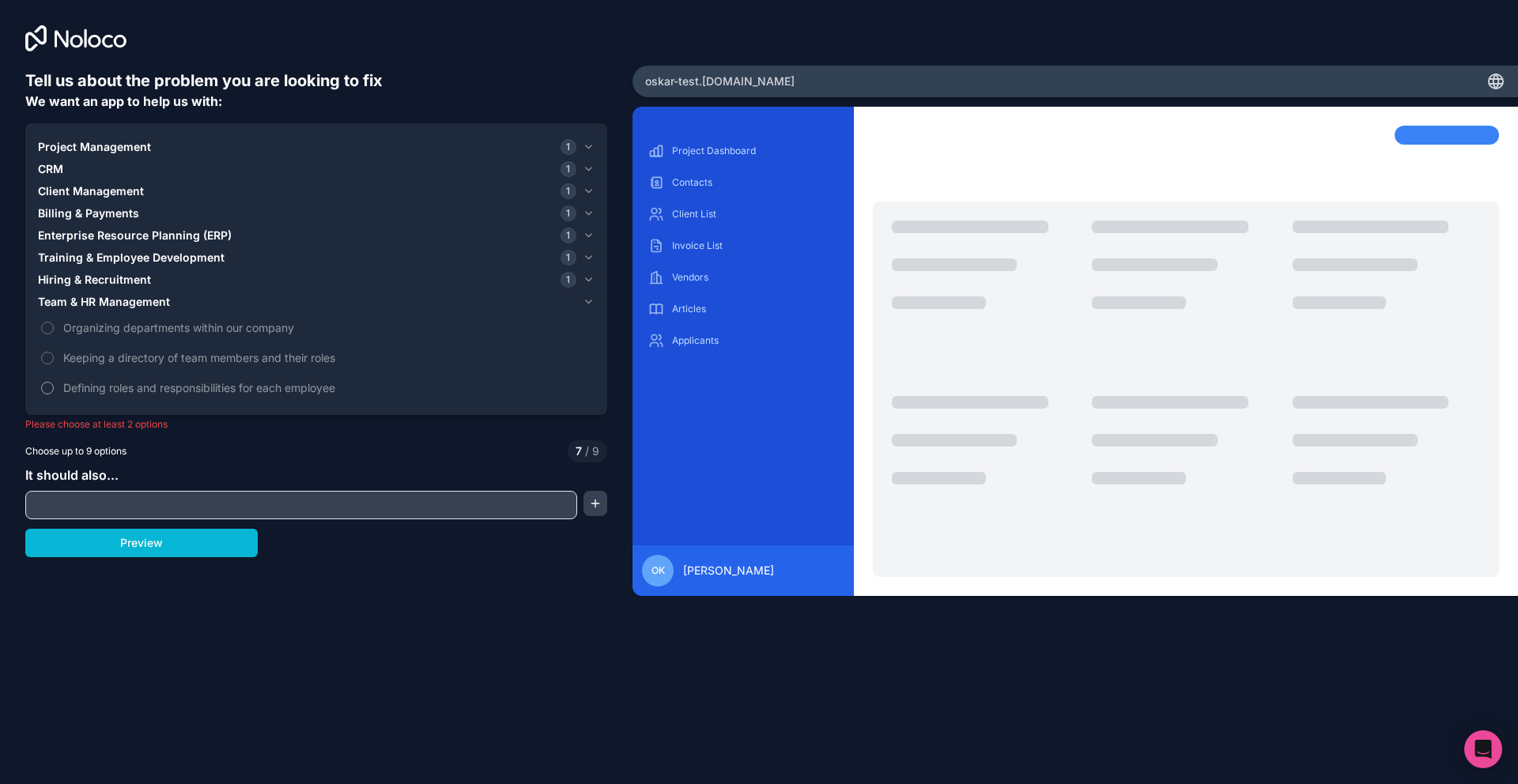
click at [178, 391] on span "Defining roles and responsibilities for each employee" at bounding box center [327, 387] width 529 height 17
click at [54, 391] on button "Defining roles and responsibilities for each employee" at bounding box center [47, 388] width 13 height 13
click at [152, 504] on input "text" at bounding box center [301, 505] width 544 height 22
click at [174, 558] on div "Tell us about the problem you are looking to fix We want an app to help us with…" at bounding box center [316, 349] width 582 height 559
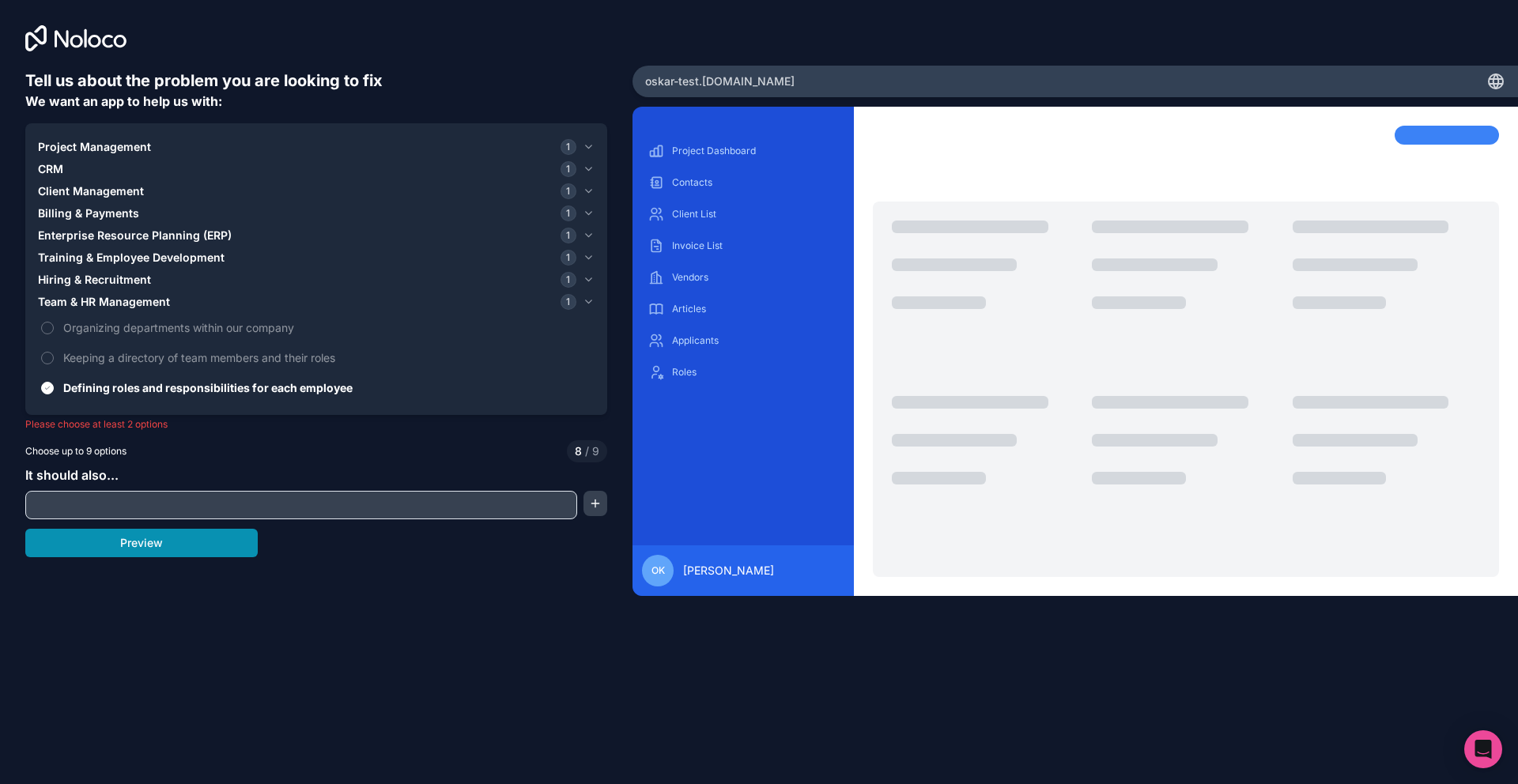
click at [173, 553] on button "Preview" at bounding box center [141, 542] width 233 height 29
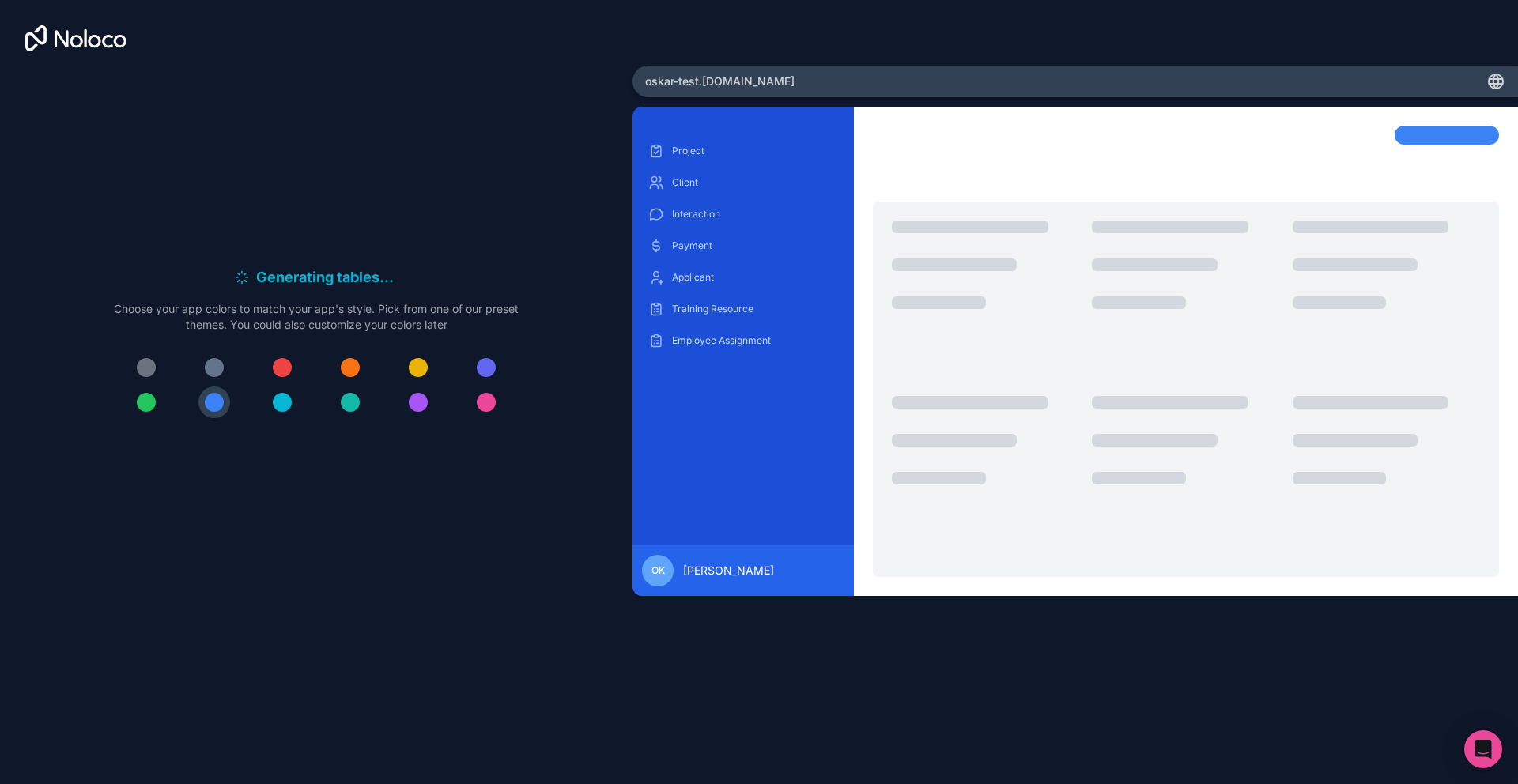
click at [272, 383] on div at bounding box center [316, 385] width 405 height 67
click at [292, 367] on button at bounding box center [283, 368] width 32 height 32
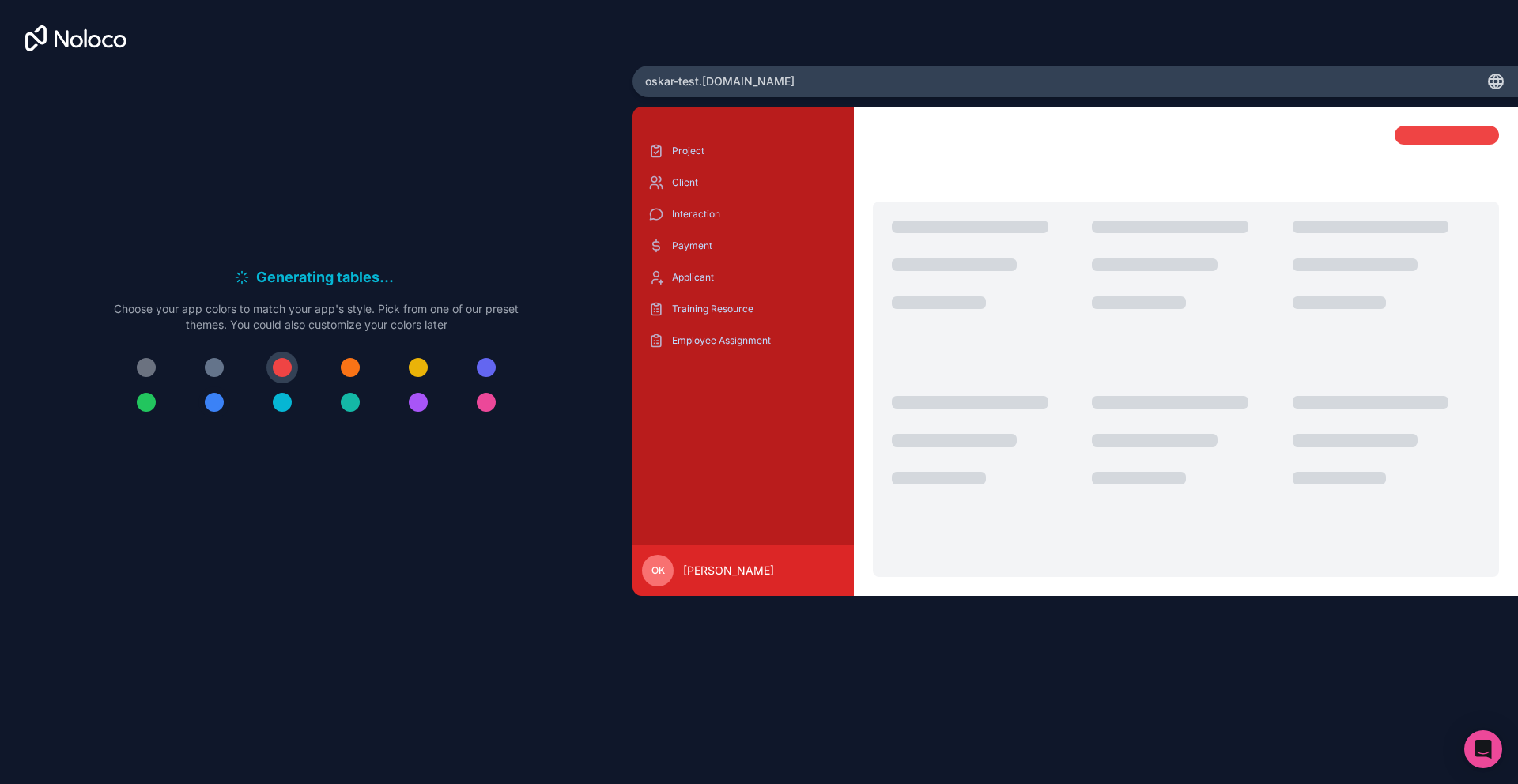
click at [214, 408] on div at bounding box center [214, 402] width 19 height 19
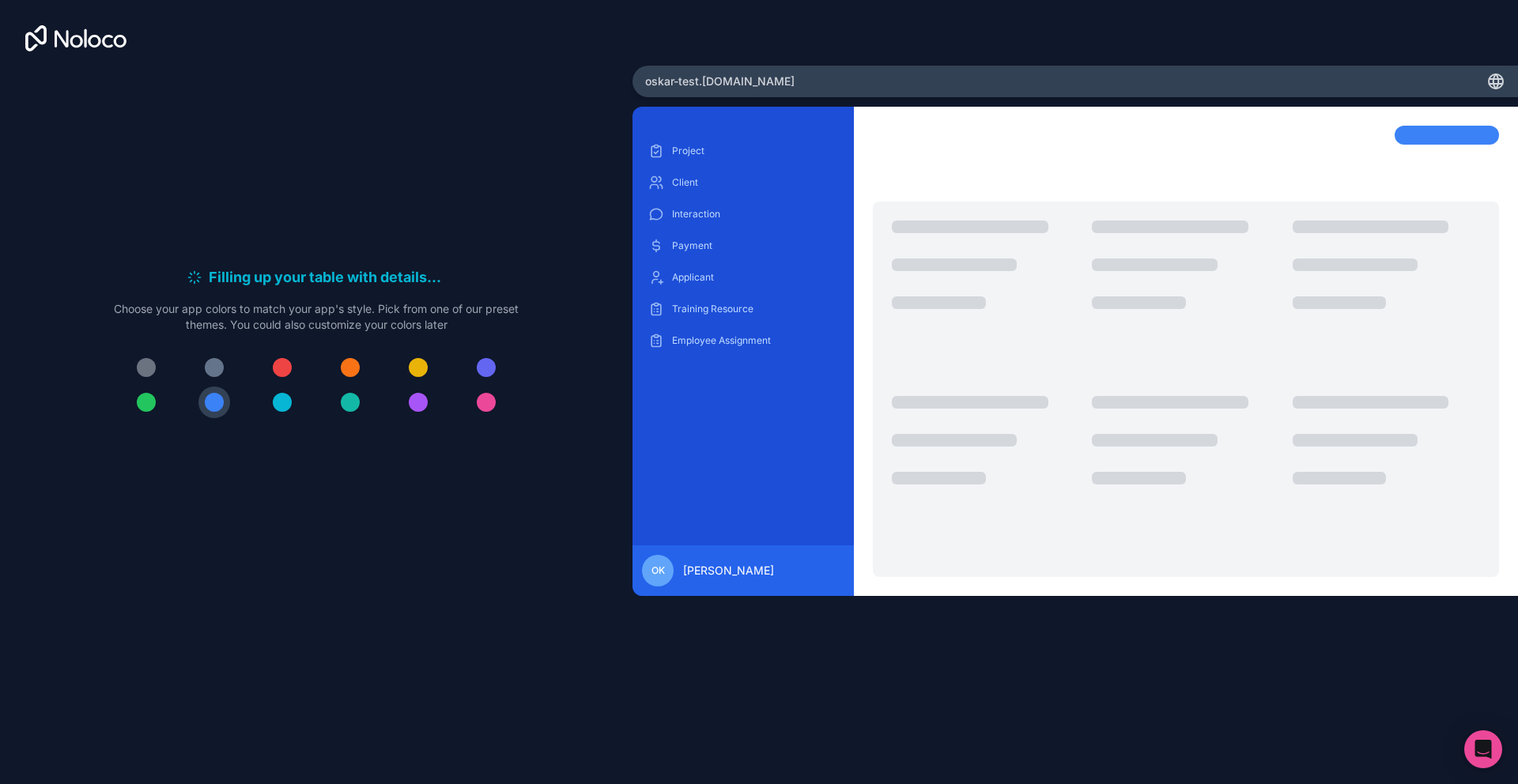
click at [161, 406] on div at bounding box center [316, 385] width 405 height 67
click at [153, 406] on div at bounding box center [145, 402] width 19 height 19
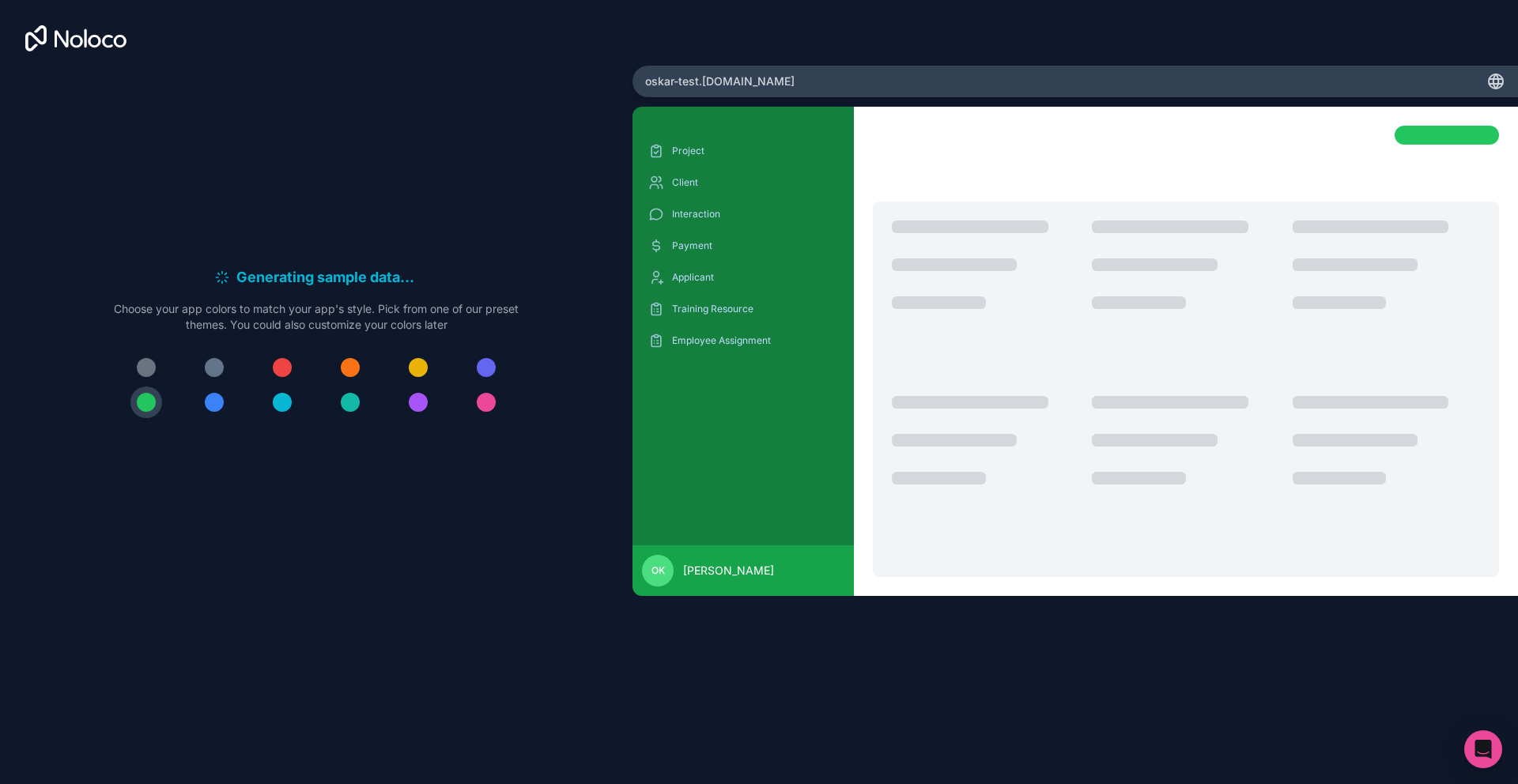
click at [262, 400] on div at bounding box center [316, 385] width 405 height 67
click at [192, 404] on div at bounding box center [316, 385] width 405 height 67
click at [214, 398] on div at bounding box center [214, 402] width 19 height 19
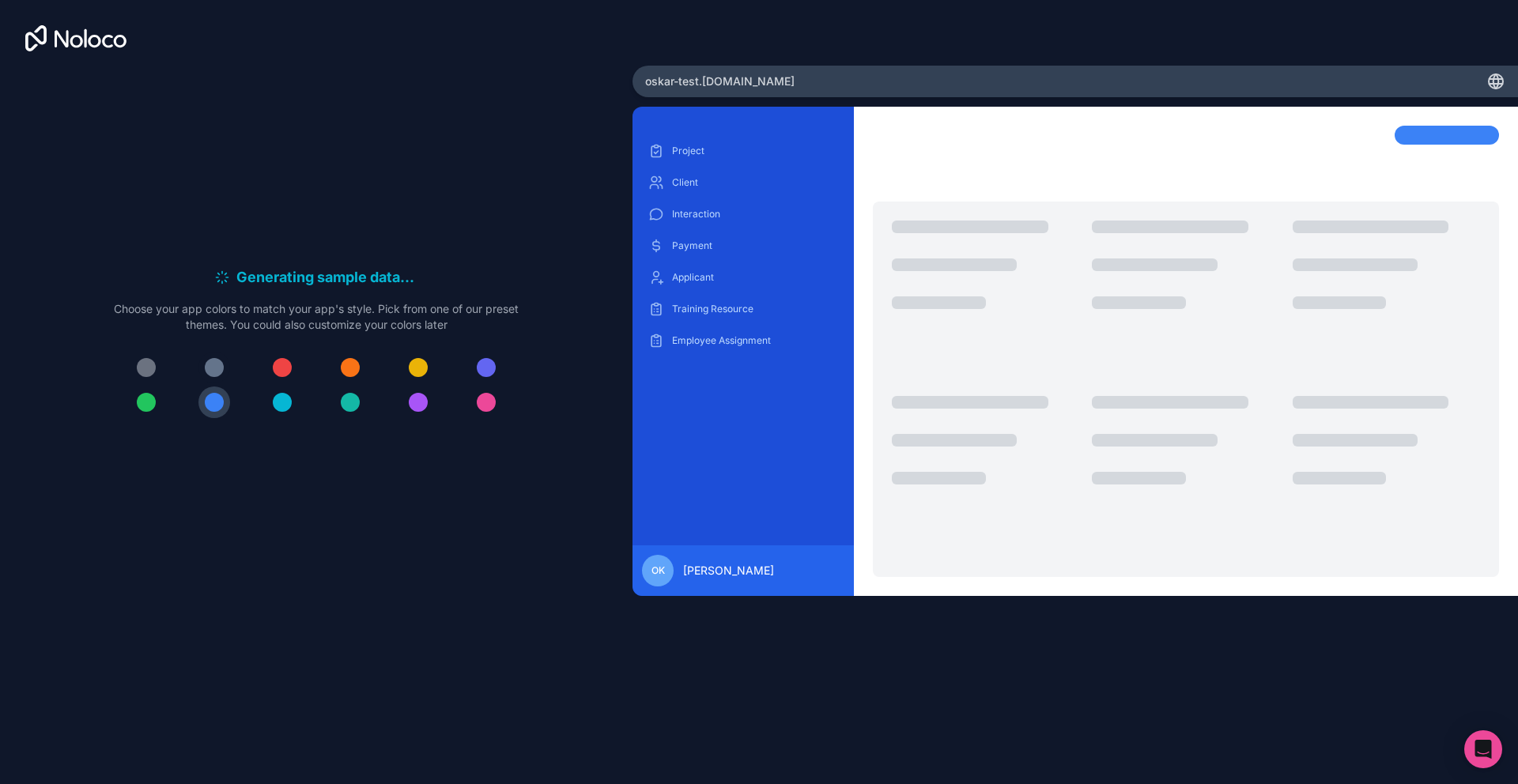
click at [213, 375] on div at bounding box center [214, 367] width 19 height 19
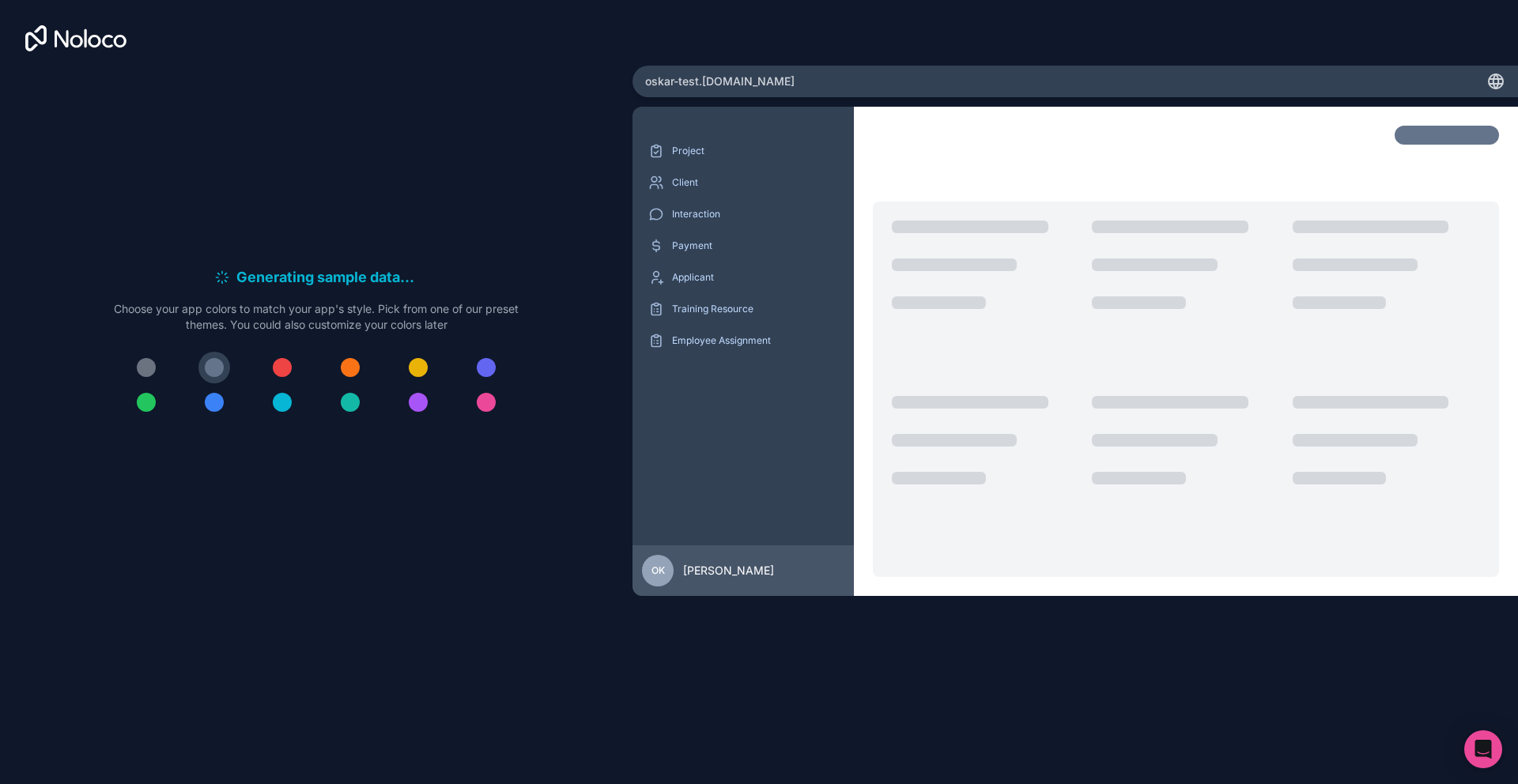
click at [211, 397] on div at bounding box center [214, 402] width 19 height 19
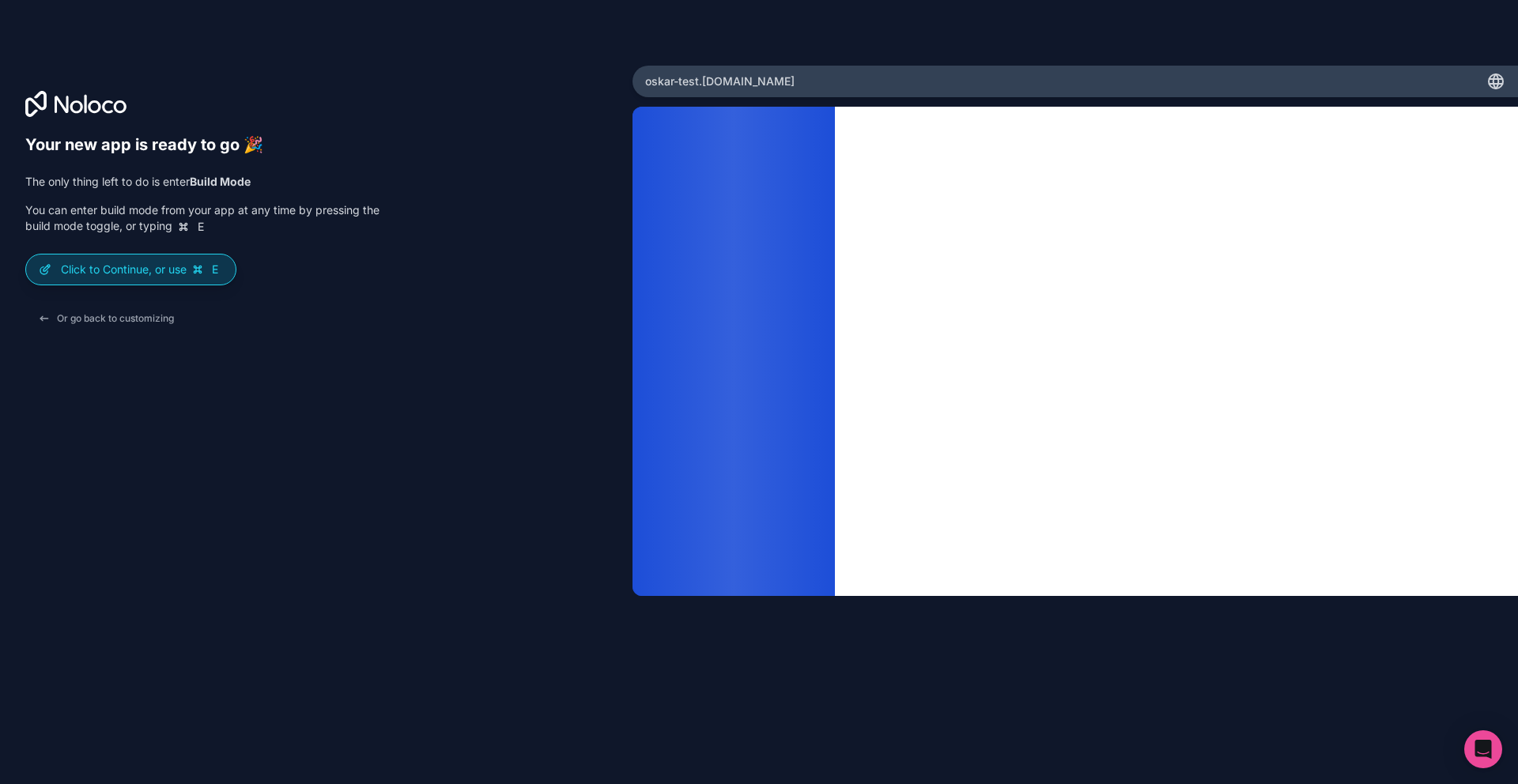
click at [181, 268] on p "Click to Continue, or use E" at bounding box center [141, 270] width 162 height 16
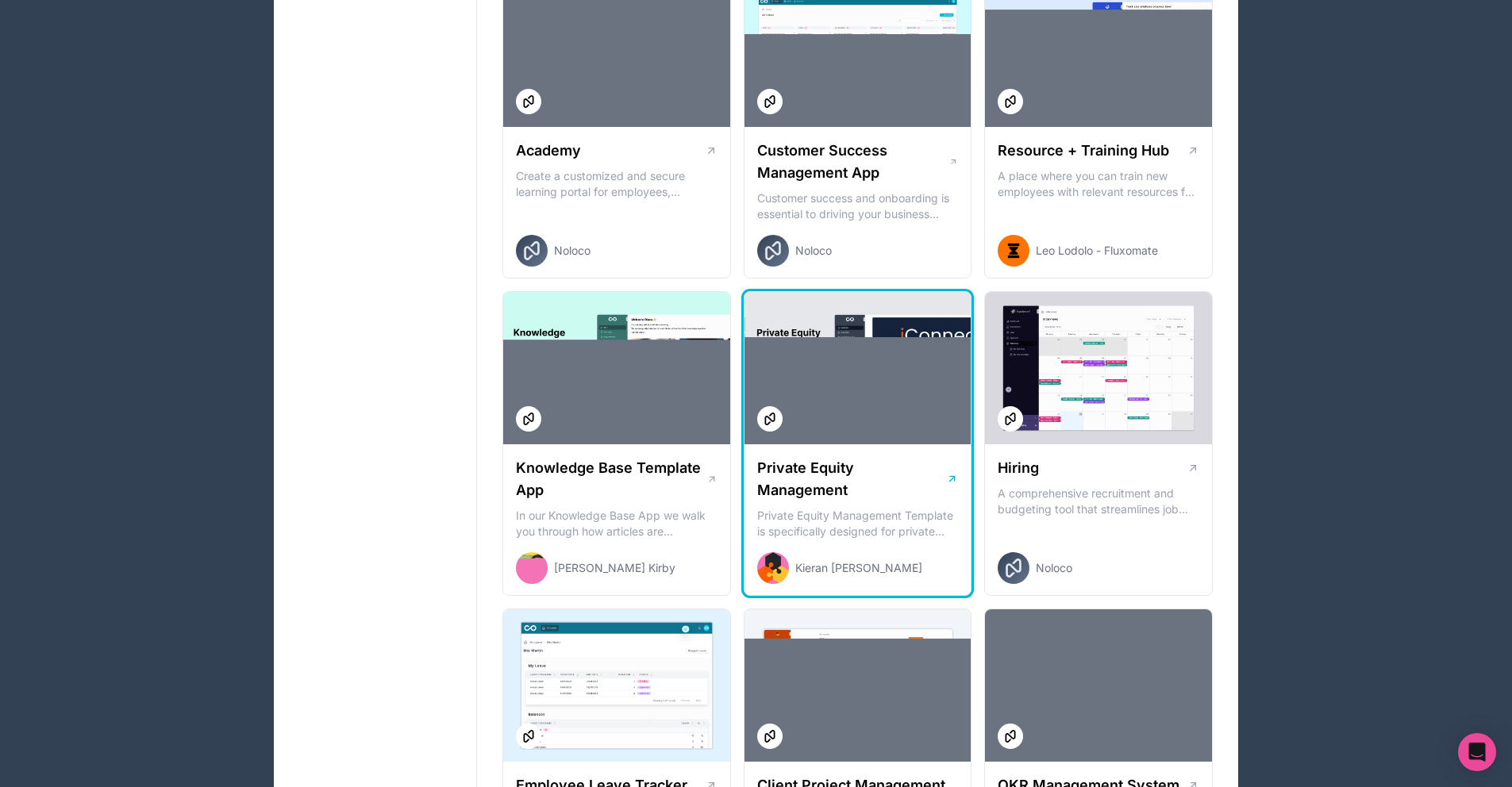
scroll to position [1779, 0]
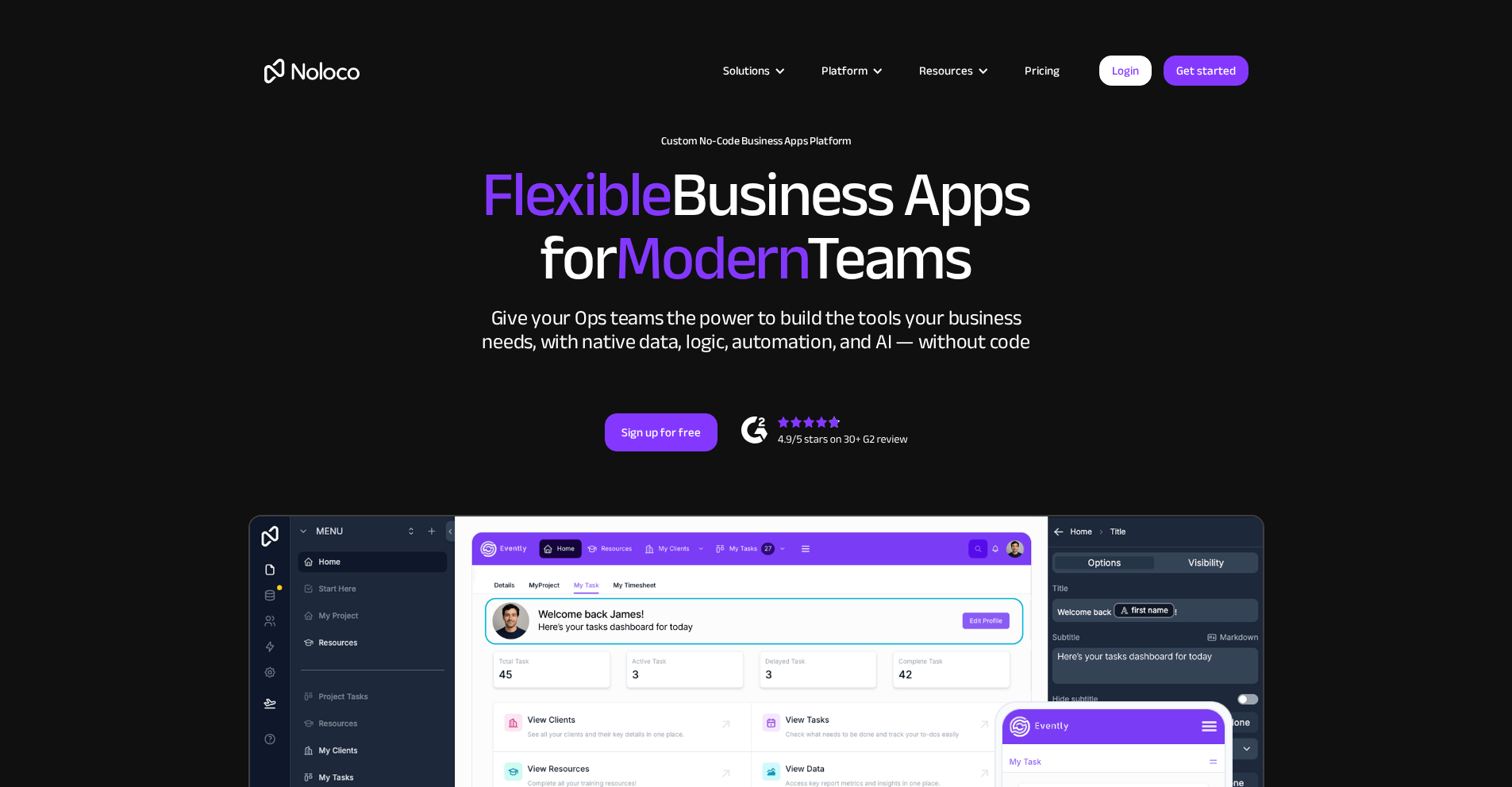
click at [1028, 68] on link "Pricing" at bounding box center [1042, 70] width 75 height 21
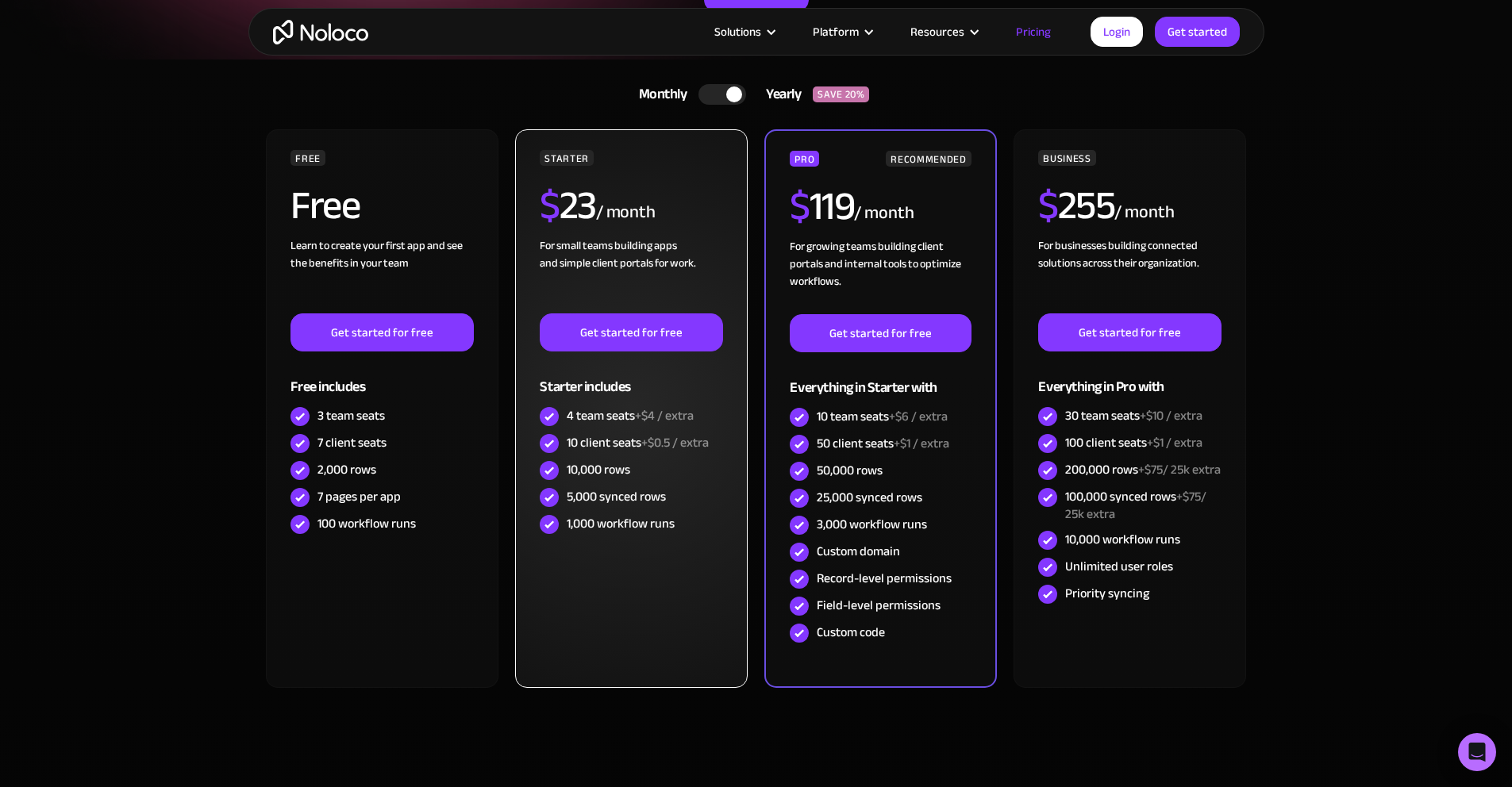
scroll to position [296, 0]
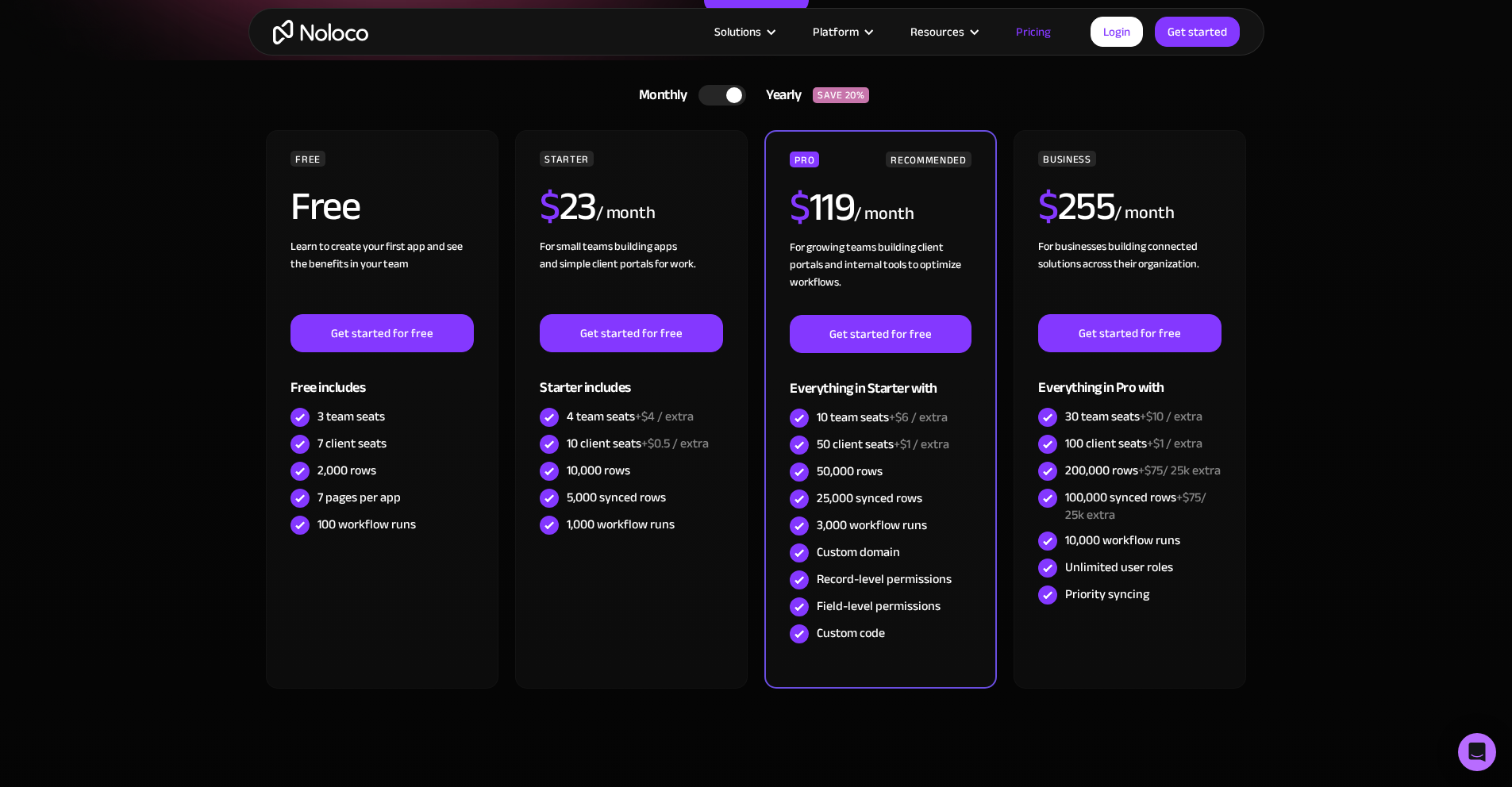
click at [1159, 103] on div "Monthly Yearly SAVE 20% Monthly Yearly SAVE 20%" at bounding box center [756, 95] width 984 height 38
